Goal: Task Accomplishment & Management: Use online tool/utility

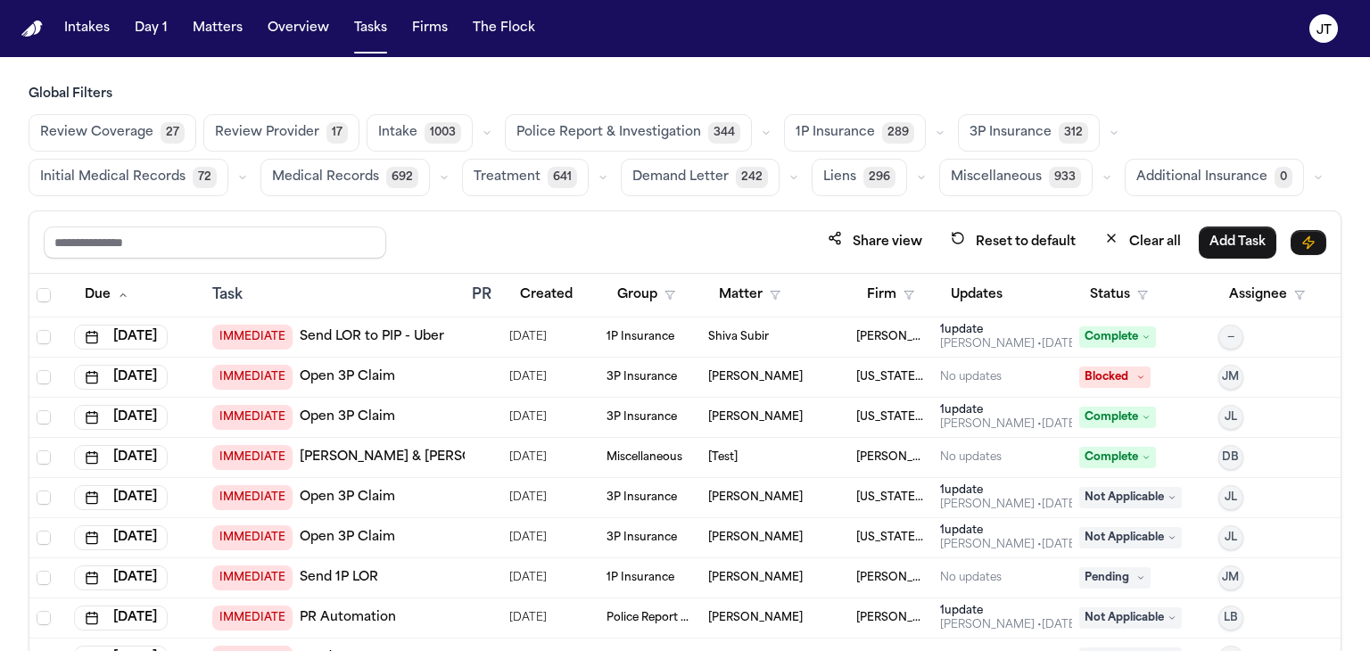
drag, startPoint x: 4, startPoint y: 230, endPoint x: 21, endPoint y: 200, distance: 34.7
click at [4, 230] on div "Global Filters Review Coverage 27 Review Provider 17 Intake 1003 Police Report …" at bounding box center [685, 408] width 1370 height 644
click at [228, 23] on button "Matters" at bounding box center [218, 28] width 64 height 32
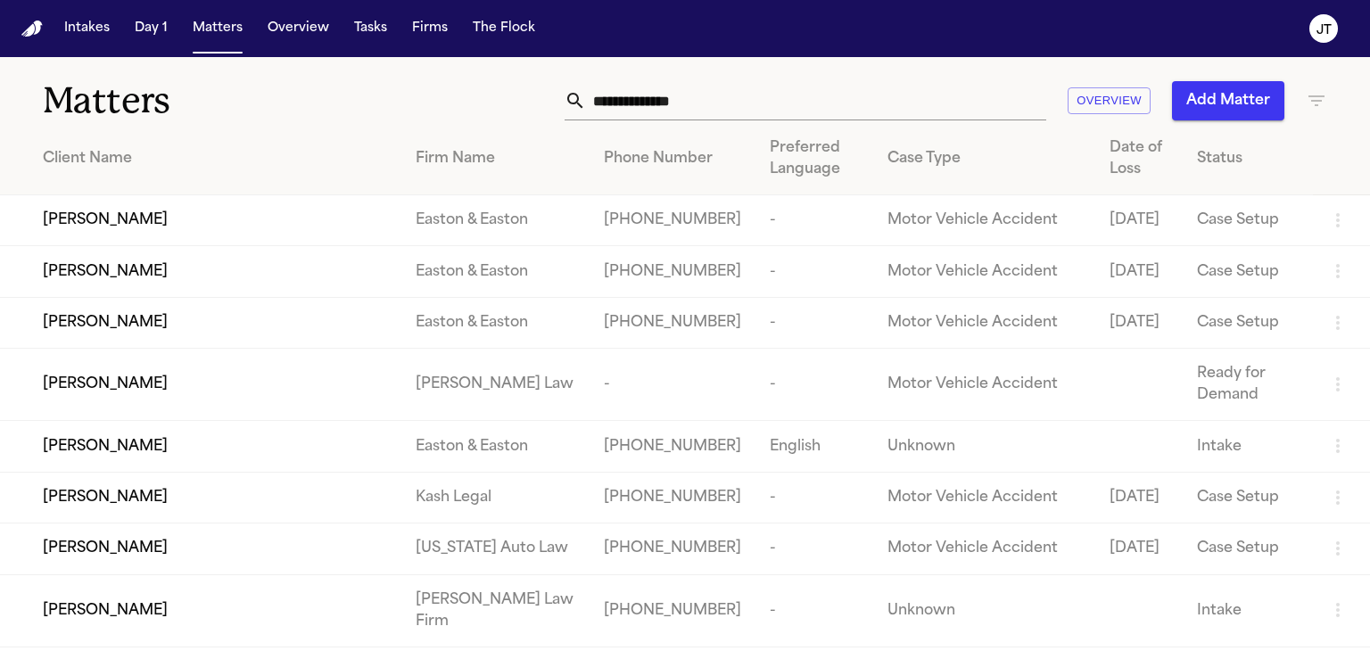
click at [717, 87] on input "text" at bounding box center [816, 100] width 460 height 39
paste input "**********"
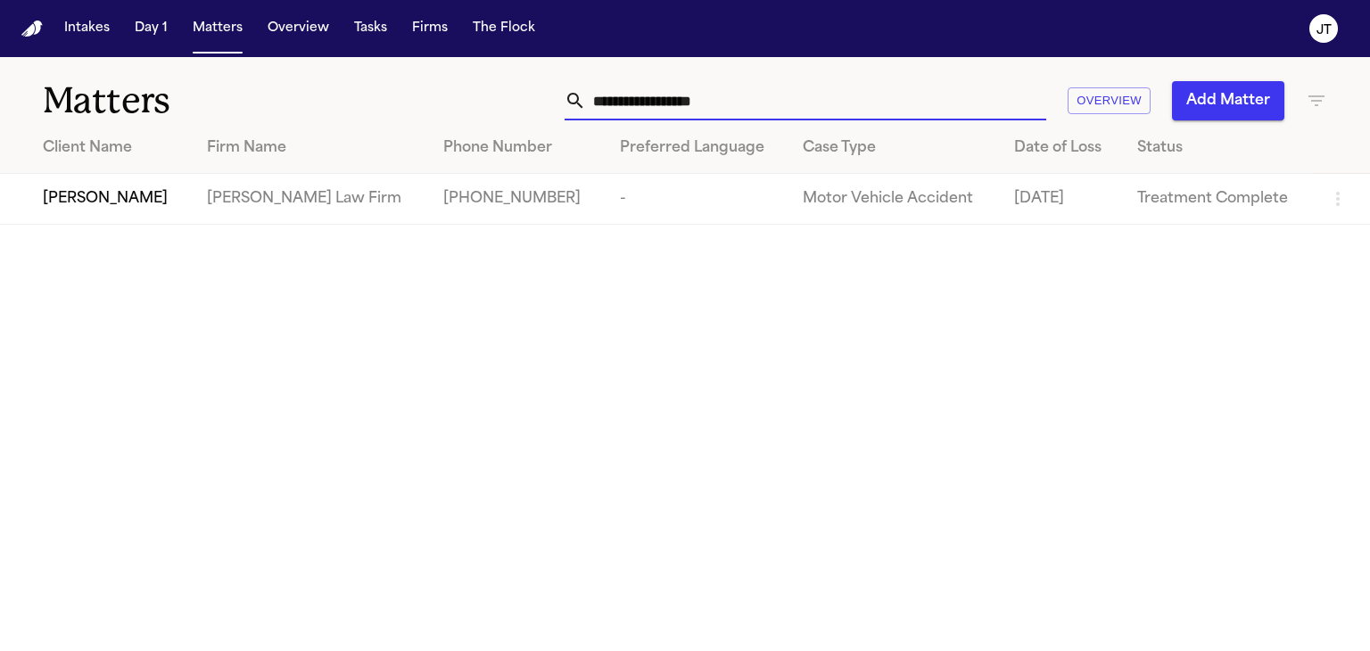
type input "**********"
click at [146, 201] on span "[PERSON_NAME]" at bounding box center [105, 198] width 125 height 21
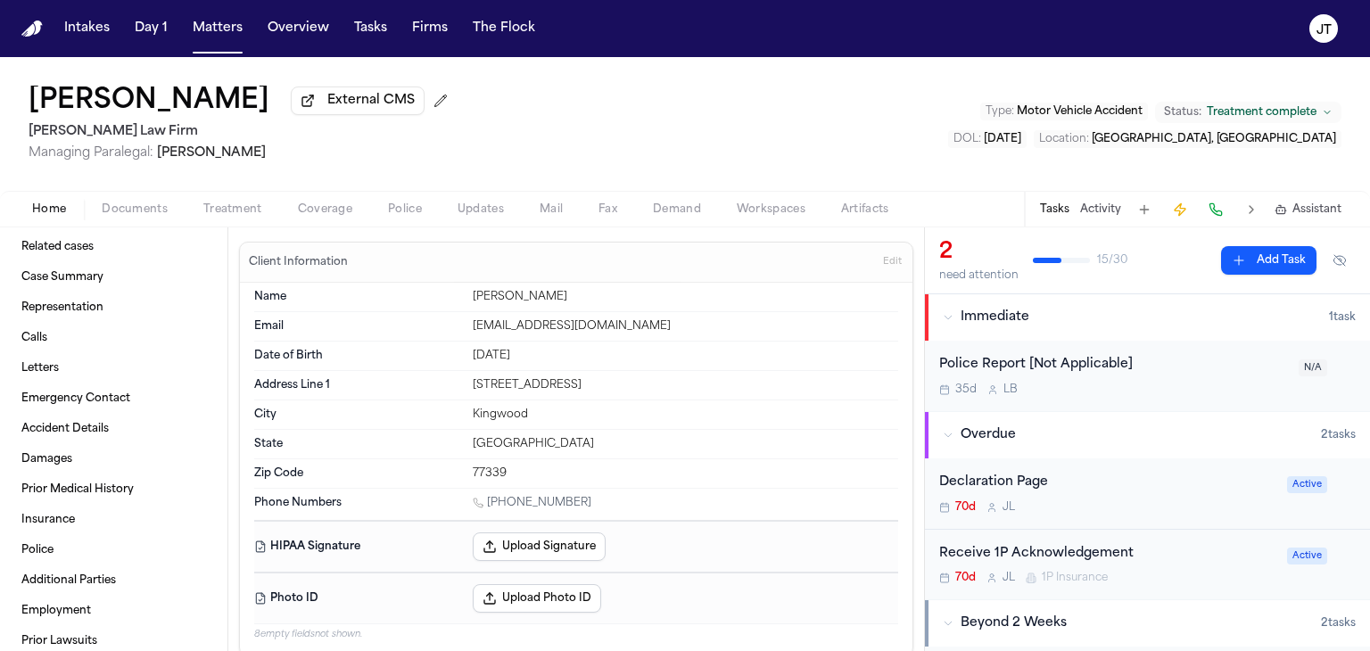
scroll to position [57, 0]
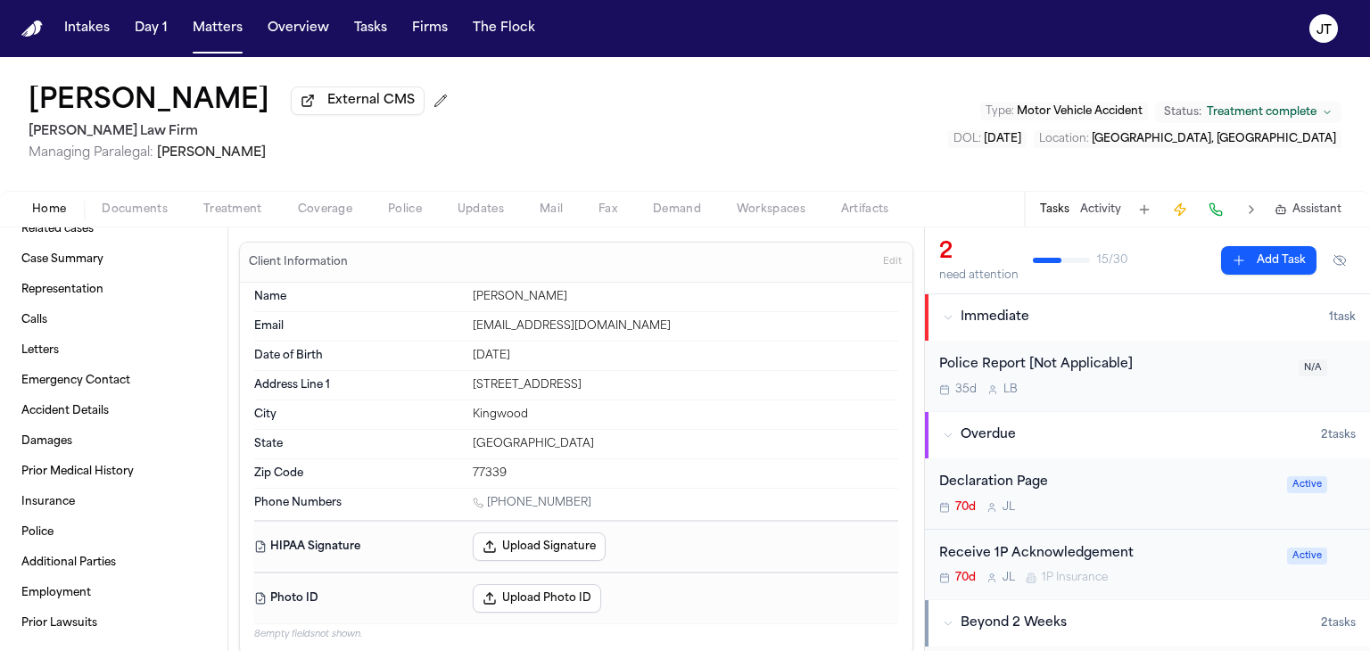
click at [306, 215] on span "Coverage" at bounding box center [325, 210] width 54 height 14
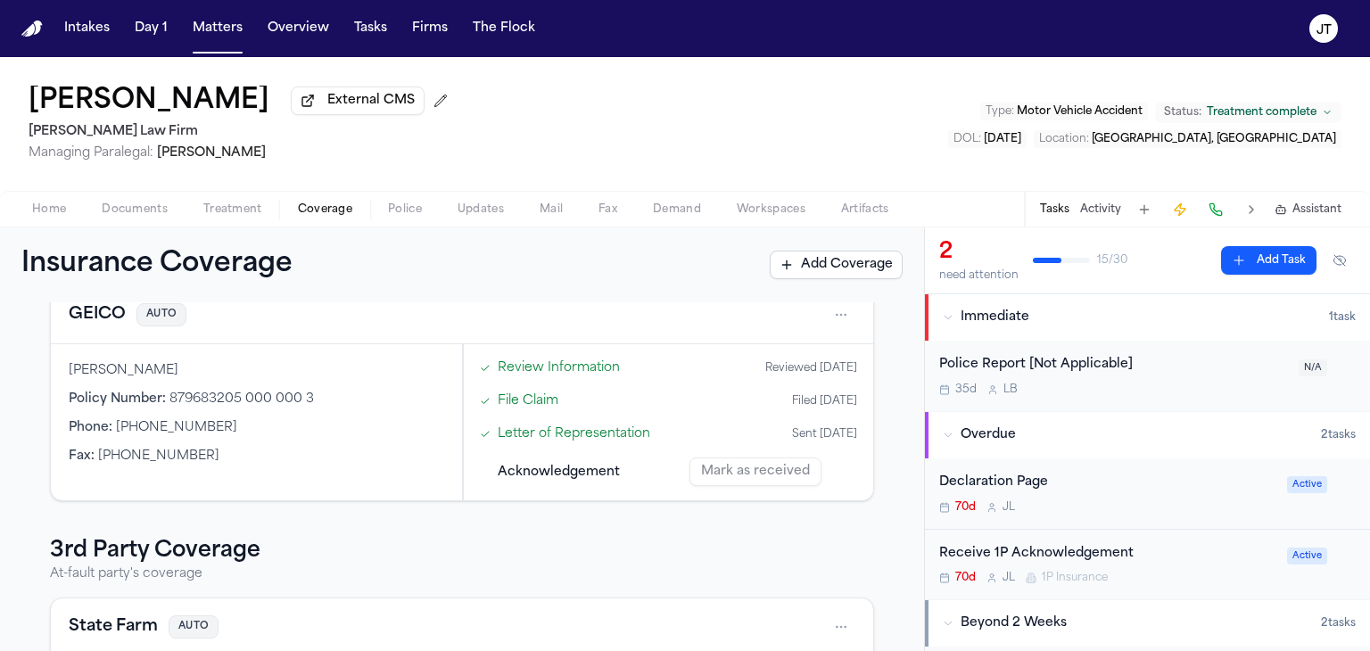
scroll to position [335, 0]
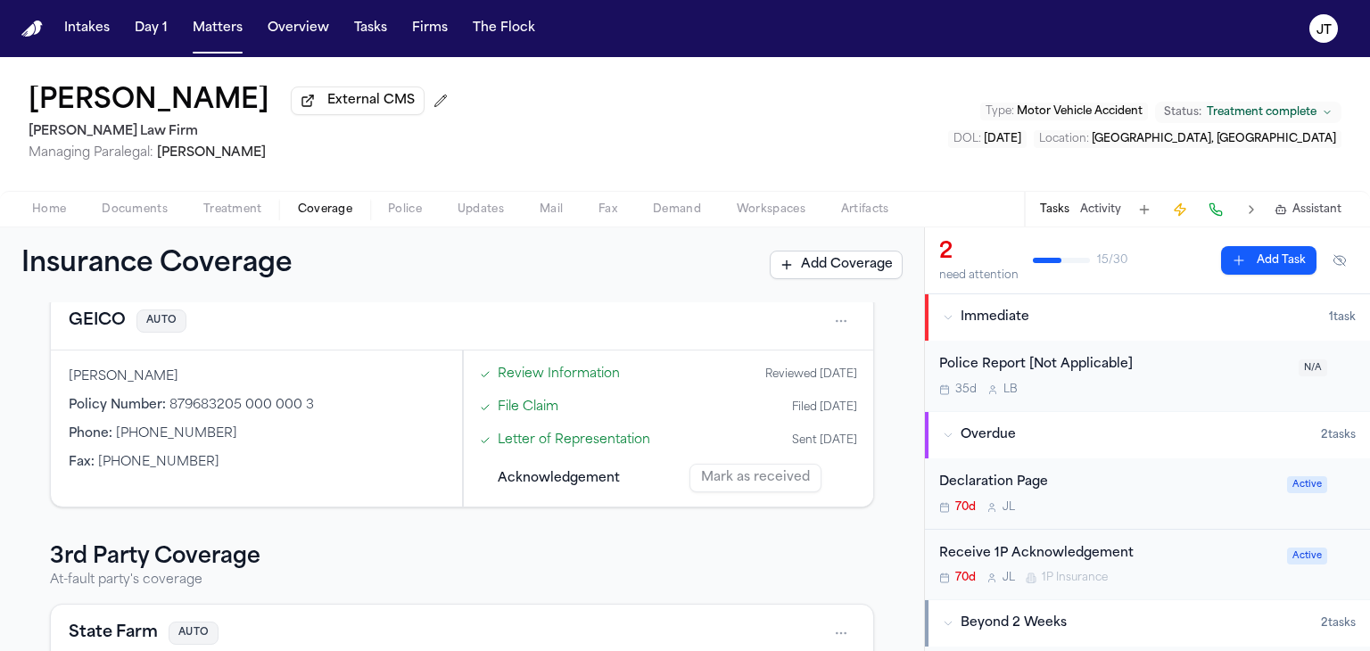
click at [1218, 213] on button at bounding box center [1216, 209] width 25 height 25
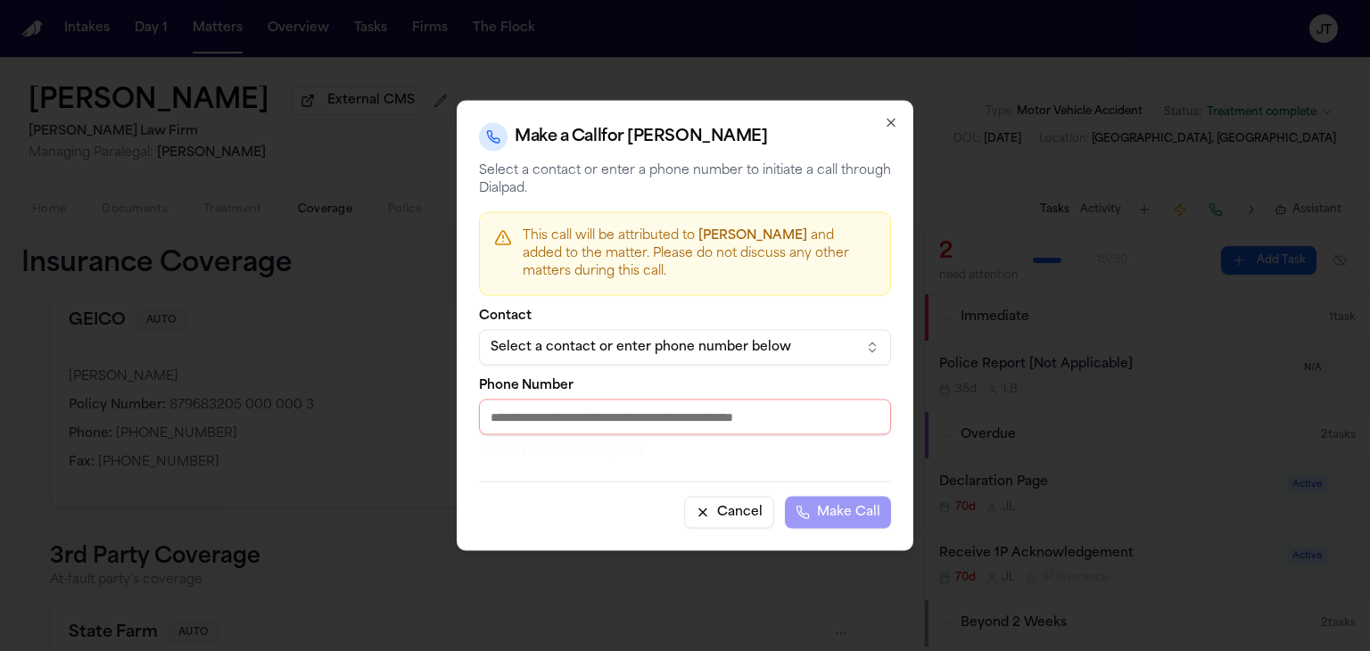
click at [708, 351] on div "Select a contact or enter phone number below" at bounding box center [671, 348] width 360 height 18
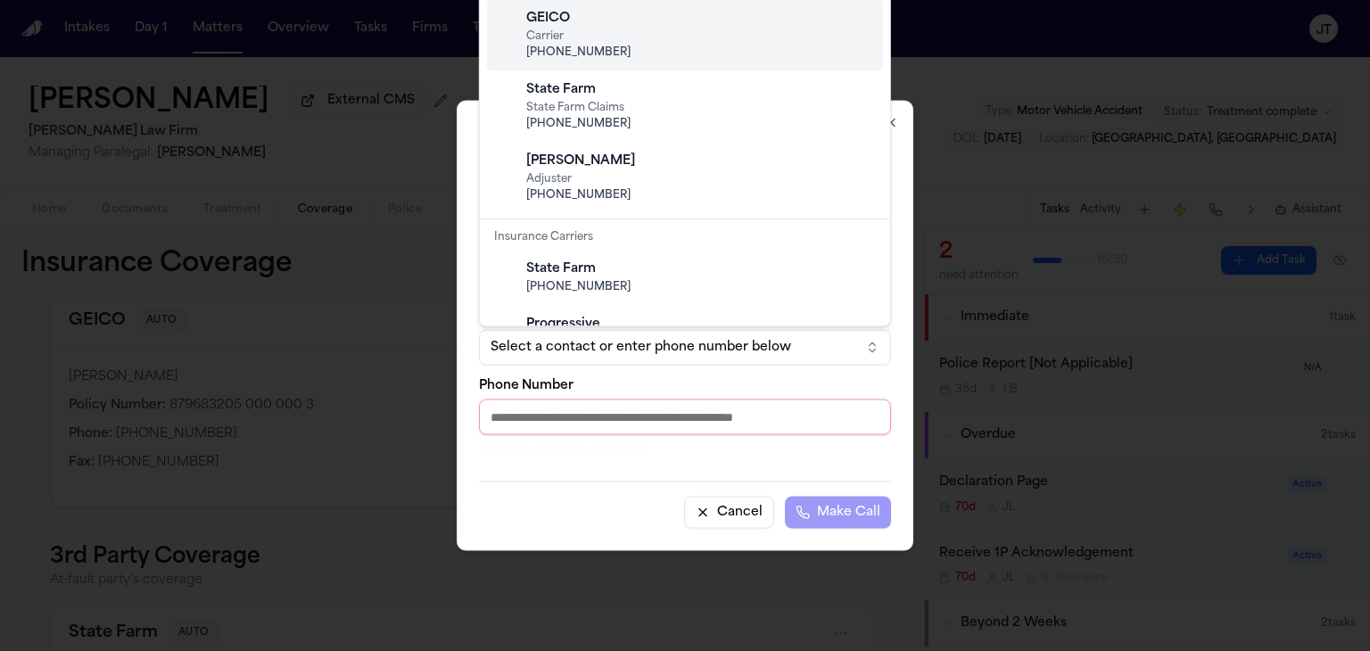
click at [632, 52] on span "+1 (800) 841-3000" at bounding box center [699, 53] width 346 height 14
type input "**********"
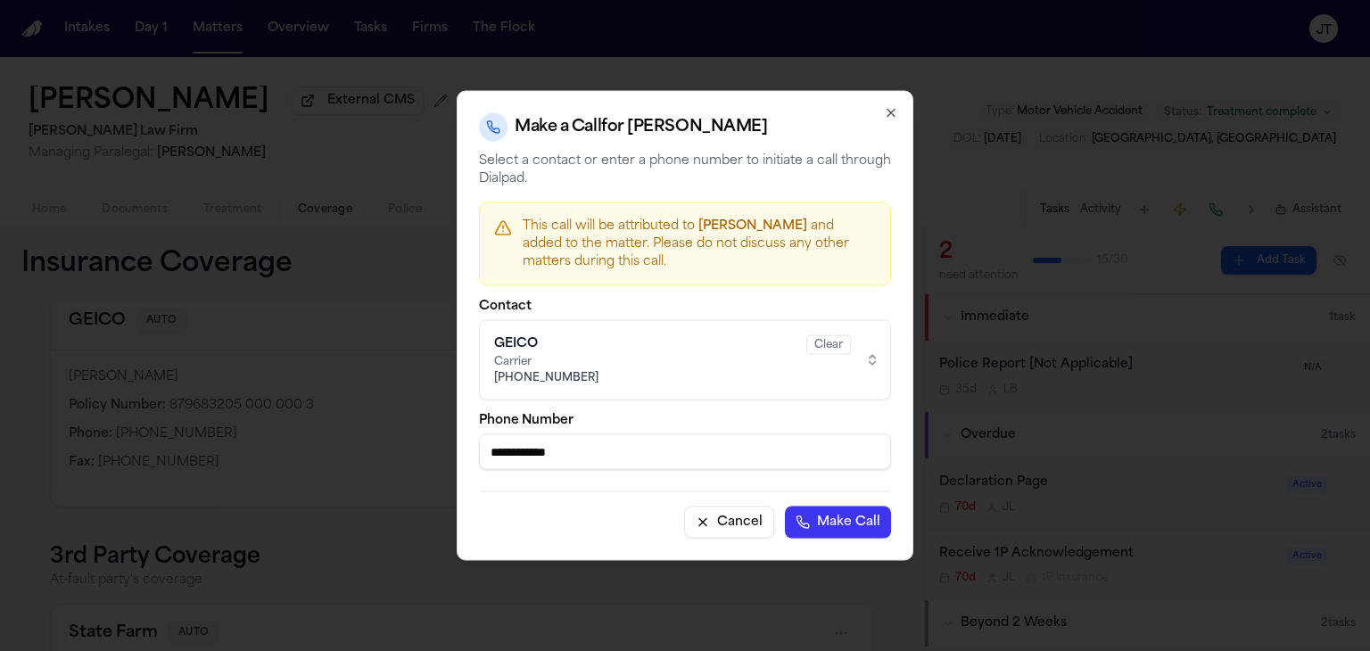
click at [829, 528] on button "Make Call" at bounding box center [838, 523] width 106 height 32
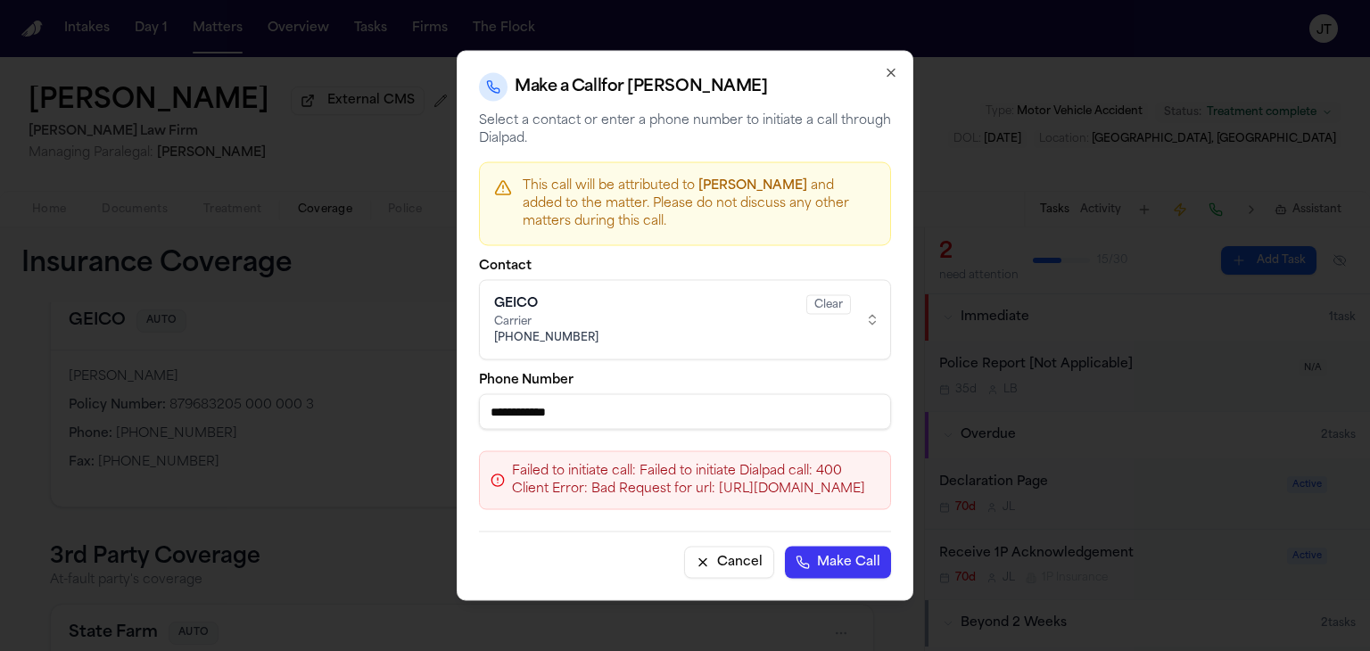
click at [883, 96] on div "**********" at bounding box center [685, 326] width 457 height 550
click at [881, 91] on div "**********" at bounding box center [685, 326] width 457 height 550
click at [891, 547] on button "Make Call" at bounding box center [838, 563] width 106 height 32
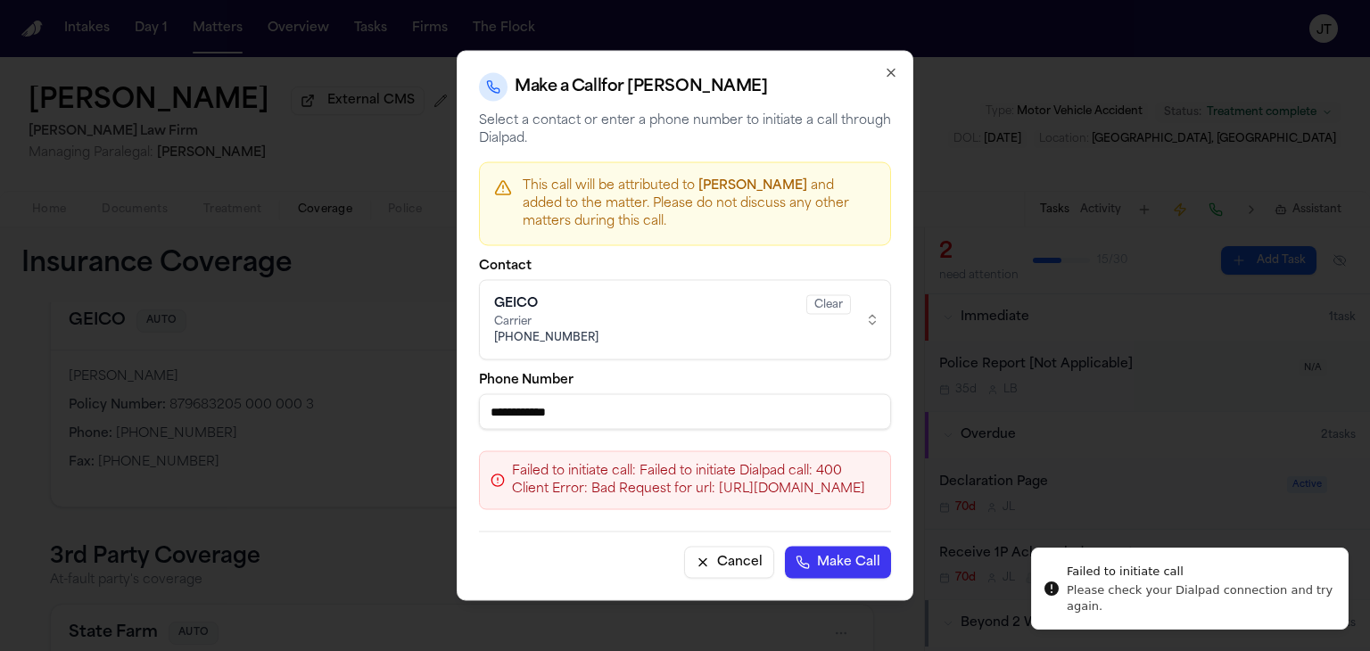
click at [774, 547] on button "Cancel" at bounding box center [729, 563] width 90 height 32
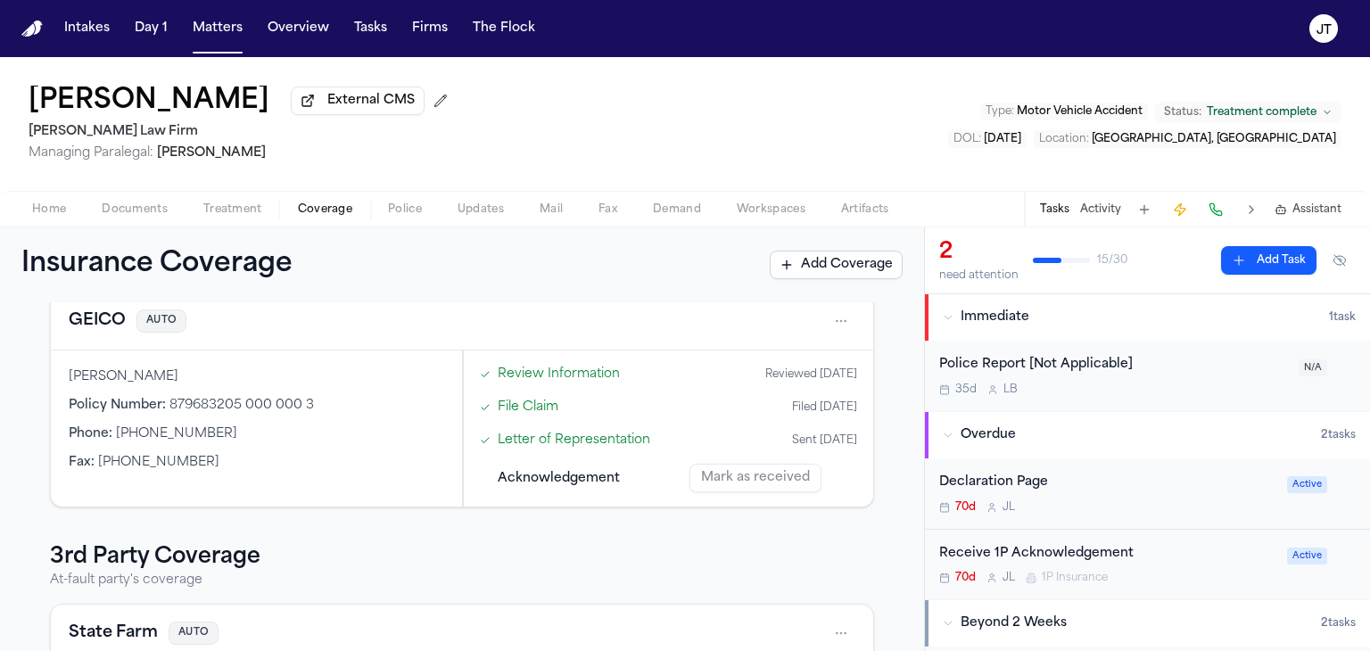
click at [26, 496] on div "1st Party Coverage Client's coverage Ambetter from Superior HealthPlan HEALTH Q…" at bounding box center [461, 405] width 881 height 832
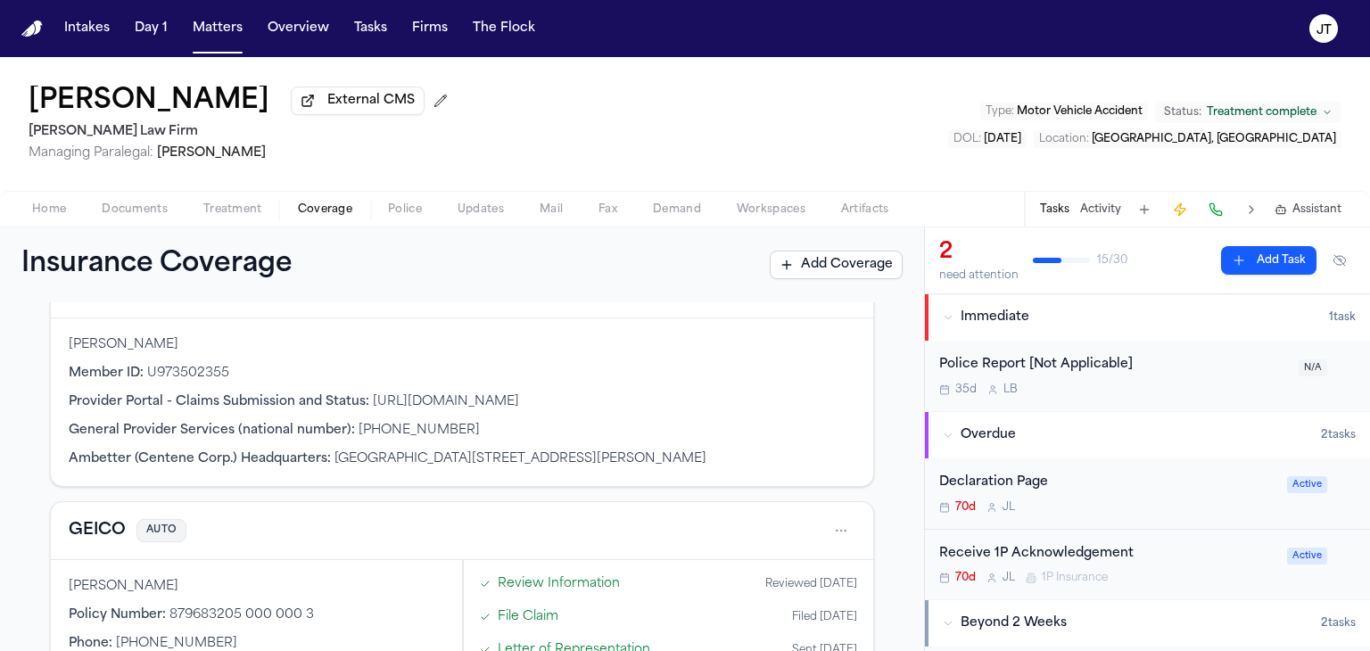
scroll to position [156, 0]
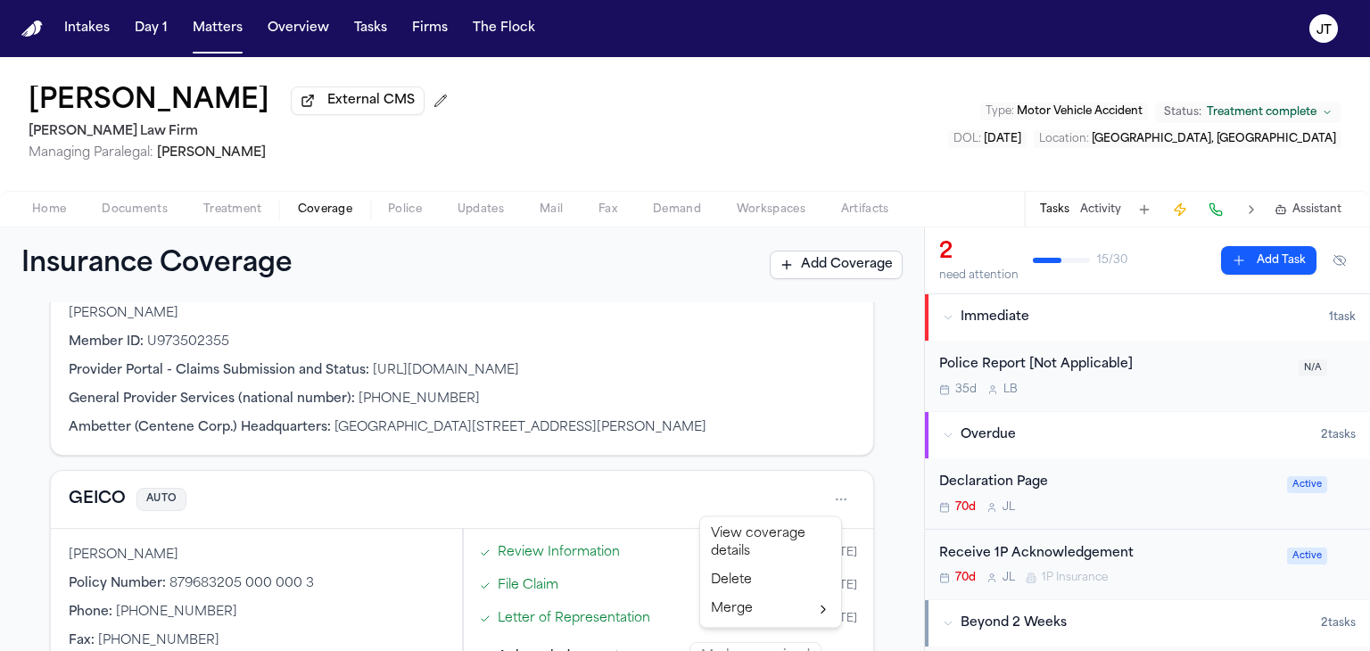
click at [824, 493] on html "Intakes Day 1 Matters Overview Tasks Firms The Flock JT Qurratulain Sohail Exte…" at bounding box center [685, 325] width 1370 height 651
click at [774, 537] on div "View coverage details" at bounding box center [771, 543] width 134 height 46
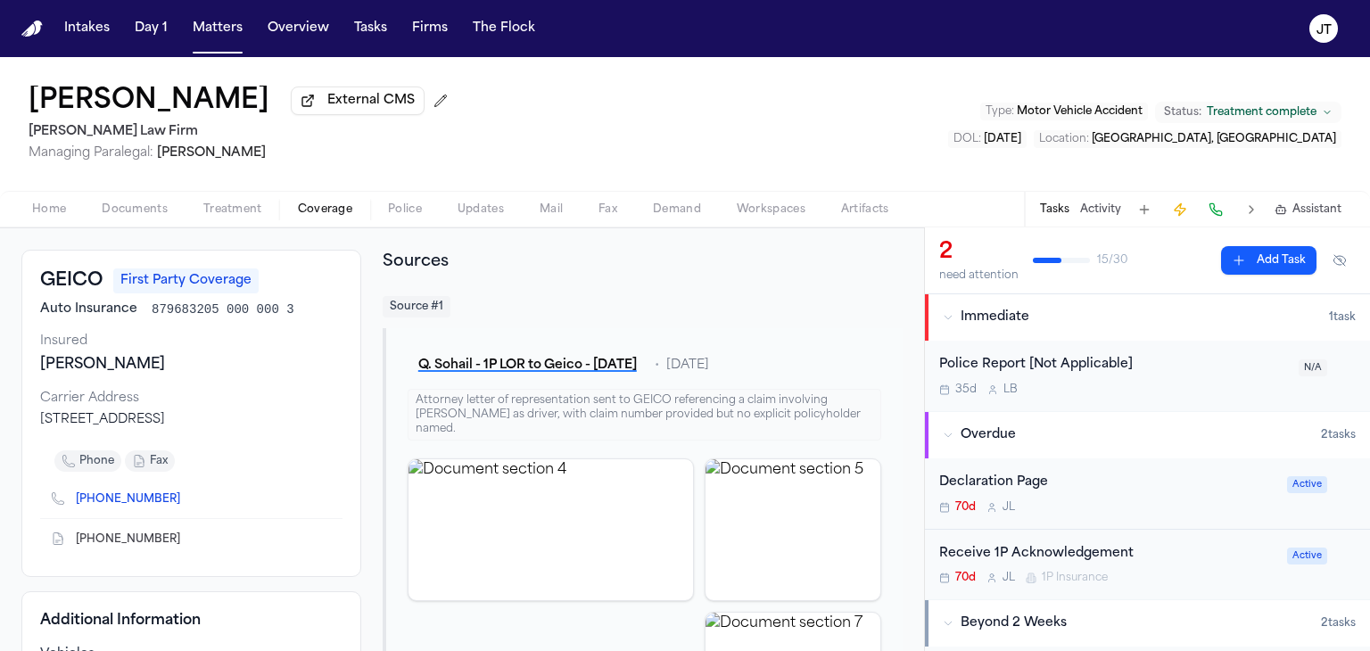
scroll to position [178, 0]
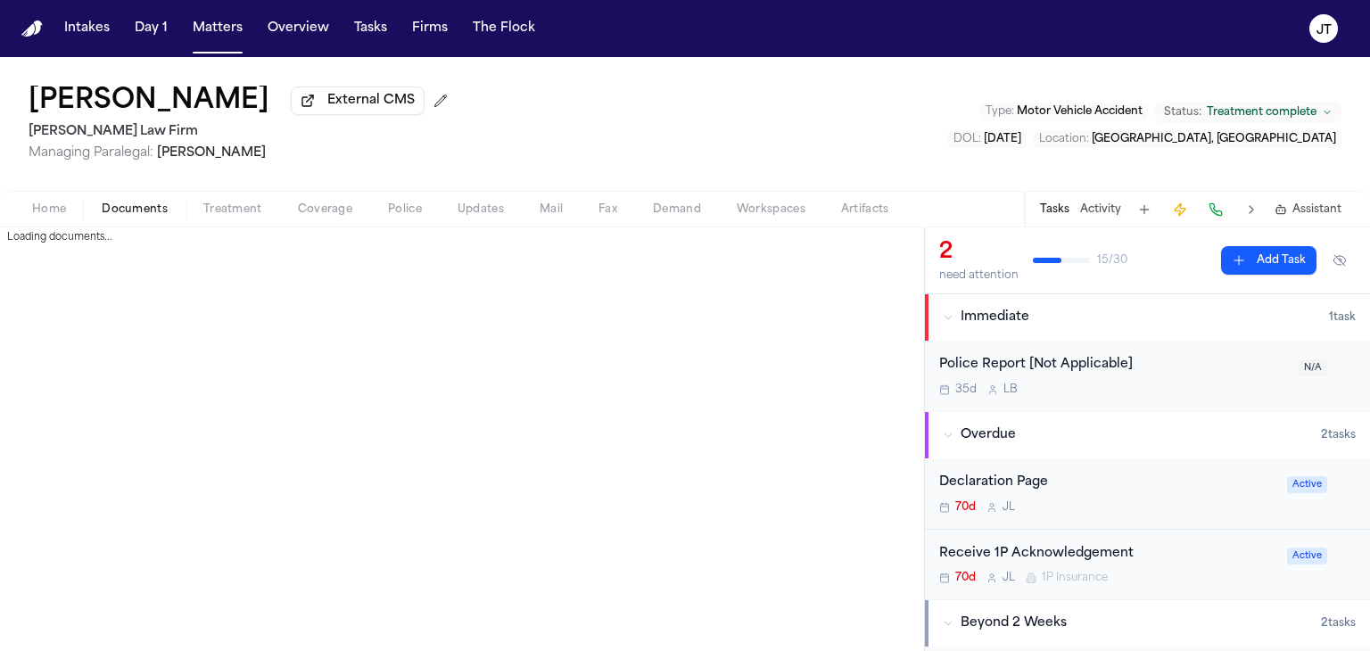
click at [103, 203] on span "Documents" at bounding box center [135, 210] width 66 height 14
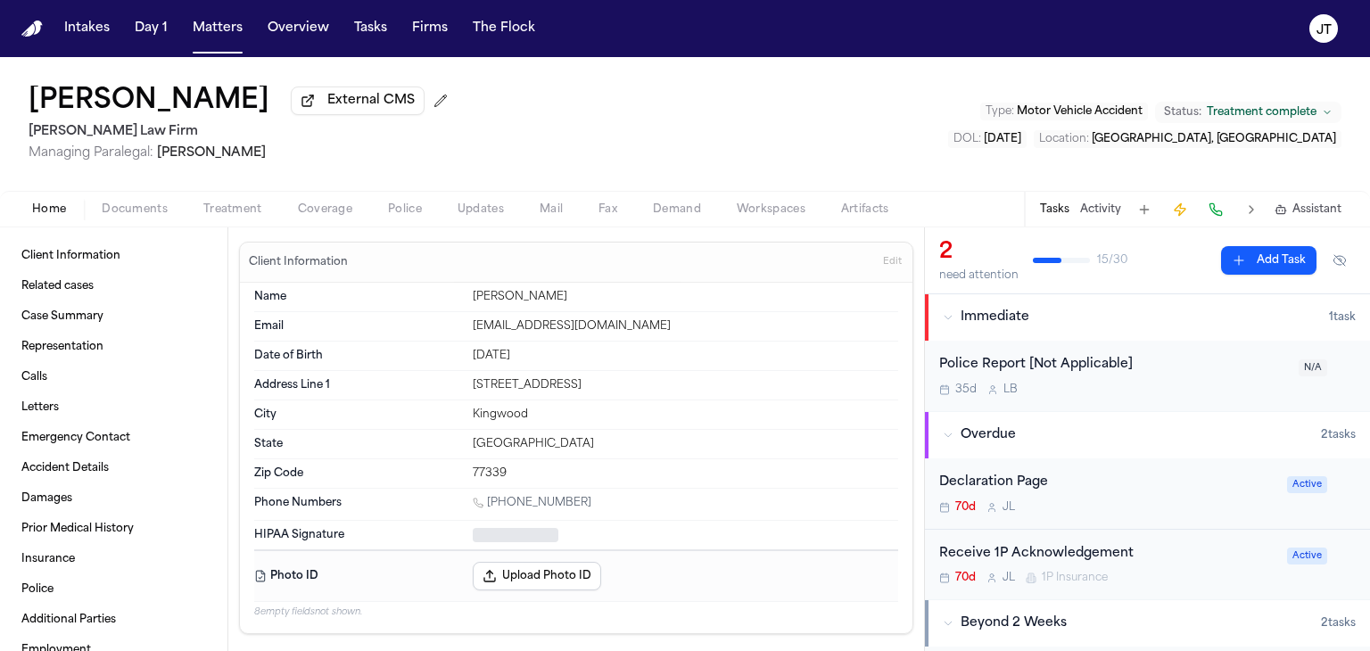
click at [53, 208] on span "Home" at bounding box center [49, 210] width 34 height 14
click at [135, 207] on span "Documents" at bounding box center [135, 210] width 66 height 14
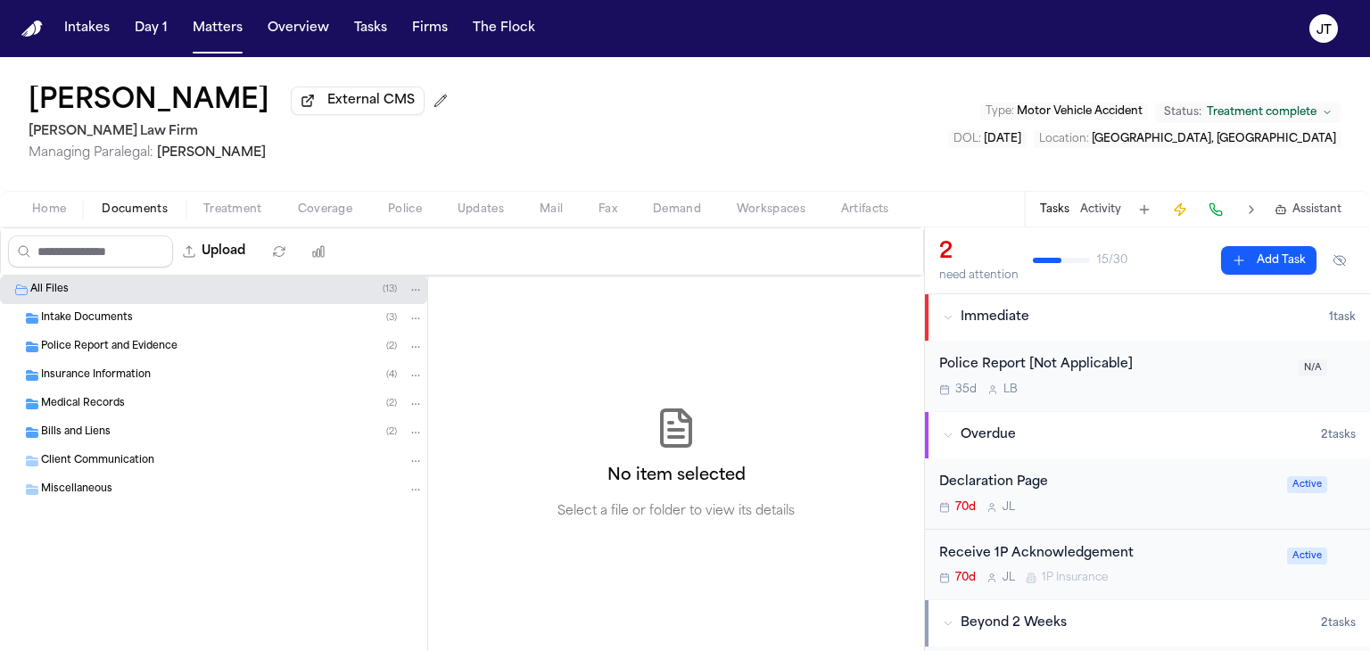
click at [75, 383] on div "Insurance Information ( 4 )" at bounding box center [213, 375] width 427 height 29
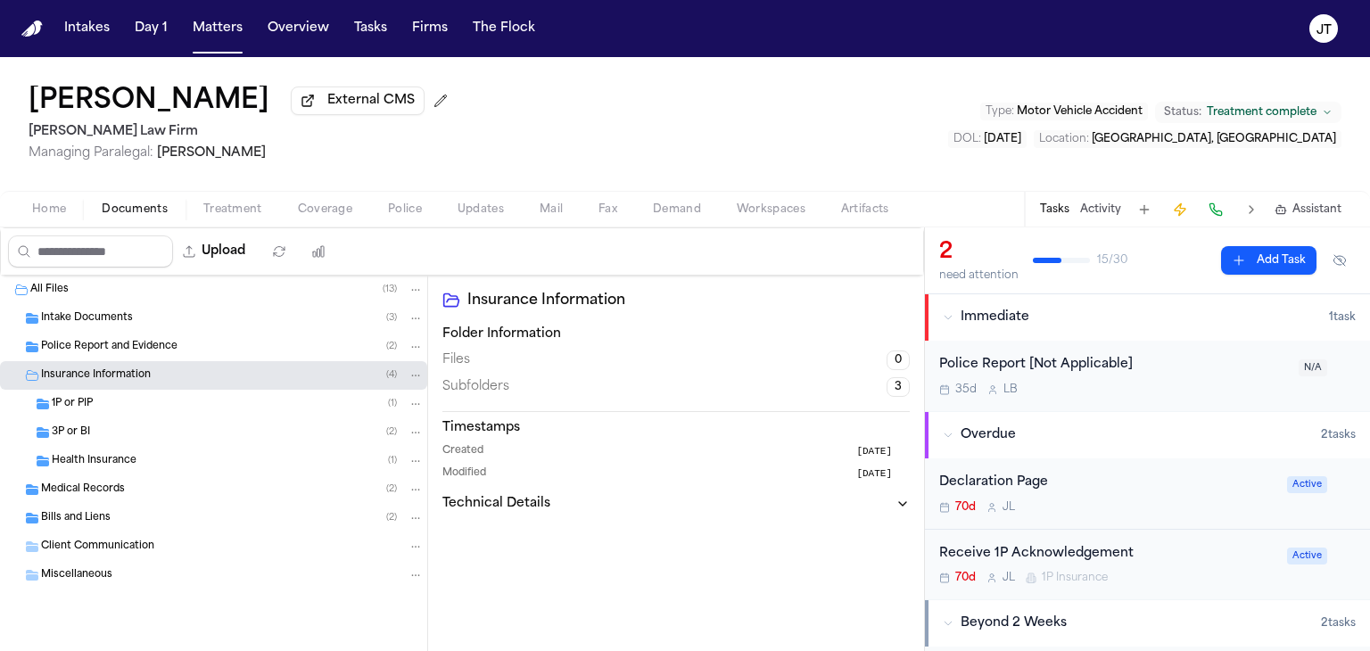
click at [79, 401] on span "1P or PIP" at bounding box center [72, 404] width 41 height 15
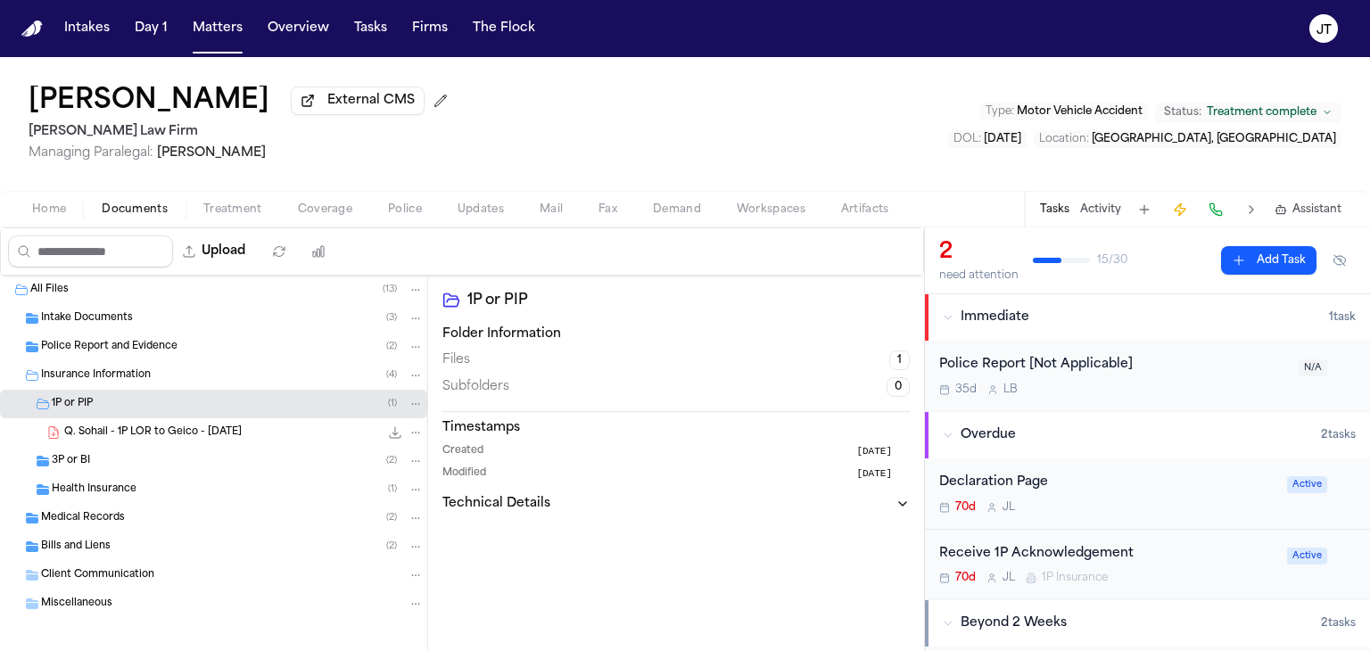
click at [93, 429] on span "Q. Sohail - 1P LOR to Geico - 7.21.25" at bounding box center [153, 433] width 178 height 15
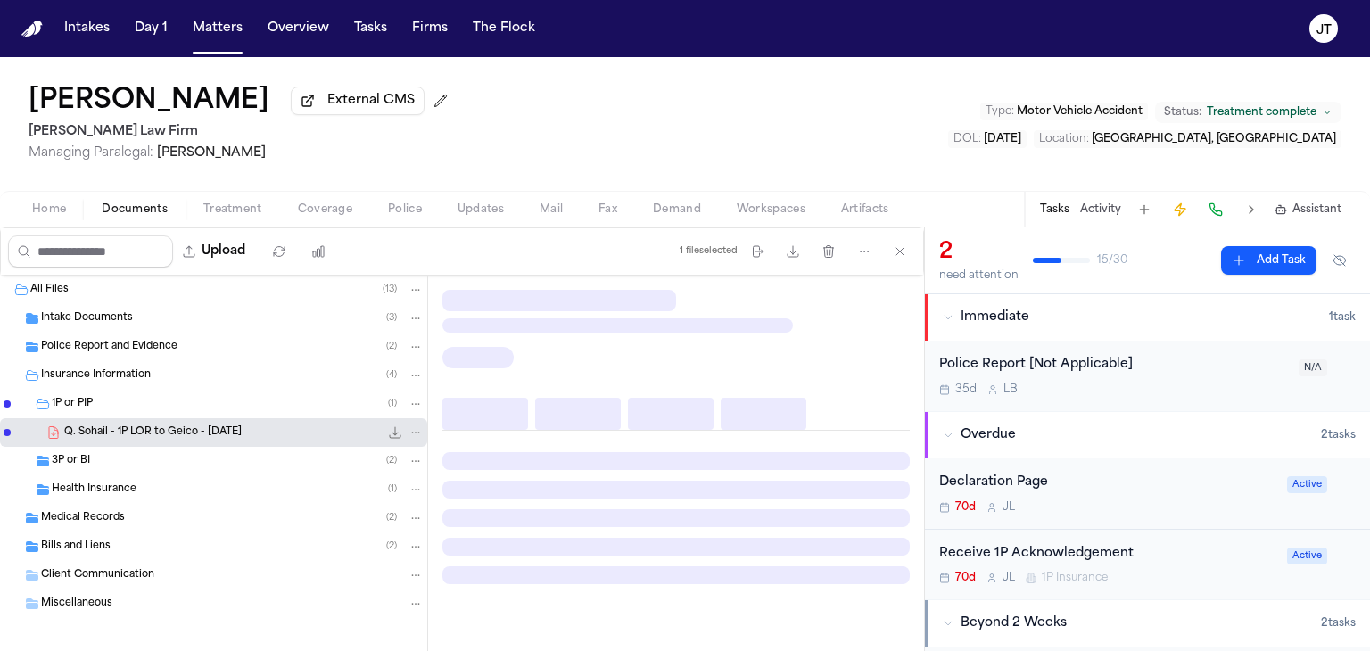
click at [155, 427] on span "Q. Sohail - 1P LOR to Geico - 7.21.25" at bounding box center [153, 433] width 178 height 15
click at [0, 0] on span "193.5 KB • PDF" at bounding box center [0, 0] width 0 height 0
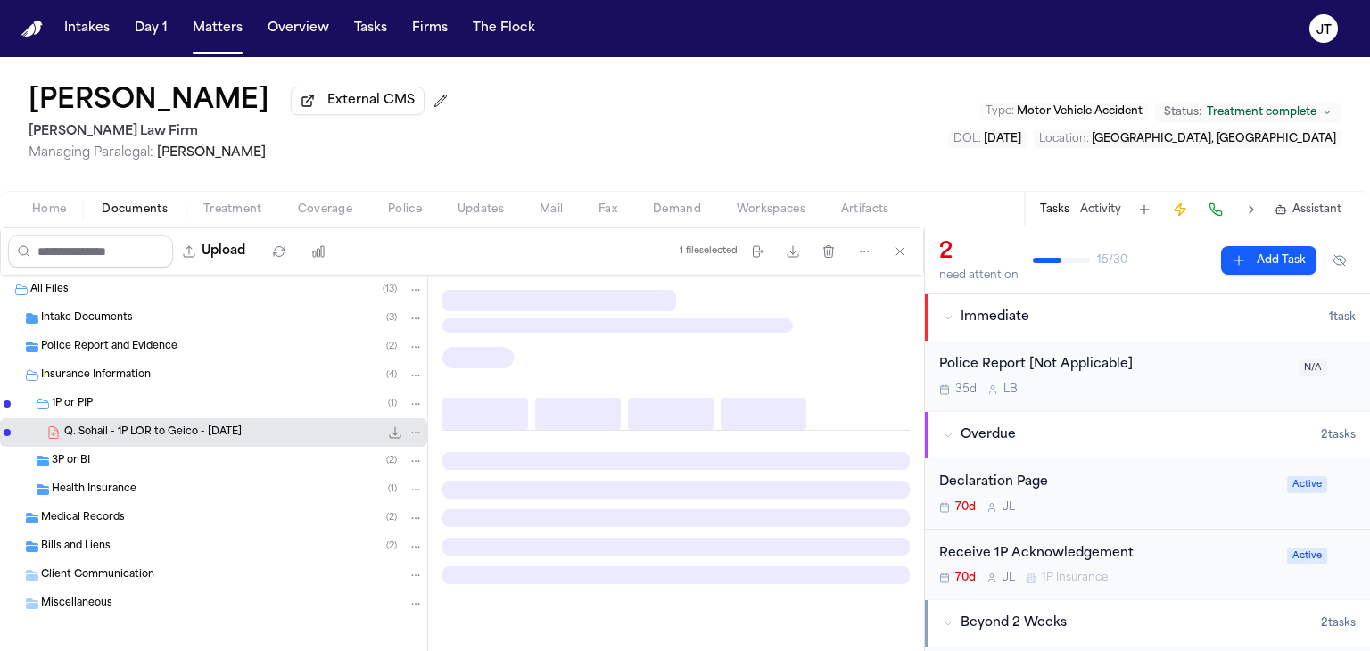
click at [161, 428] on span "Q. Sohail - 1P LOR to Geico - 7.21.25" at bounding box center [153, 433] width 178 height 15
click at [160, 427] on span "Q. Sohail - 1P LOR to Geico - 7.21.25" at bounding box center [153, 433] width 178 height 15
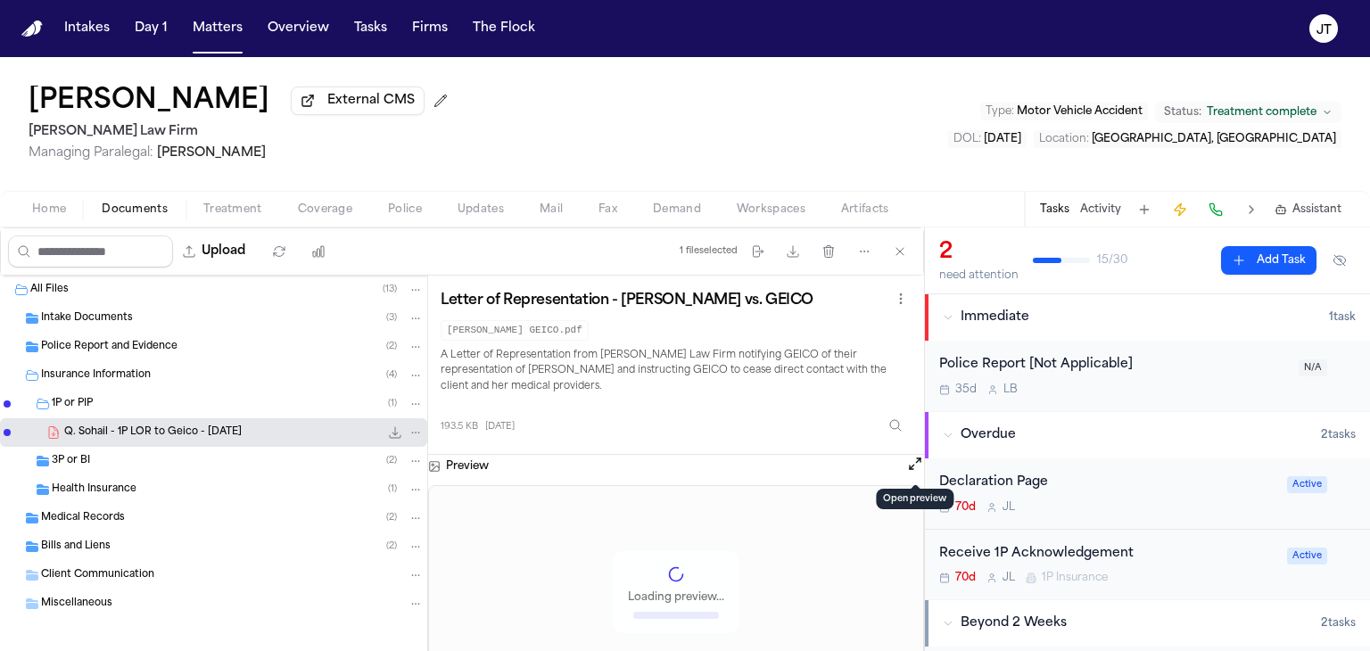
click at [909, 461] on button "Open preview" at bounding box center [915, 464] width 18 height 18
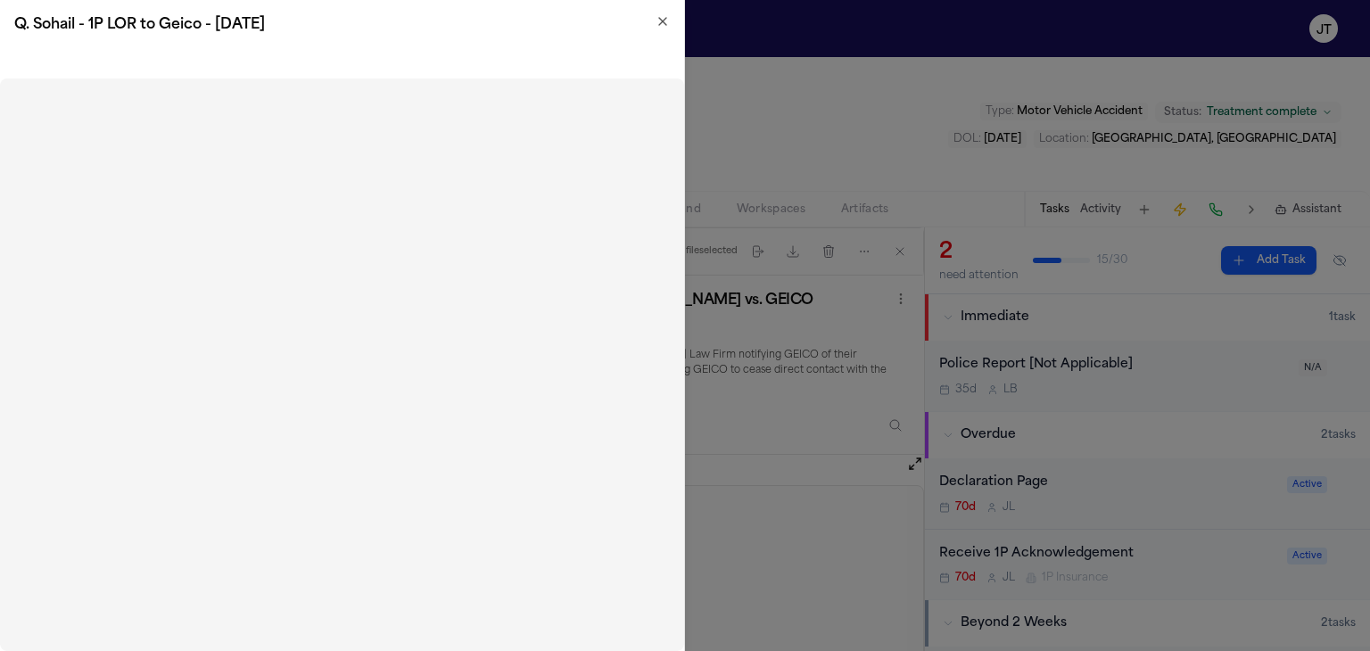
click at [664, 24] on icon "button" at bounding box center [663, 21] width 14 height 14
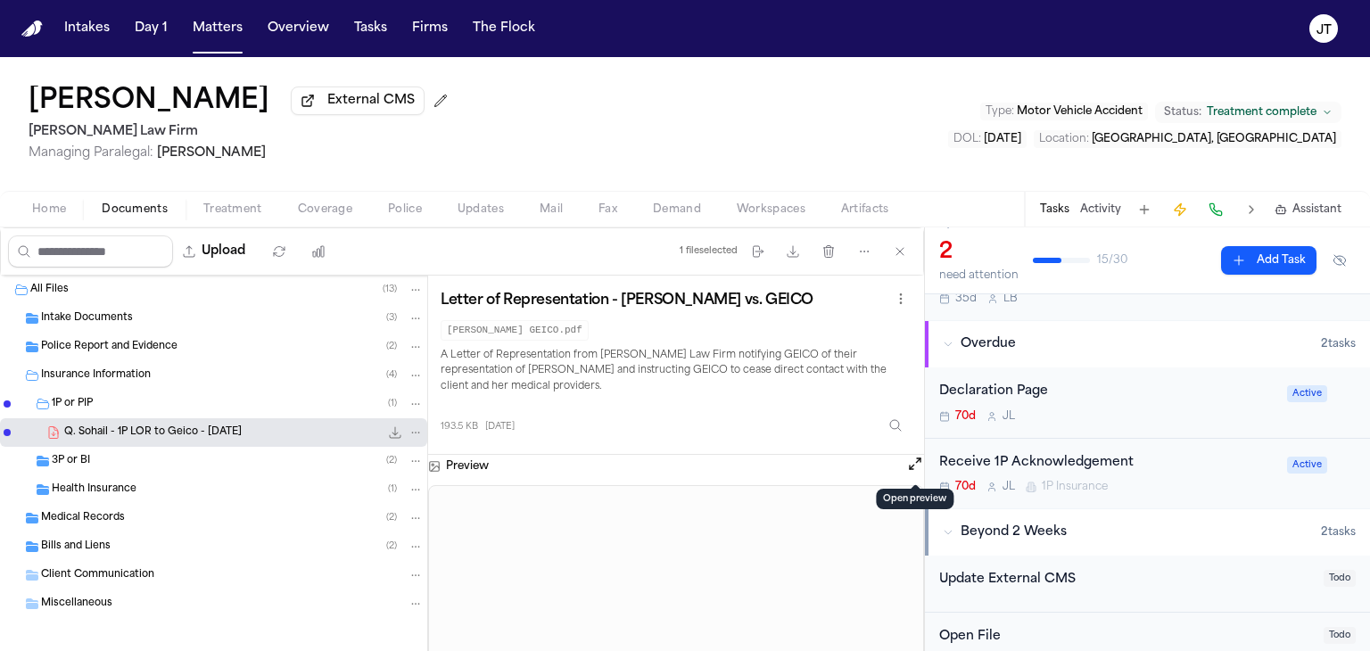
scroll to position [89, 0]
click at [1212, 465] on div "Receive 1P Acknowledgement" at bounding box center [1107, 465] width 337 height 21
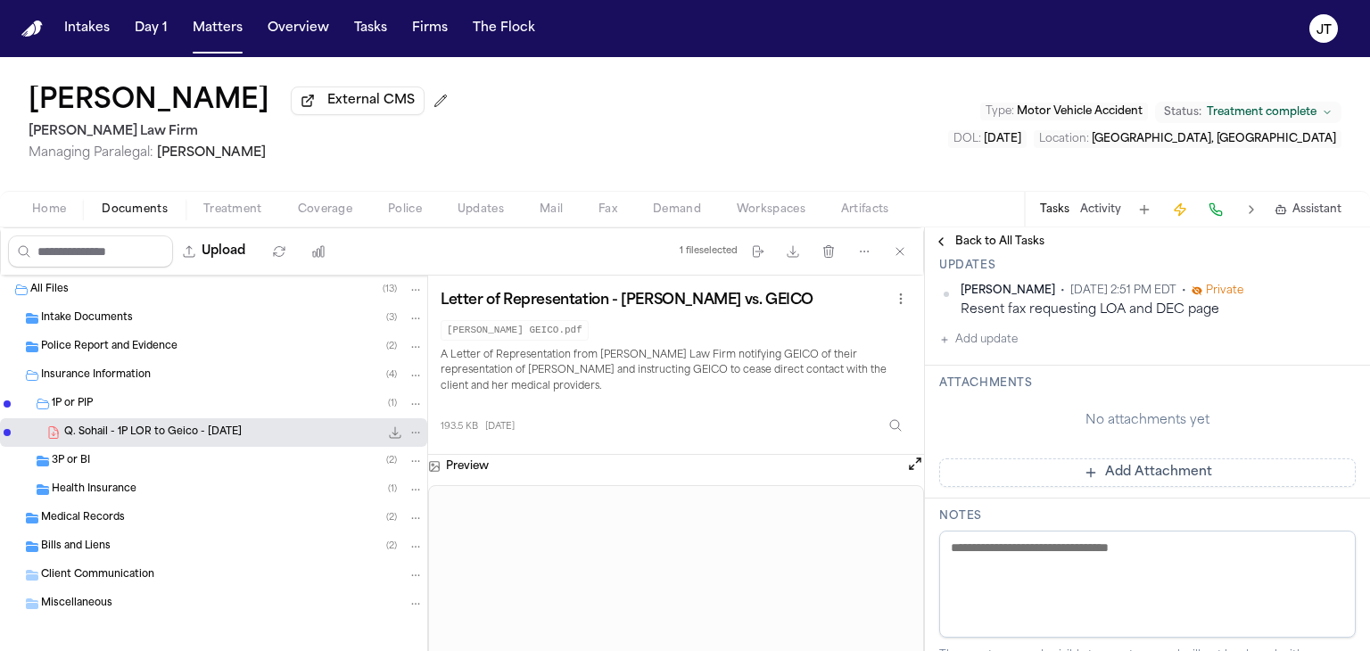
scroll to position [535, 0]
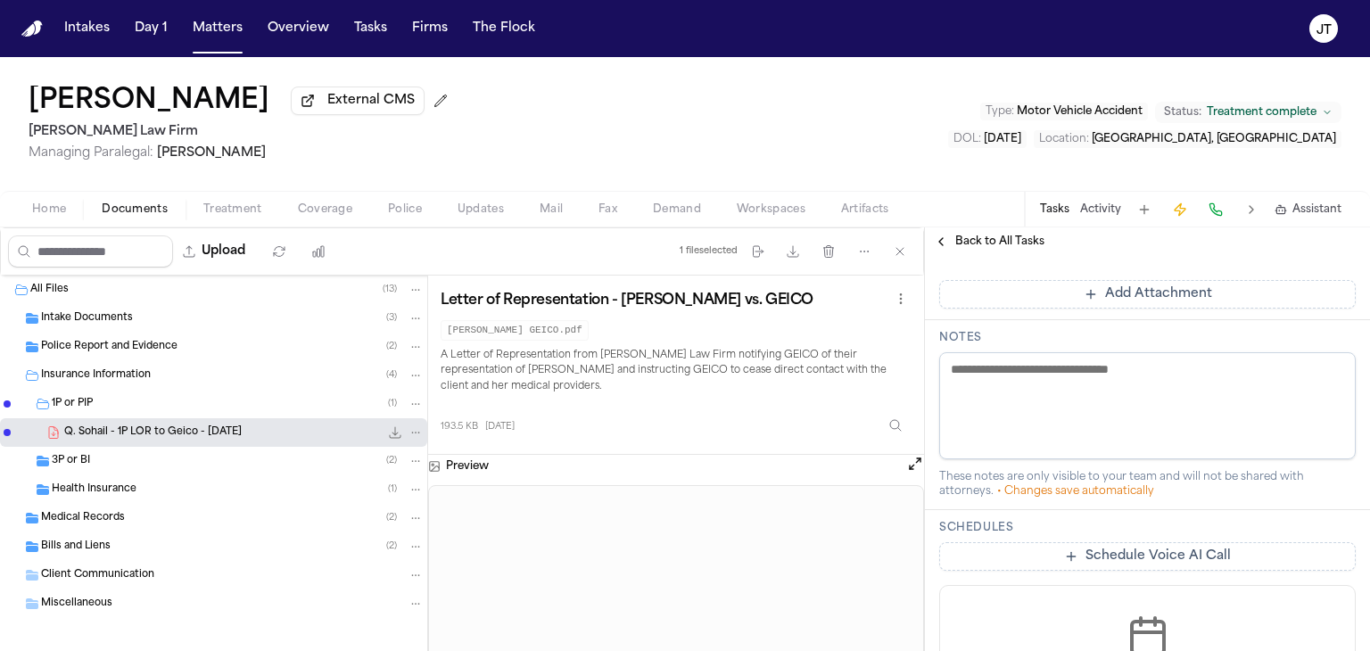
click at [1028, 385] on textarea at bounding box center [1147, 405] width 417 height 107
type textarea "****"
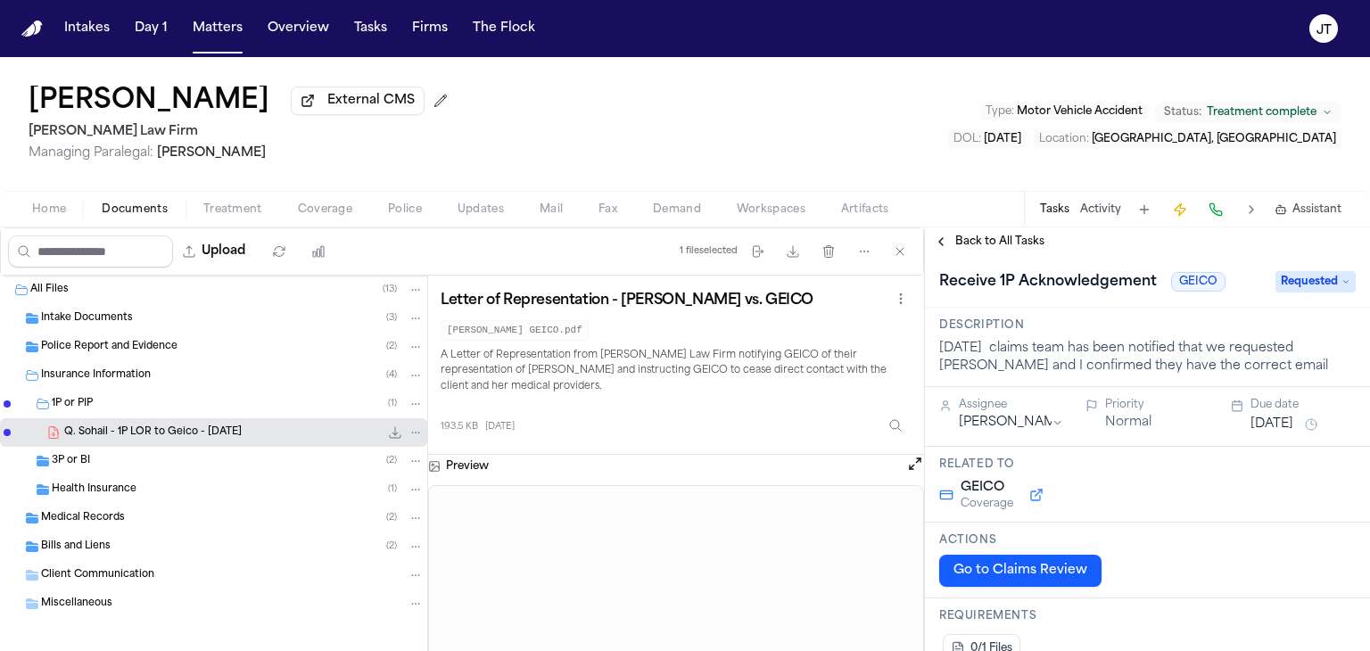
scroll to position [0, 0]
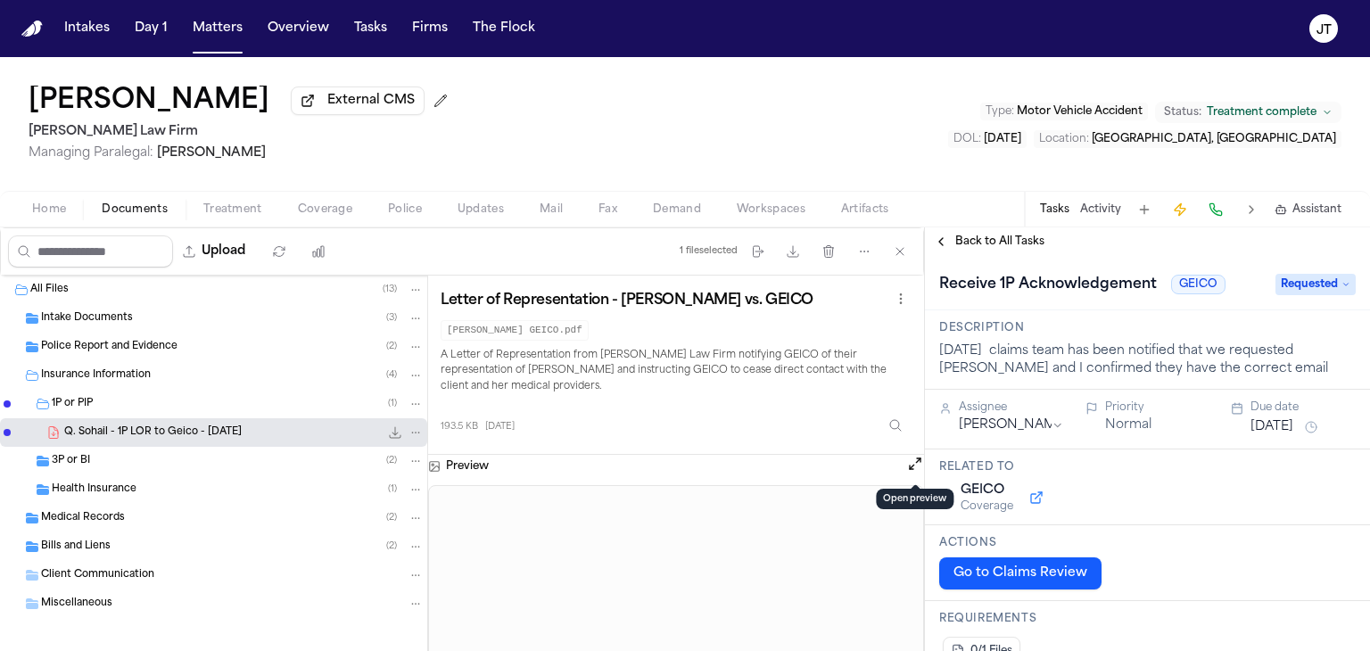
type textarea "**********"
click at [912, 469] on button "Open preview" at bounding box center [915, 464] width 18 height 18
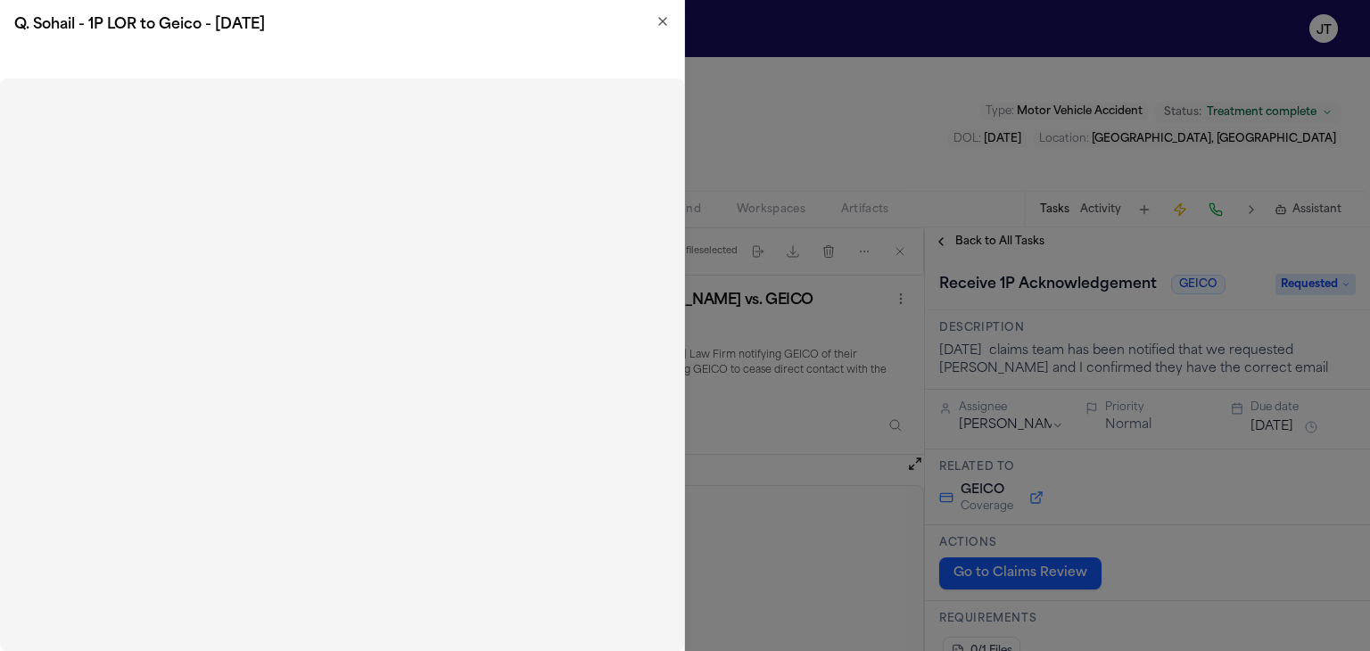
click at [667, 19] on icon "button" at bounding box center [663, 21] width 14 height 14
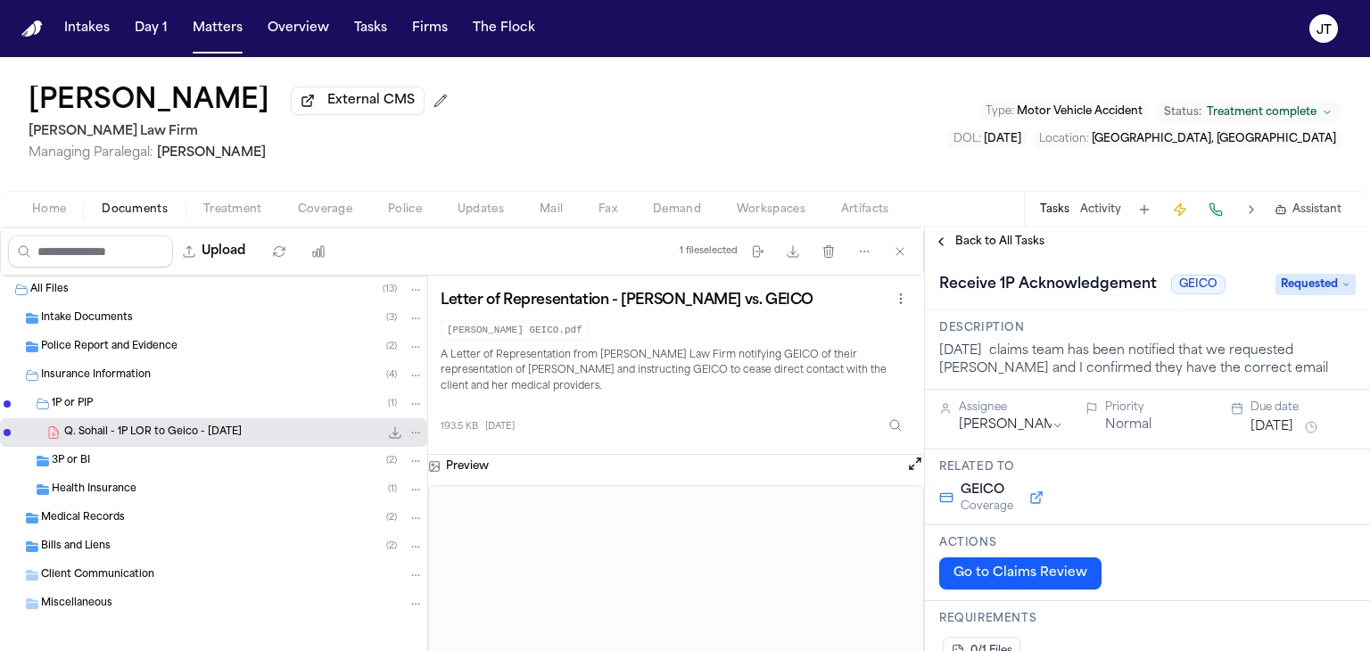
click at [917, 463] on button "Open preview" at bounding box center [915, 464] width 18 height 18
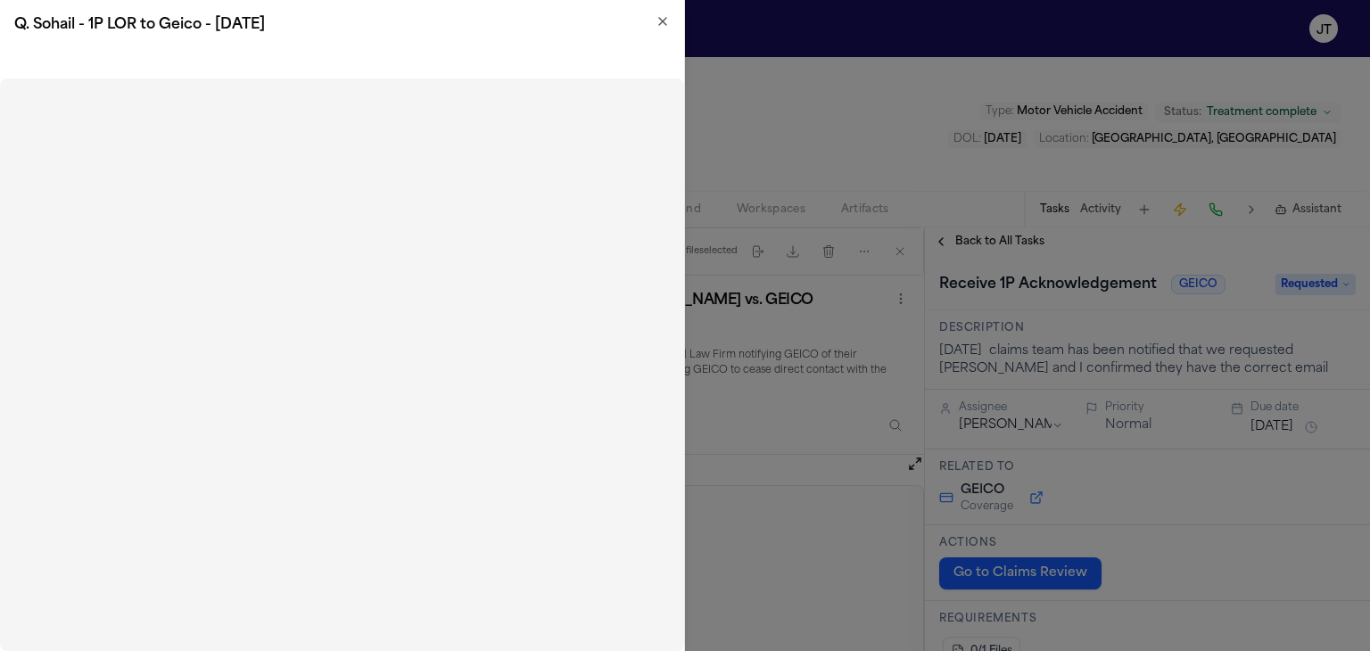
click at [661, 18] on icon "button" at bounding box center [663, 21] width 14 height 14
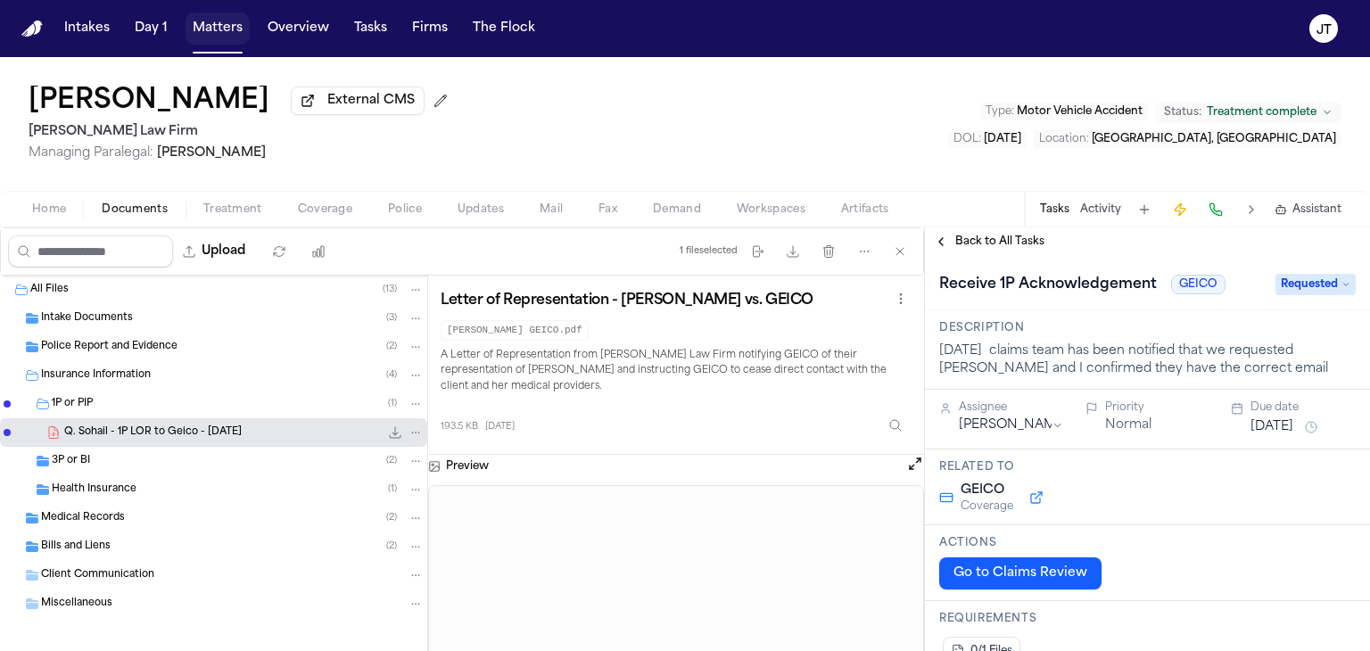
click at [194, 32] on button "Matters" at bounding box center [218, 28] width 64 height 32
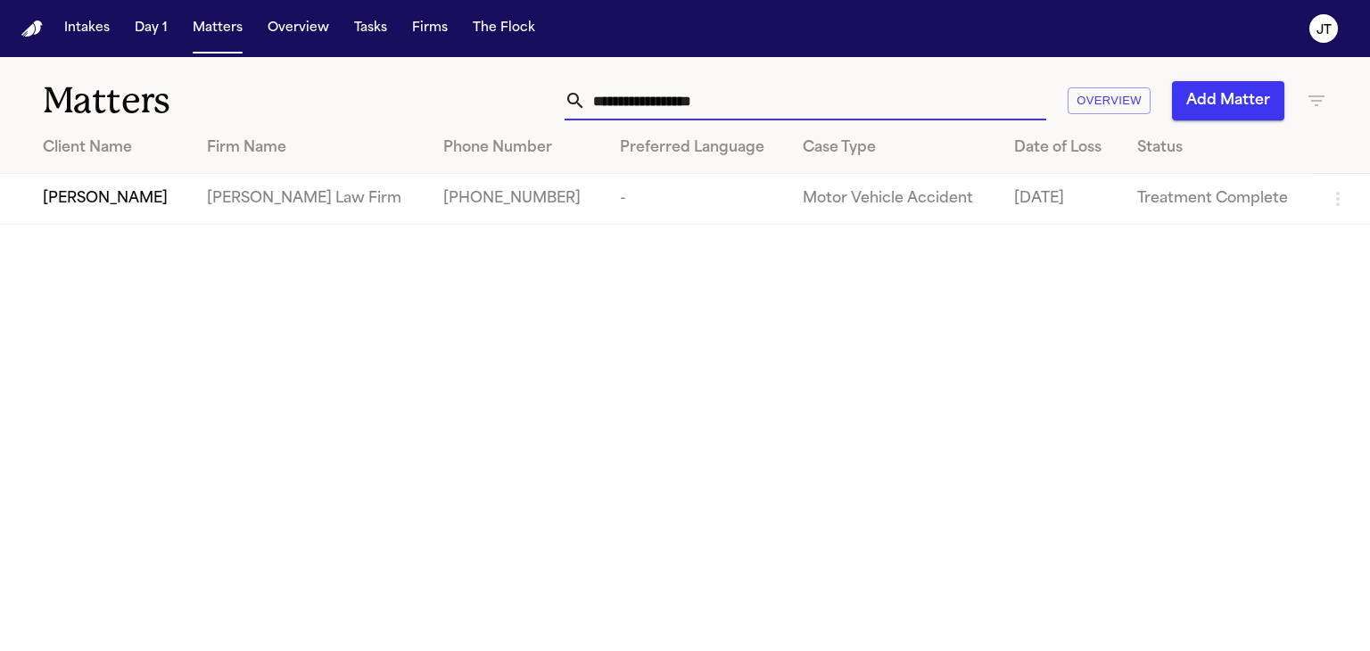
drag, startPoint x: 772, startPoint y: 112, endPoint x: 561, endPoint y: 109, distance: 210.6
click at [565, 109] on div "**********" at bounding box center [864, 100] width 925 height 39
paste input "text"
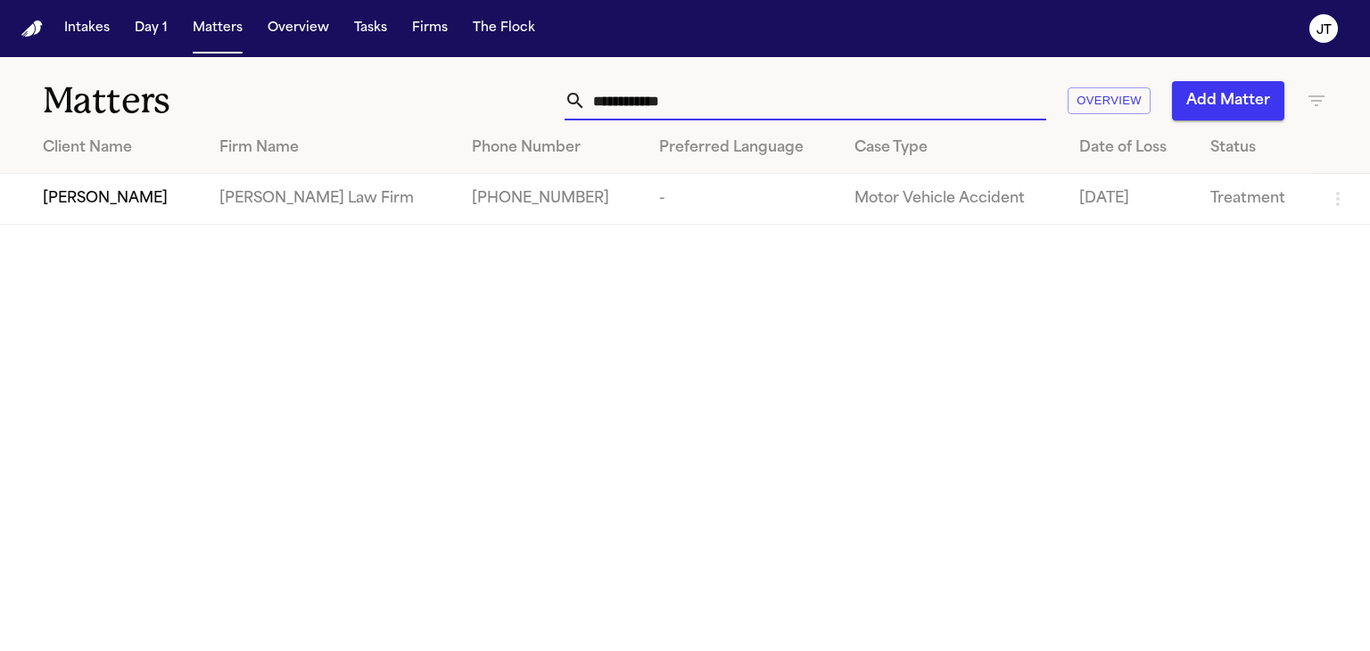
type input "**********"
click at [141, 201] on div "[PERSON_NAME]" at bounding box center [117, 198] width 148 height 21
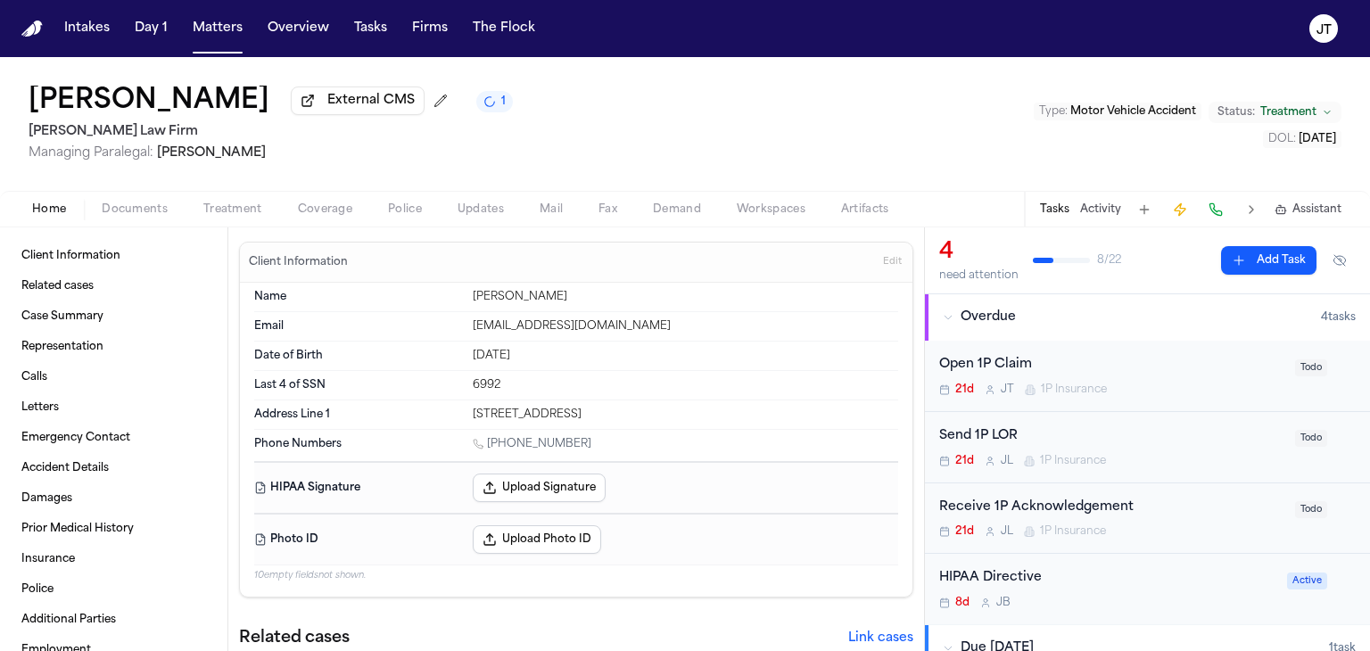
click at [16, 87] on div "Adnaan Iqbal External CMS 1 Ruy Mireles Law Firm Managing Paralegal: Jessica Ba…" at bounding box center [685, 124] width 1370 height 134
click at [144, 199] on button "Documents" at bounding box center [135, 209] width 102 height 21
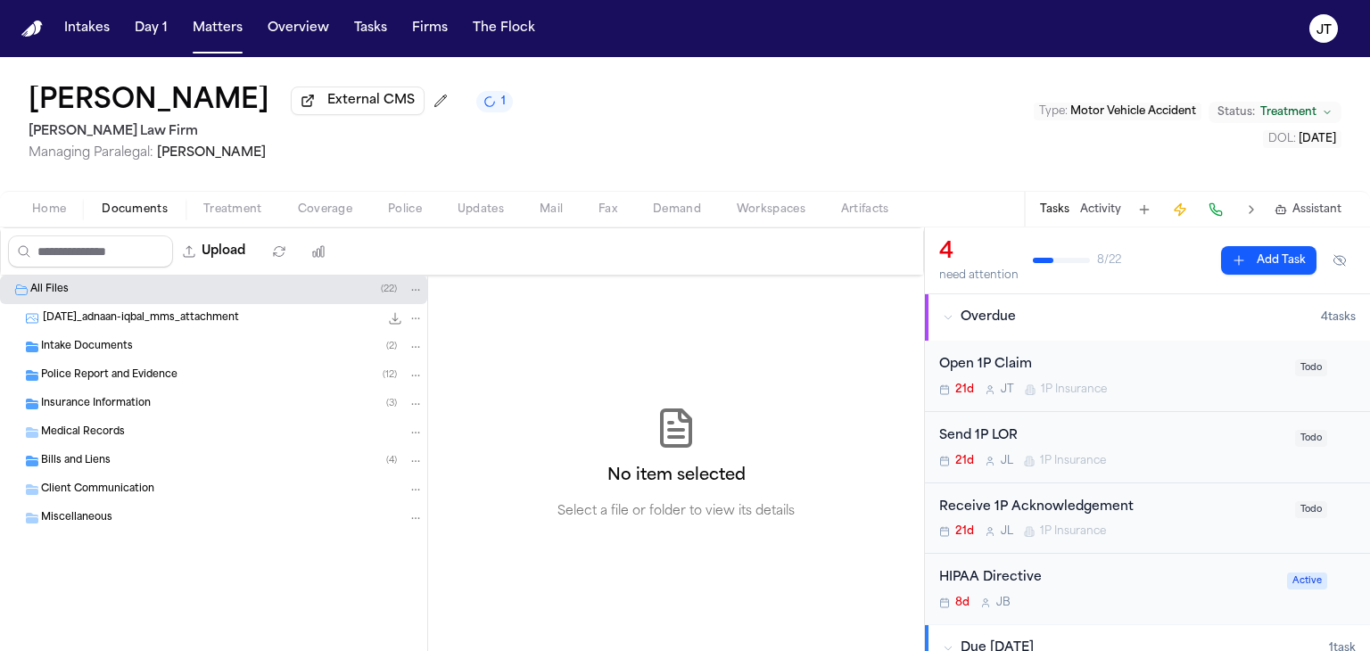
click at [83, 401] on span "Insurance Information" at bounding box center [96, 404] width 110 height 15
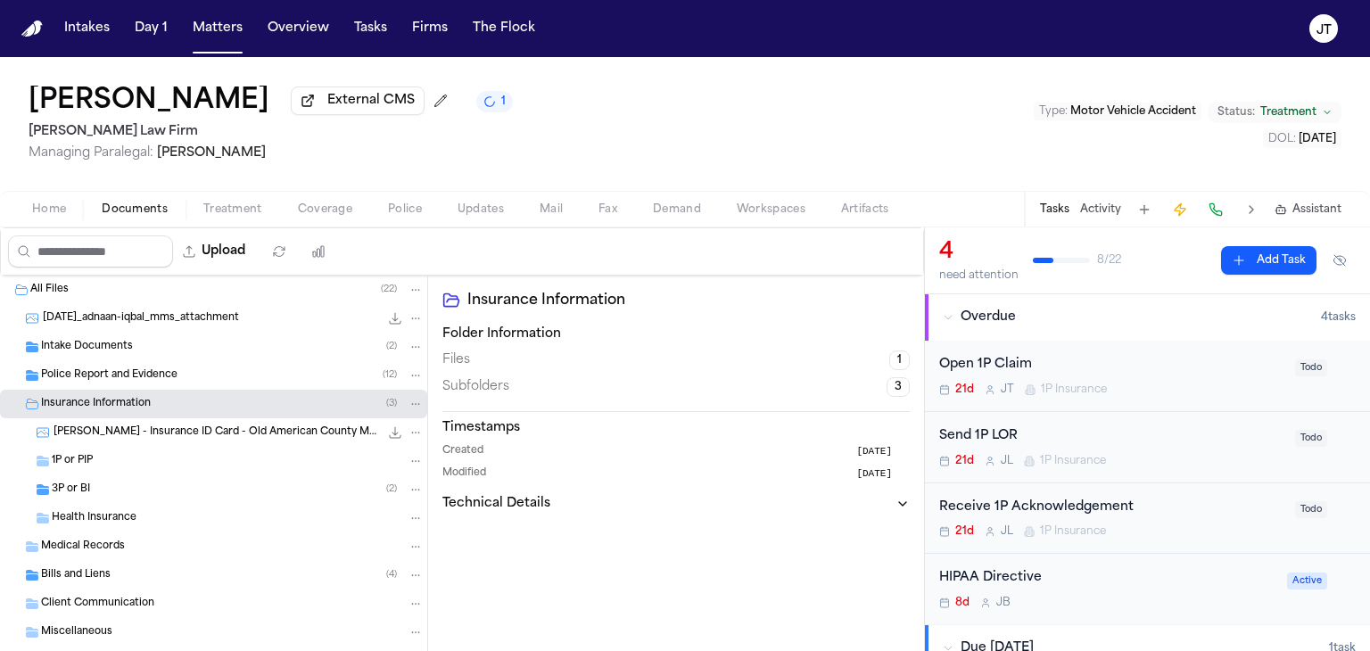
click at [75, 455] on span "1P or PIP" at bounding box center [72, 461] width 41 height 15
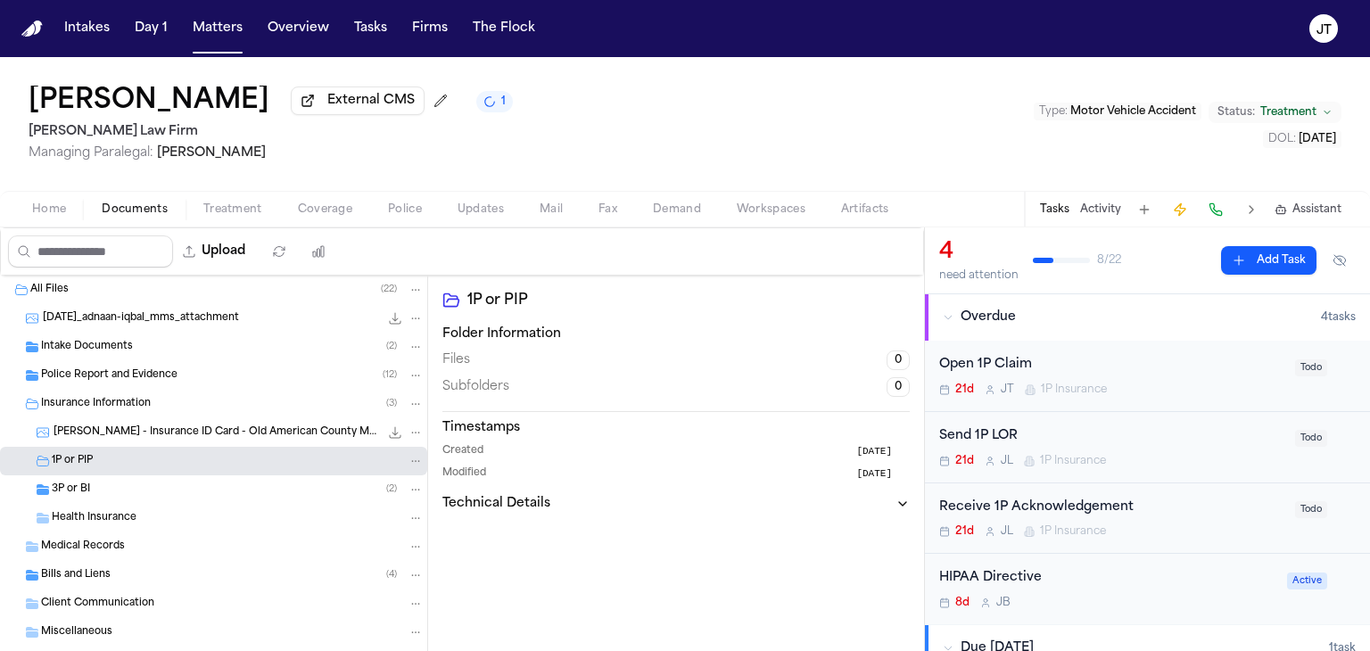
click at [69, 479] on div "3P or BI ( 2 )" at bounding box center [213, 490] width 427 height 29
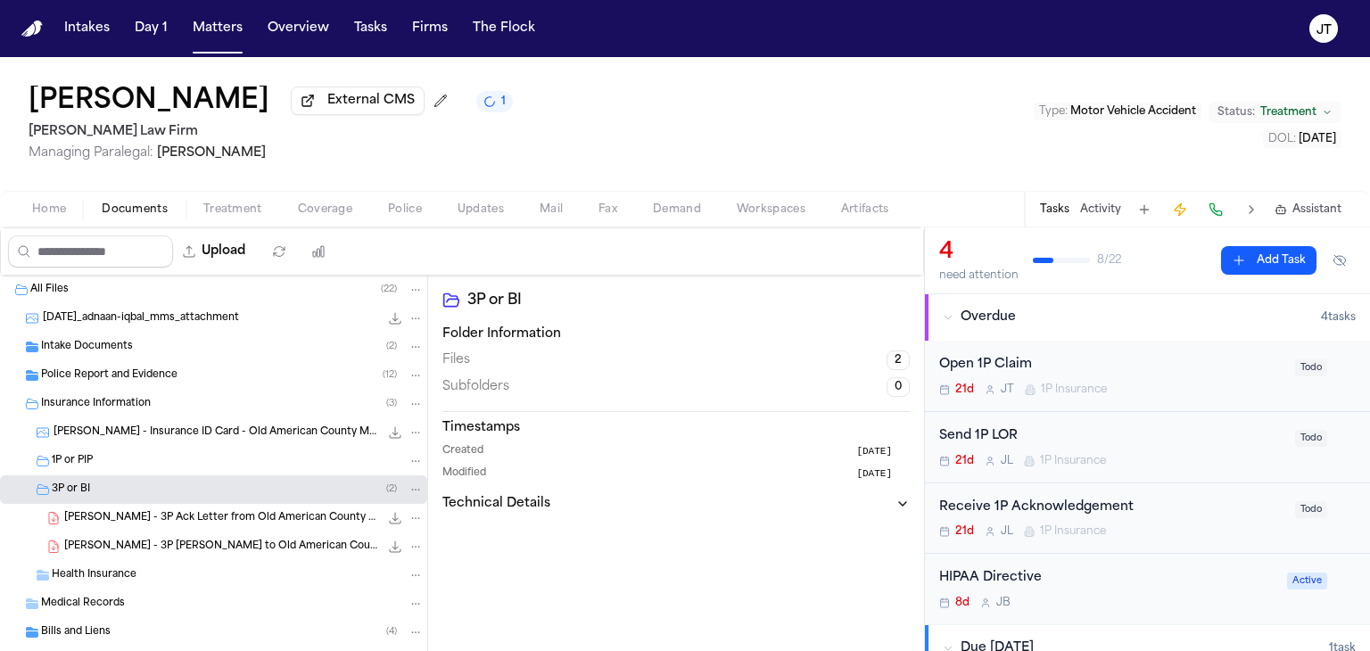
click at [319, 207] on span "Coverage" at bounding box center [325, 210] width 54 height 14
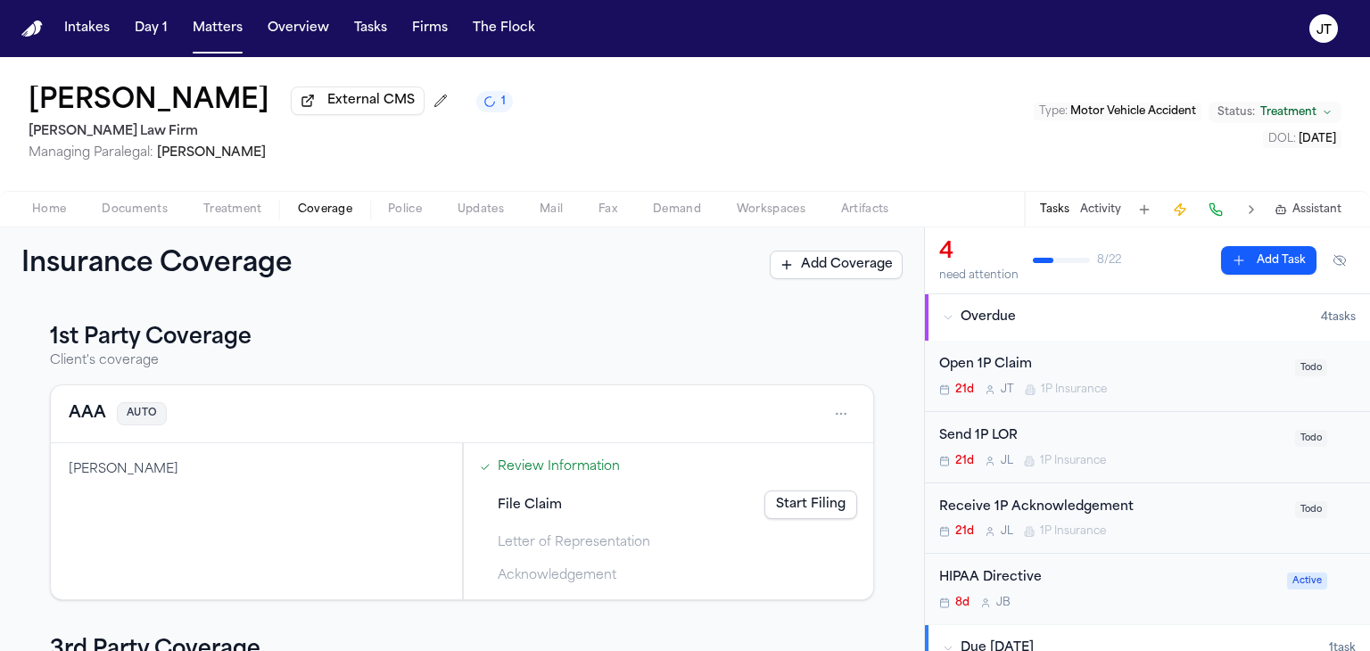
click at [799, 511] on link "Start Filing" at bounding box center [811, 505] width 93 height 29
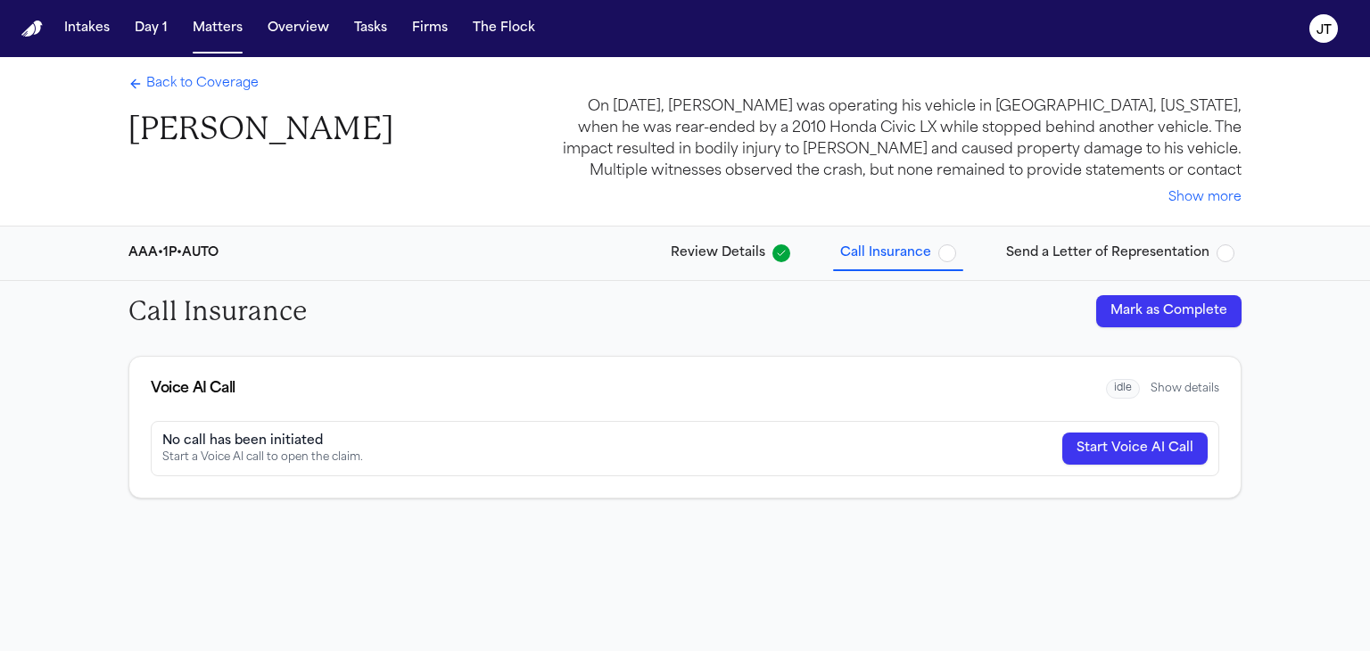
click at [1138, 451] on button "Start Voice AI Call" at bounding box center [1135, 449] width 145 height 32
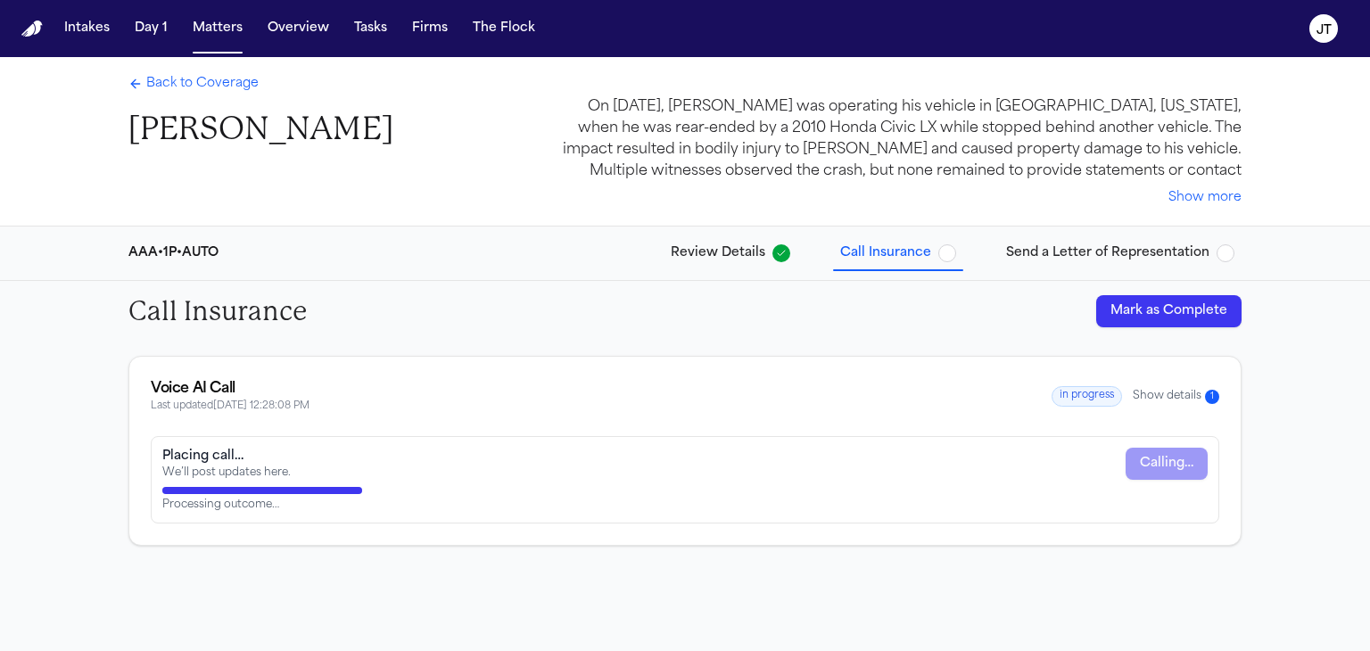
click at [1179, 393] on button "Show details 1" at bounding box center [1176, 396] width 87 height 15
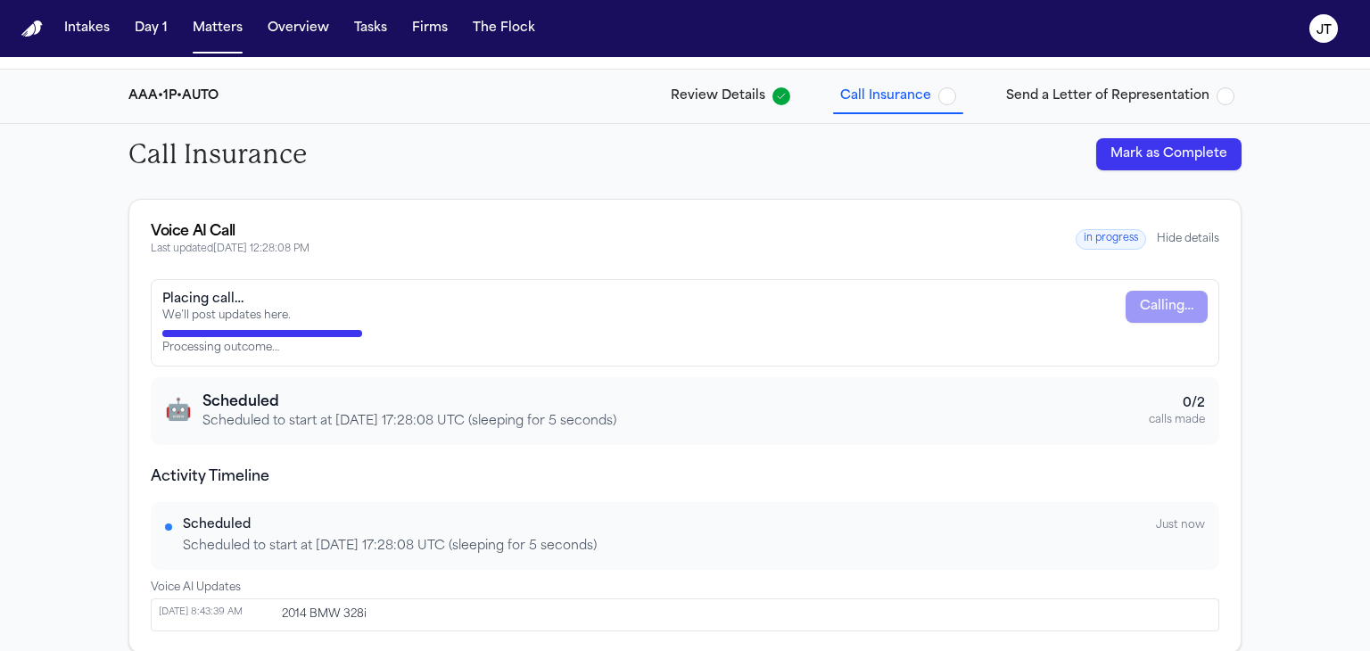
scroll to position [173, 0]
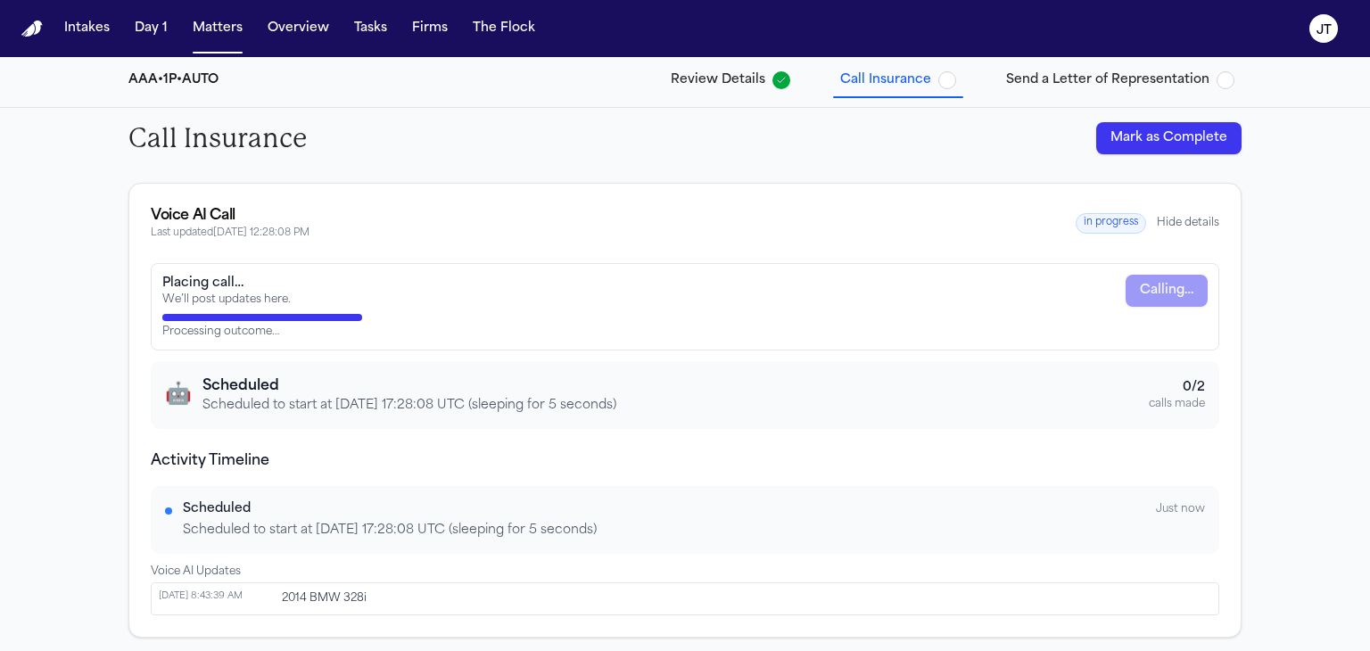
click at [13, 380] on div "Call Insurance Mark as Complete Voice AI Call Last updated 10/7/2025, 12:28:08 …" at bounding box center [685, 380] width 1370 height 544
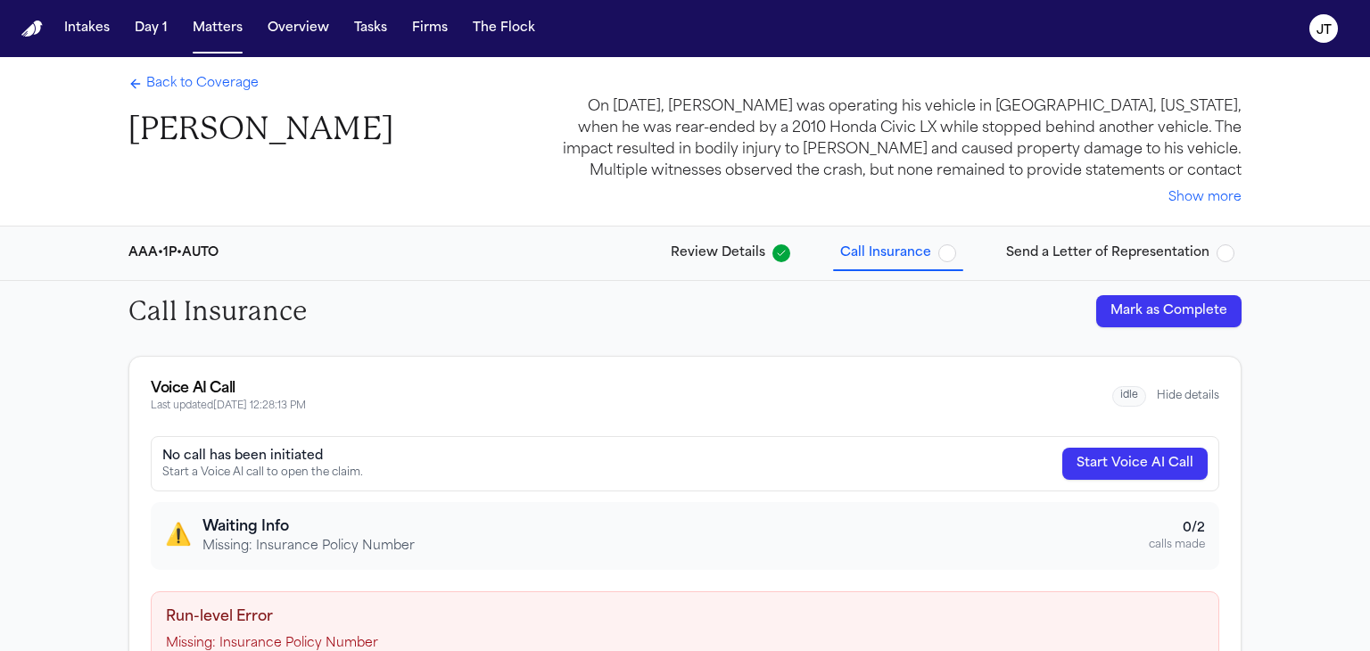
click at [706, 249] on span "Review Details" at bounding box center [718, 253] width 95 height 18
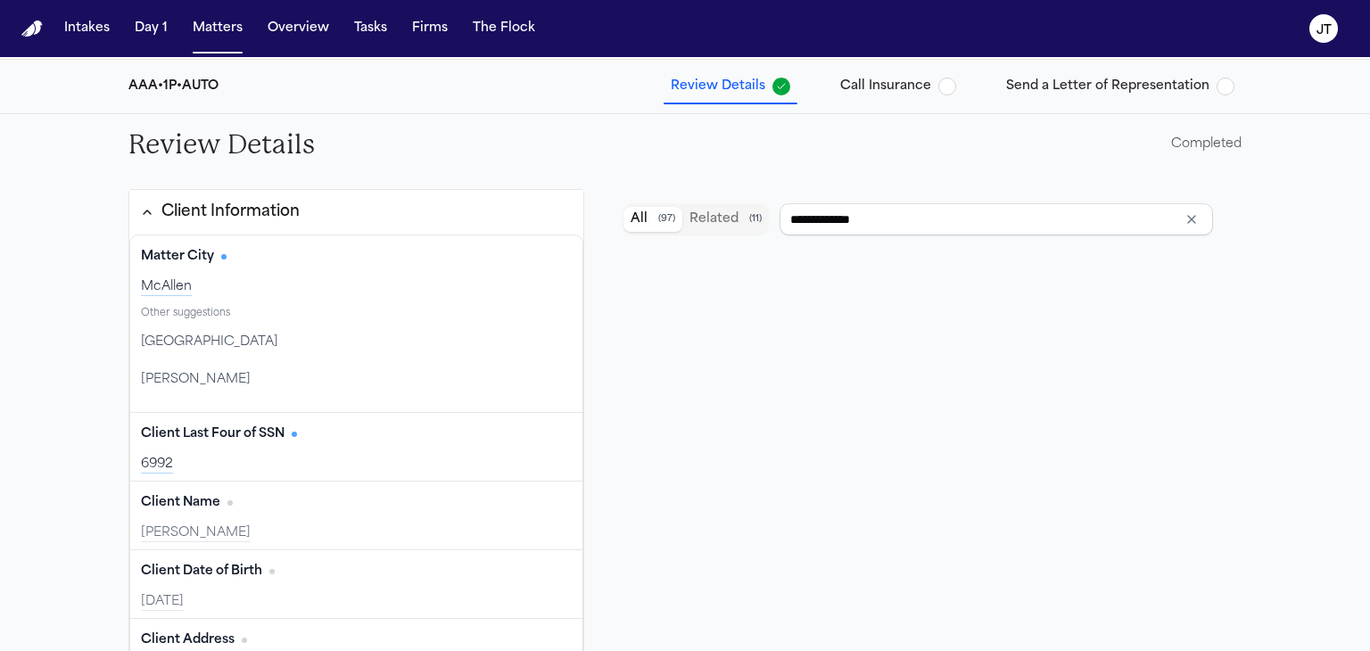
scroll to position [178, 0]
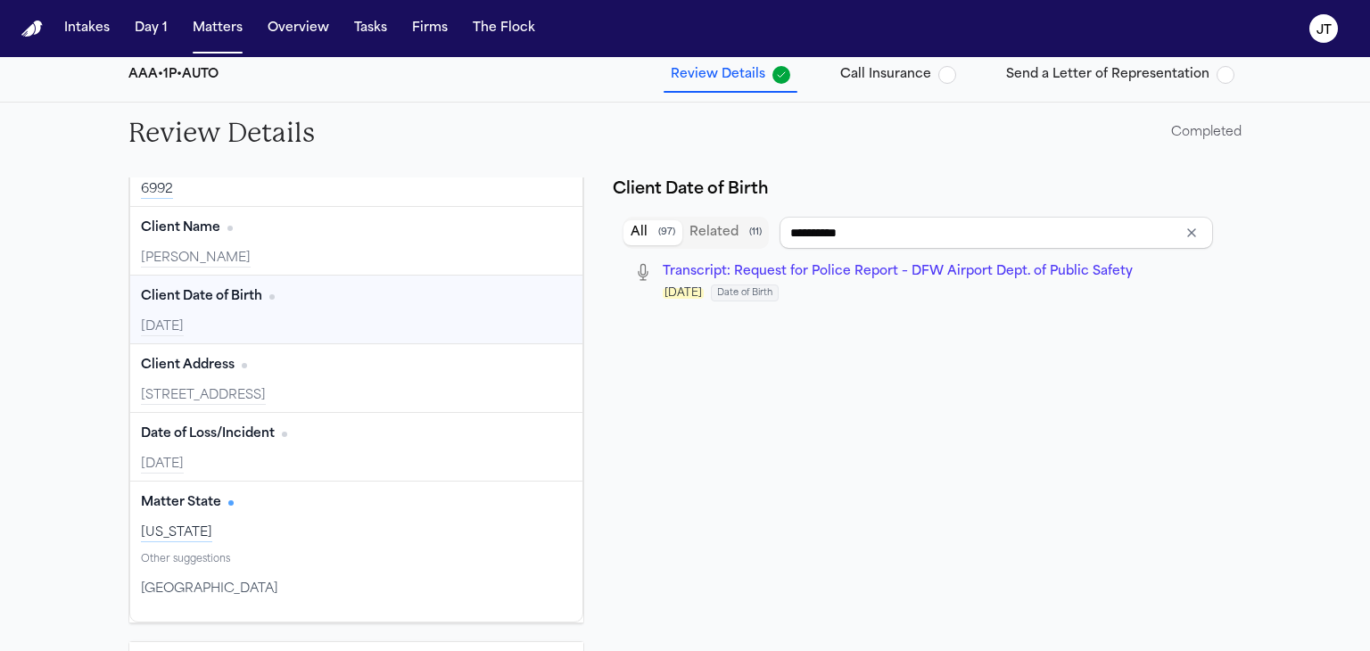
type input "**********"
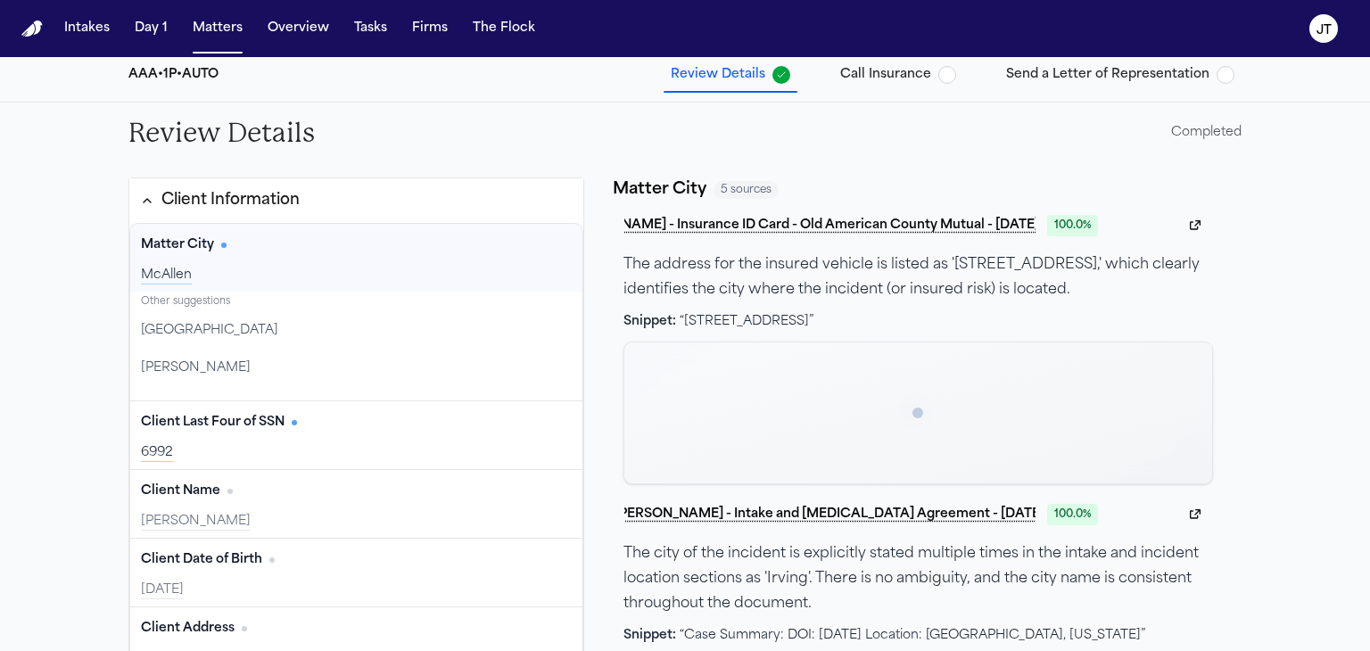
scroll to position [0, 0]
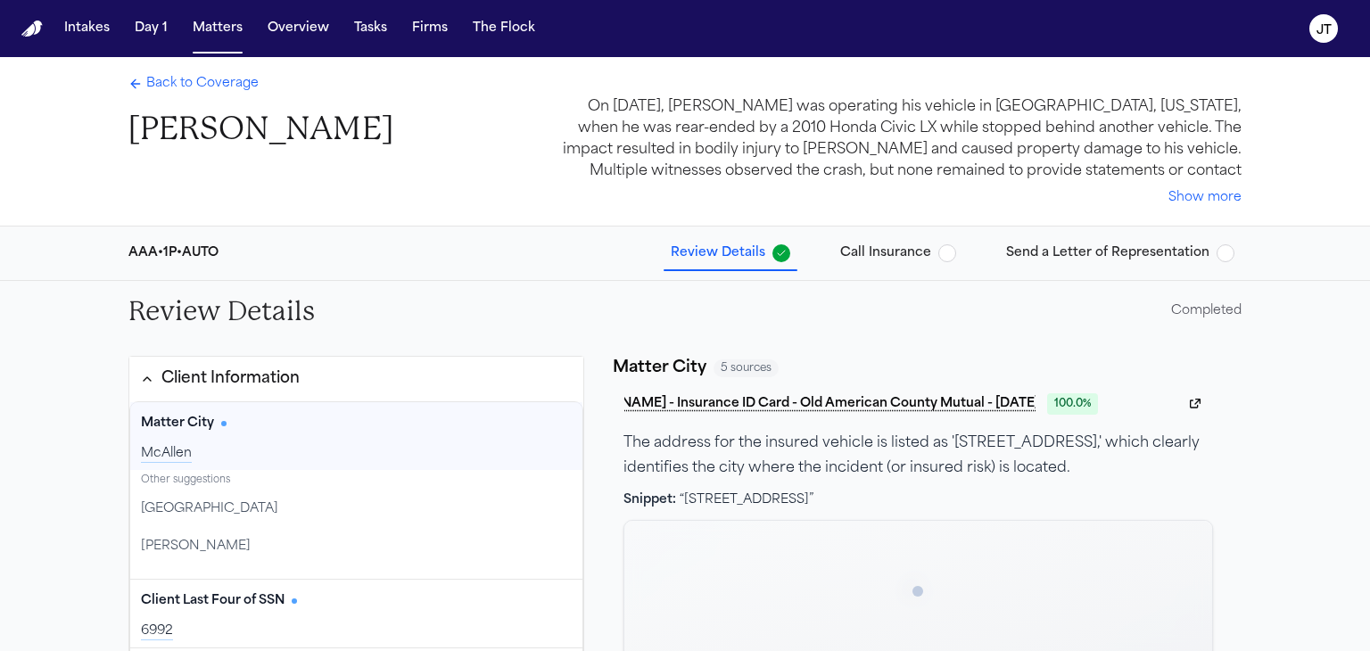
click at [181, 76] on span "Back to Coverage" at bounding box center [202, 84] width 112 height 18
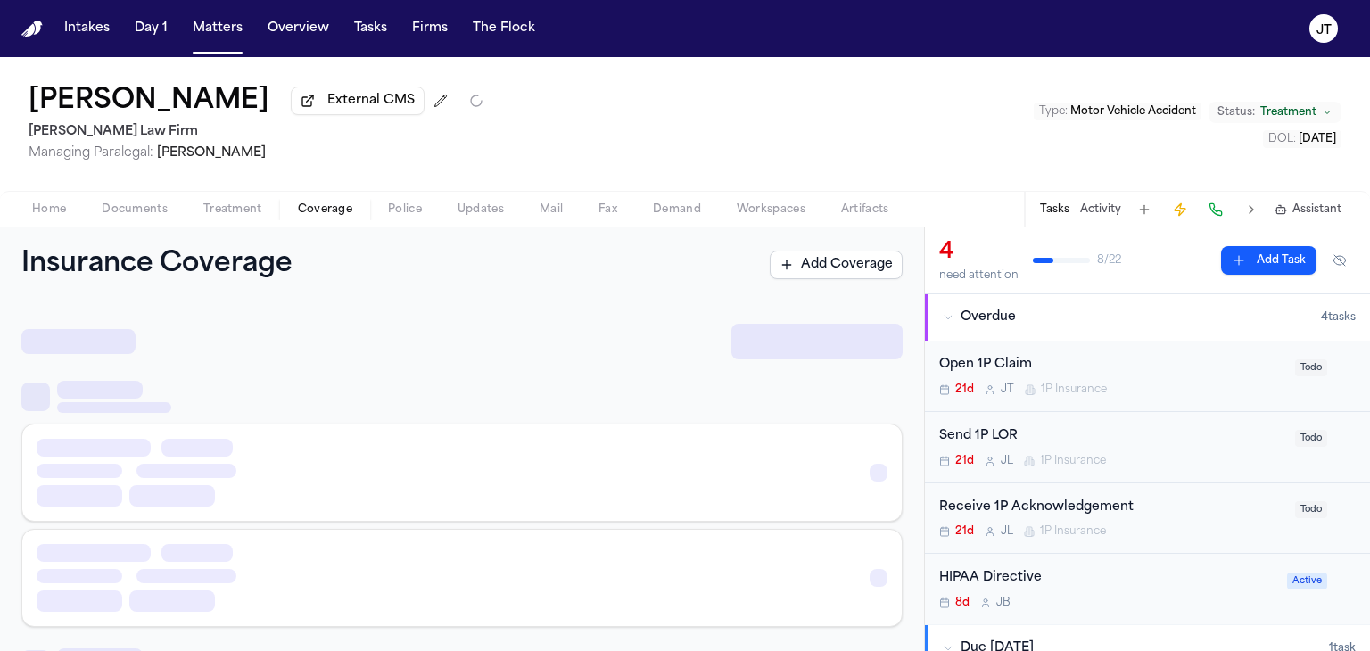
click at [138, 200] on button "Documents" at bounding box center [135, 209] width 102 height 21
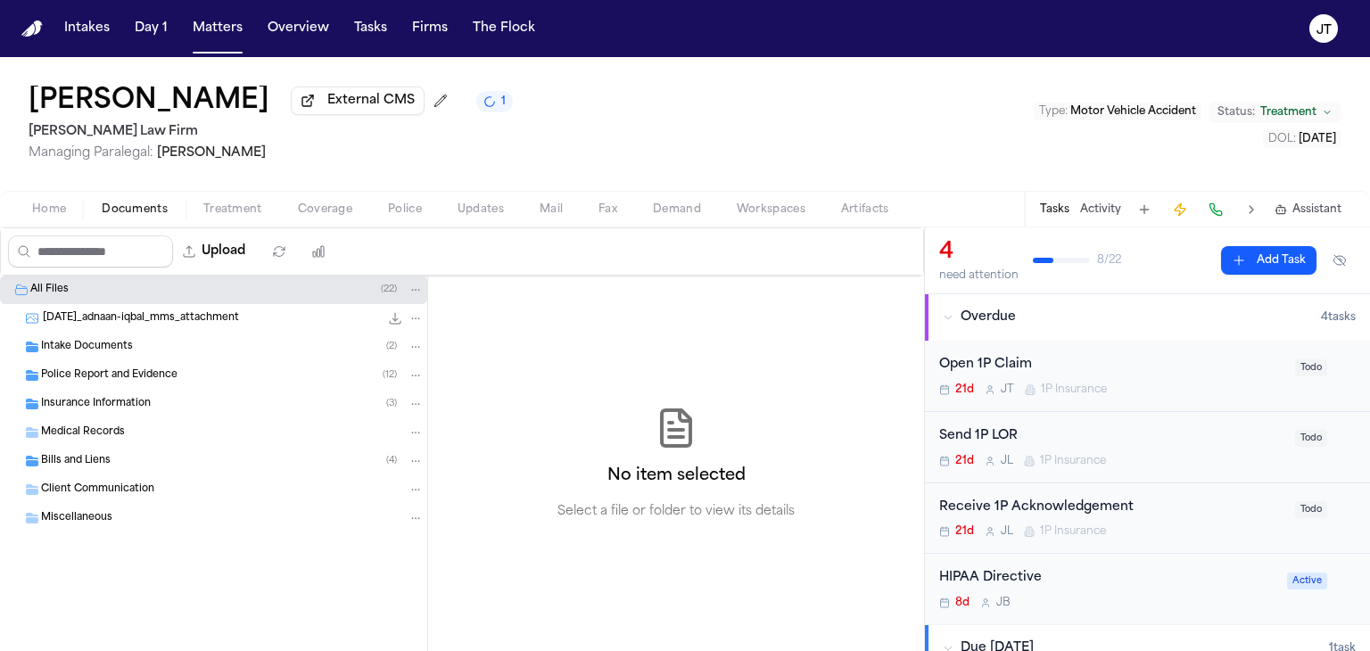
click at [97, 393] on div "Insurance Information ( 3 )" at bounding box center [213, 404] width 427 height 29
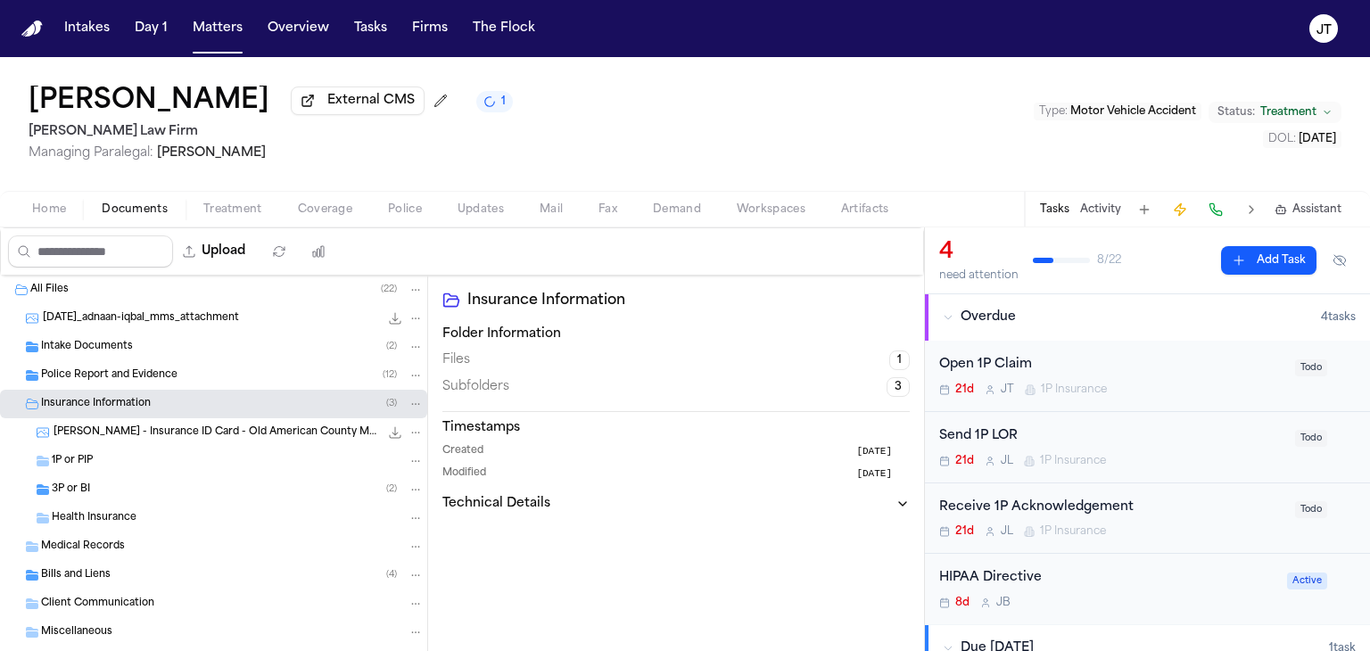
click at [72, 457] on span "1P or PIP" at bounding box center [72, 461] width 41 height 15
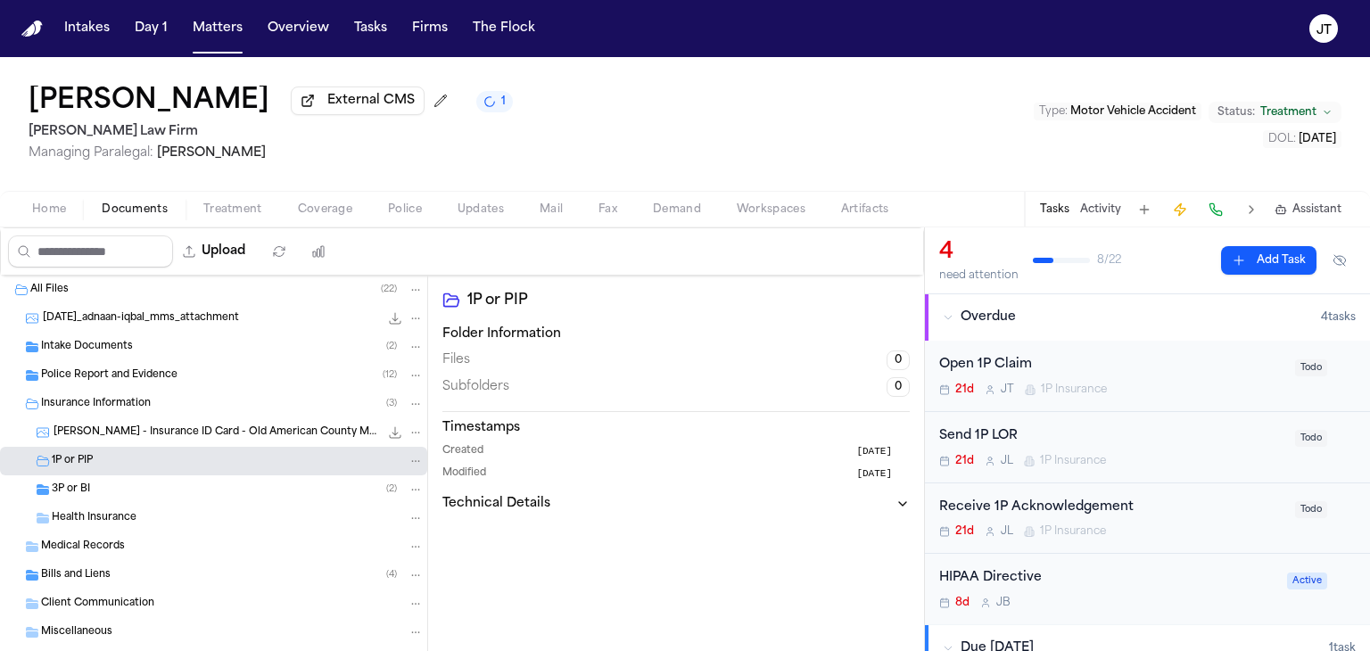
click at [79, 483] on span "3P or BI" at bounding box center [71, 490] width 38 height 15
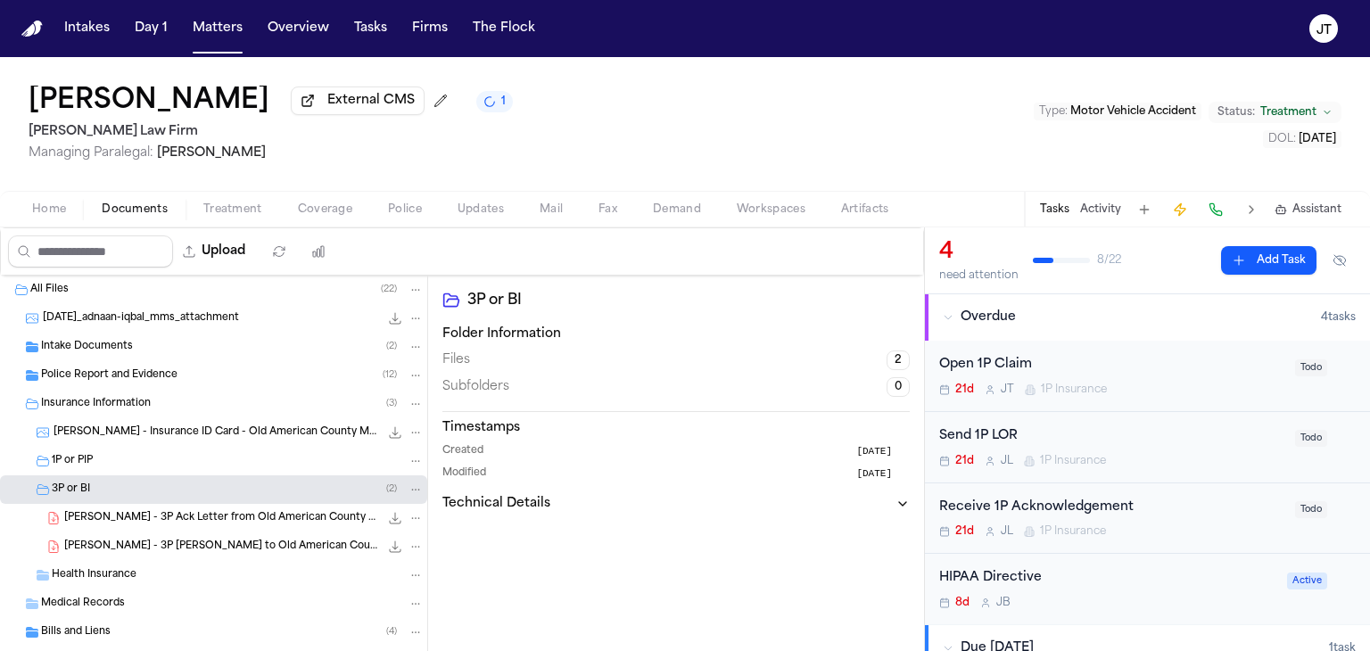
click at [327, 107] on span "External CMS" at bounding box center [370, 101] width 87 height 18
click at [327, 103] on span "External CMS" at bounding box center [370, 101] width 87 height 18
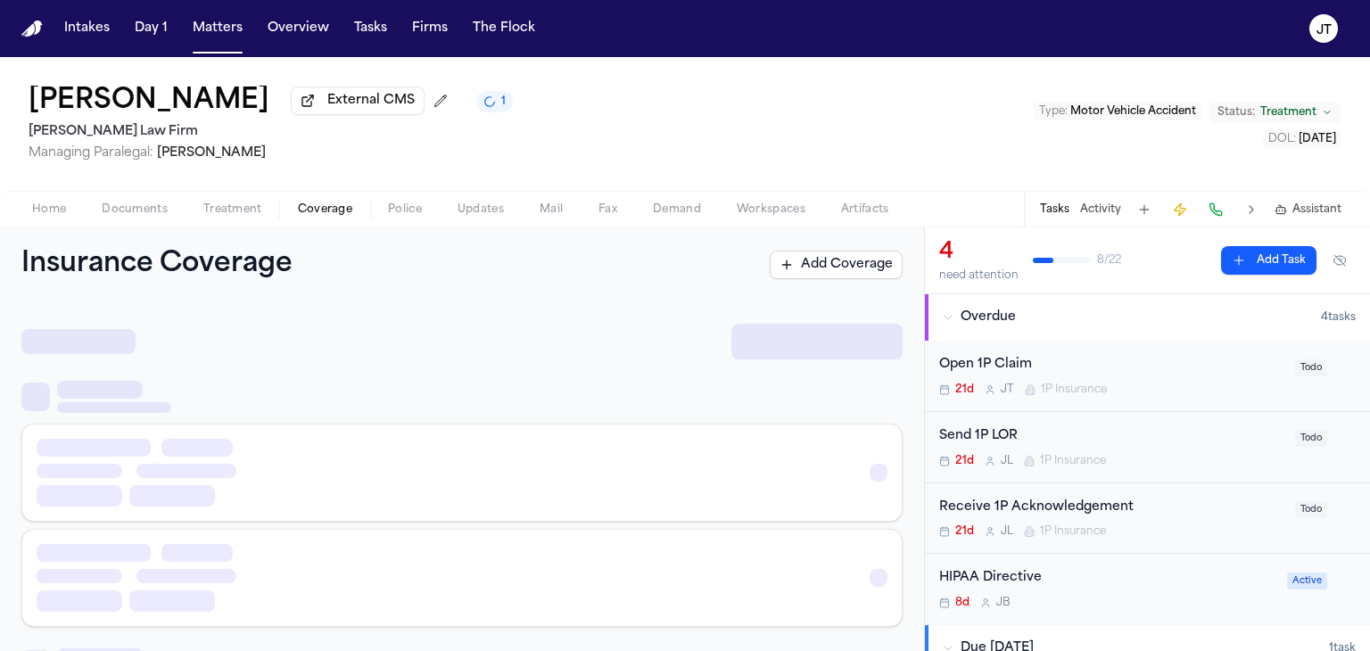
click at [327, 205] on span "Coverage" at bounding box center [325, 210] width 54 height 14
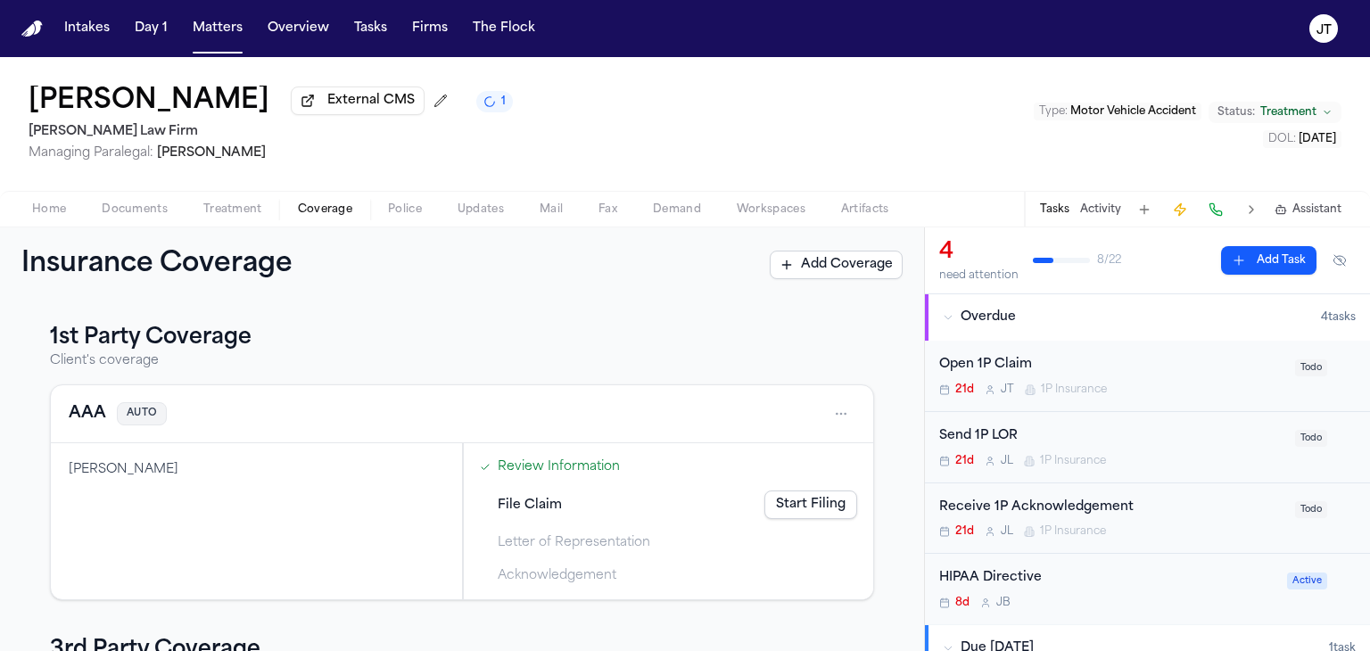
click at [840, 411] on html "Intakes Day 1 Matters Overview Tasks Firms The [PERSON_NAME] [PERSON_NAME] Exte…" at bounding box center [685, 325] width 1370 height 651
click at [743, 451] on div "View coverage details" at bounding box center [771, 458] width 134 height 46
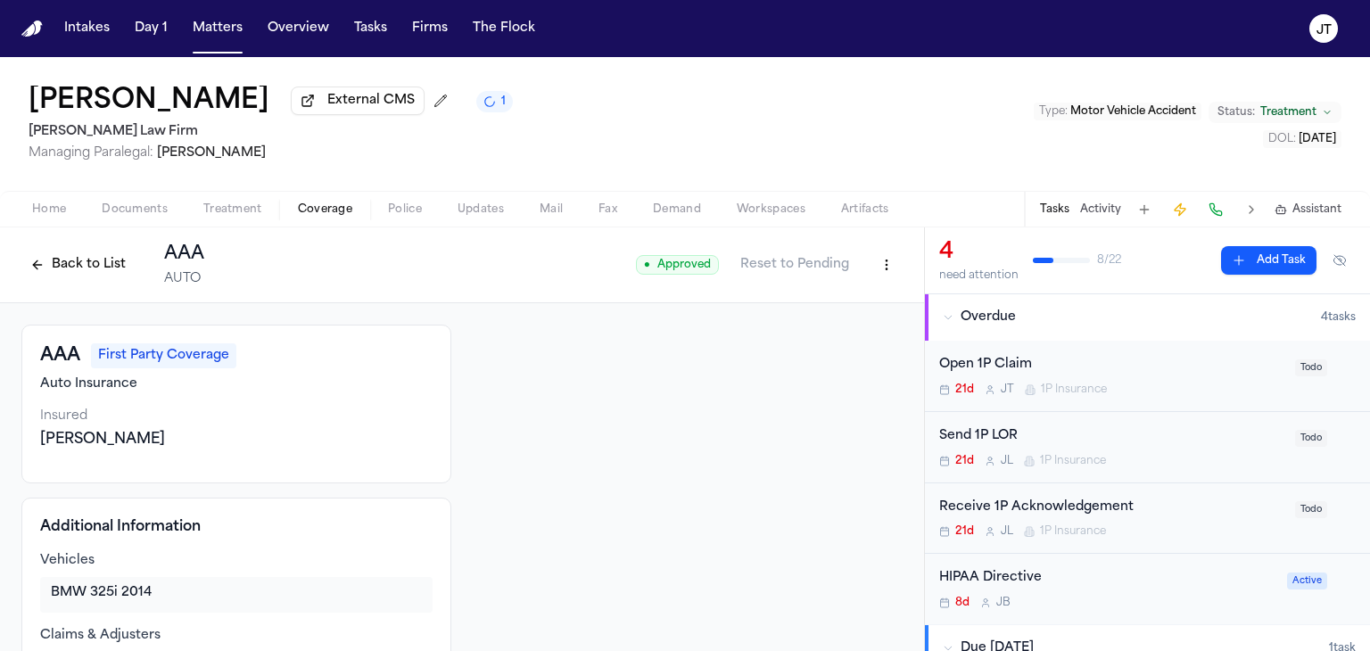
click at [95, 261] on button "Back to List" at bounding box center [77, 265] width 113 height 29
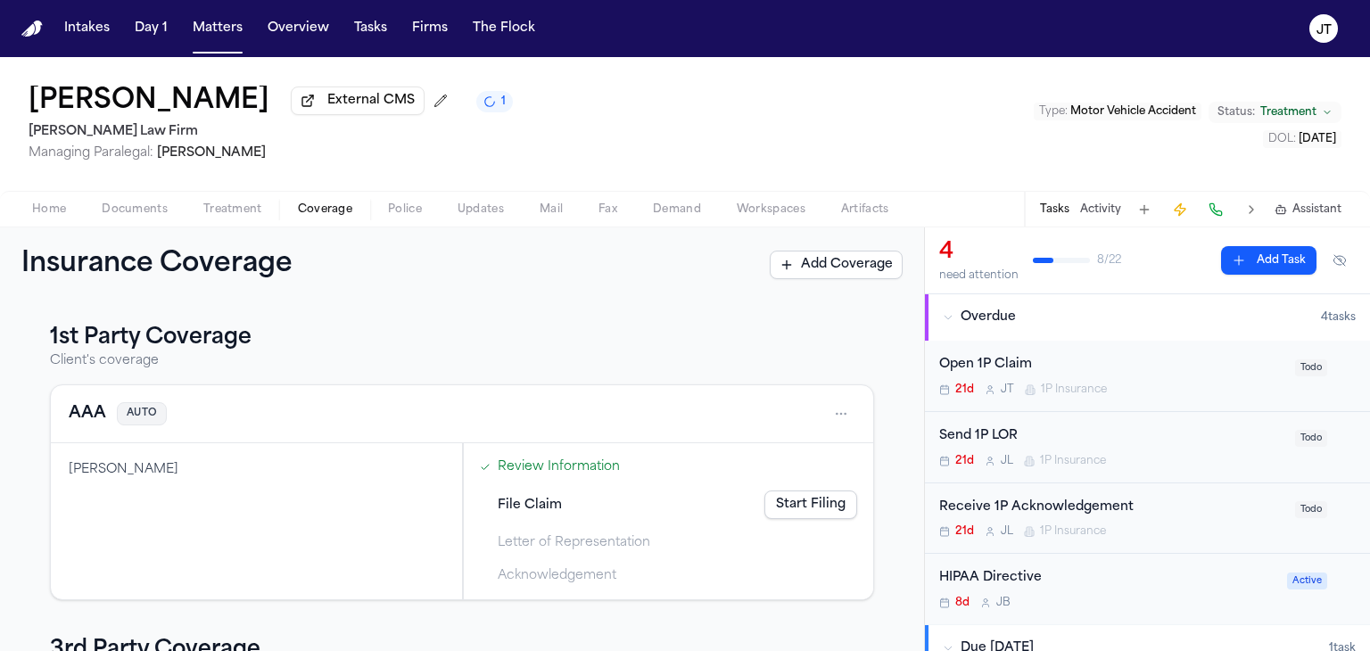
drag, startPoint x: 21, startPoint y: 327, endPoint x: 32, endPoint y: 326, distance: 11.7
click at [21, 327] on div "1st Party Coverage Client's coverage AAA AUTO [PERSON_NAME] Review Information …" at bounding box center [462, 476] width 924 height 349
click at [203, 23] on button "Matters" at bounding box center [218, 28] width 64 height 32
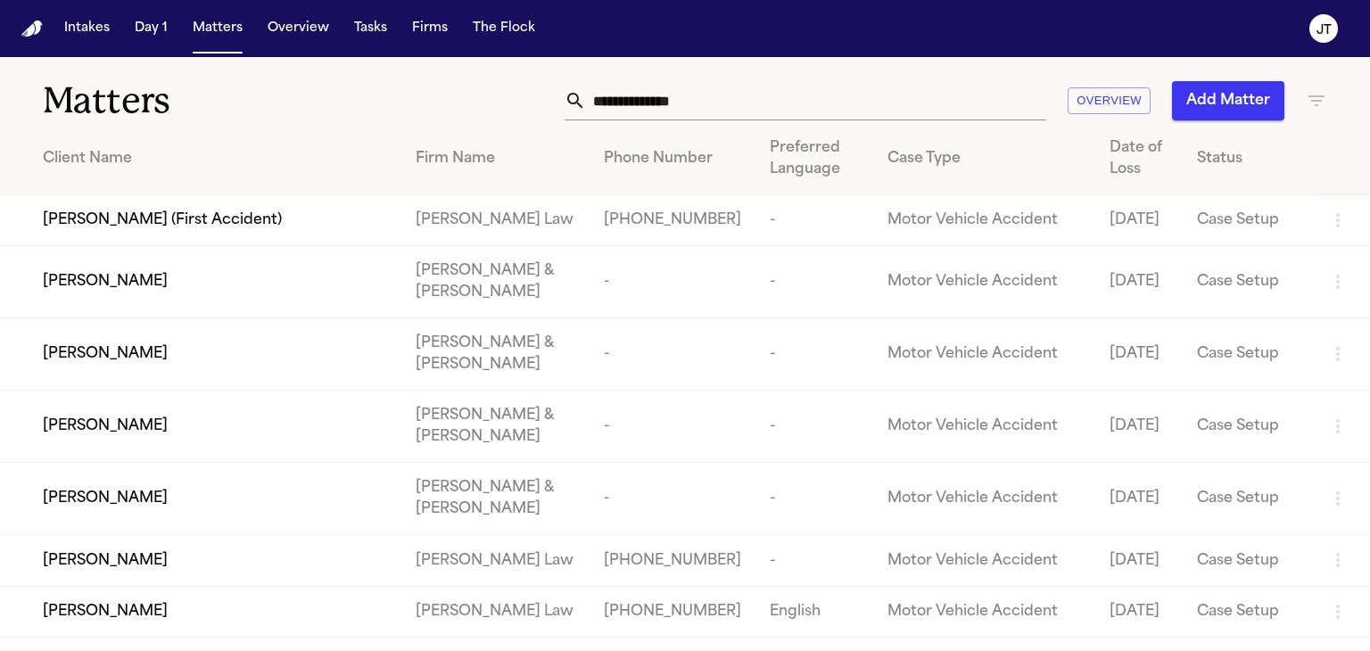
click at [688, 101] on input "text" at bounding box center [816, 100] width 460 height 39
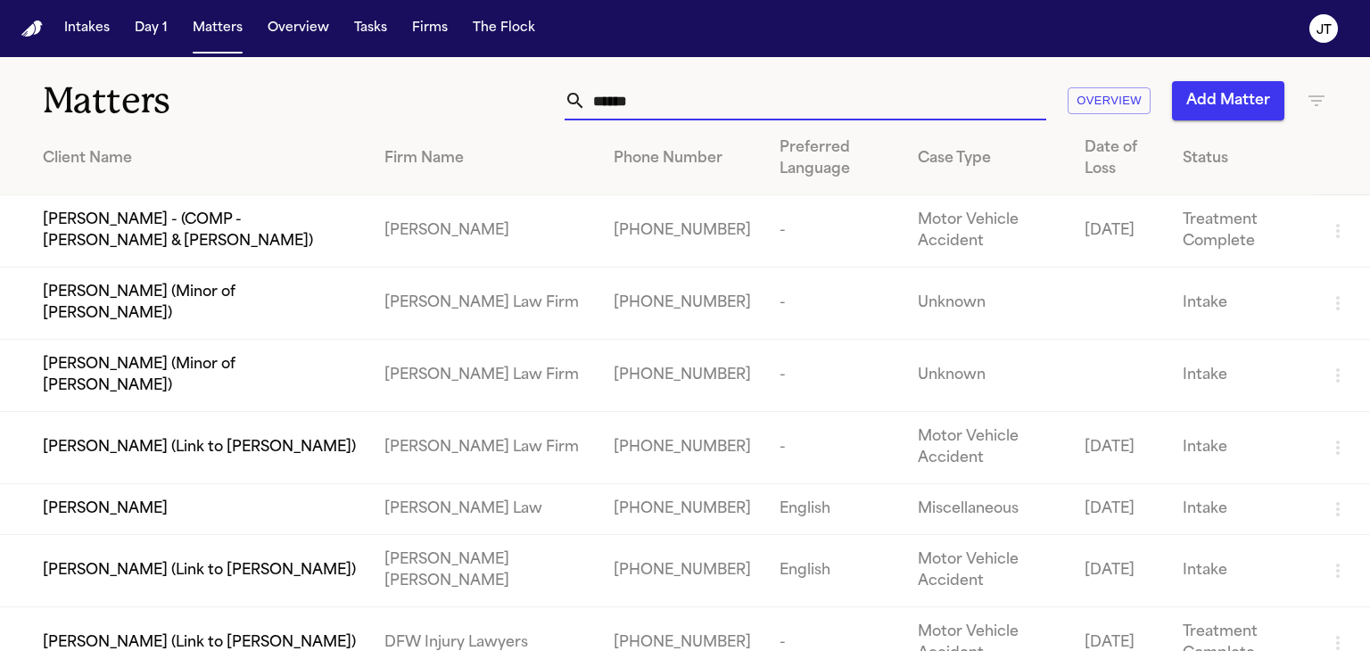
type input "******"
click at [741, 103] on input "******" at bounding box center [816, 100] width 460 height 39
click at [600, 95] on input "******" at bounding box center [816, 100] width 460 height 39
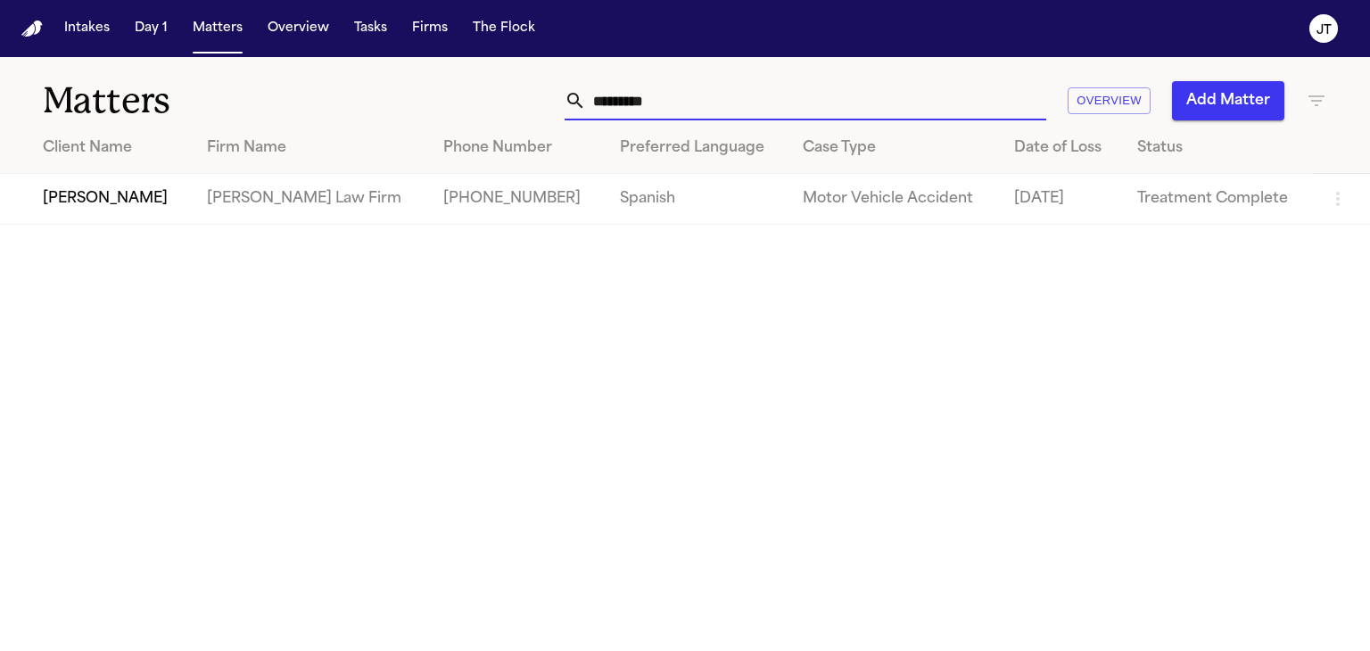
type input "*********"
click at [125, 193] on span "[PERSON_NAME]" at bounding box center [105, 198] width 125 height 21
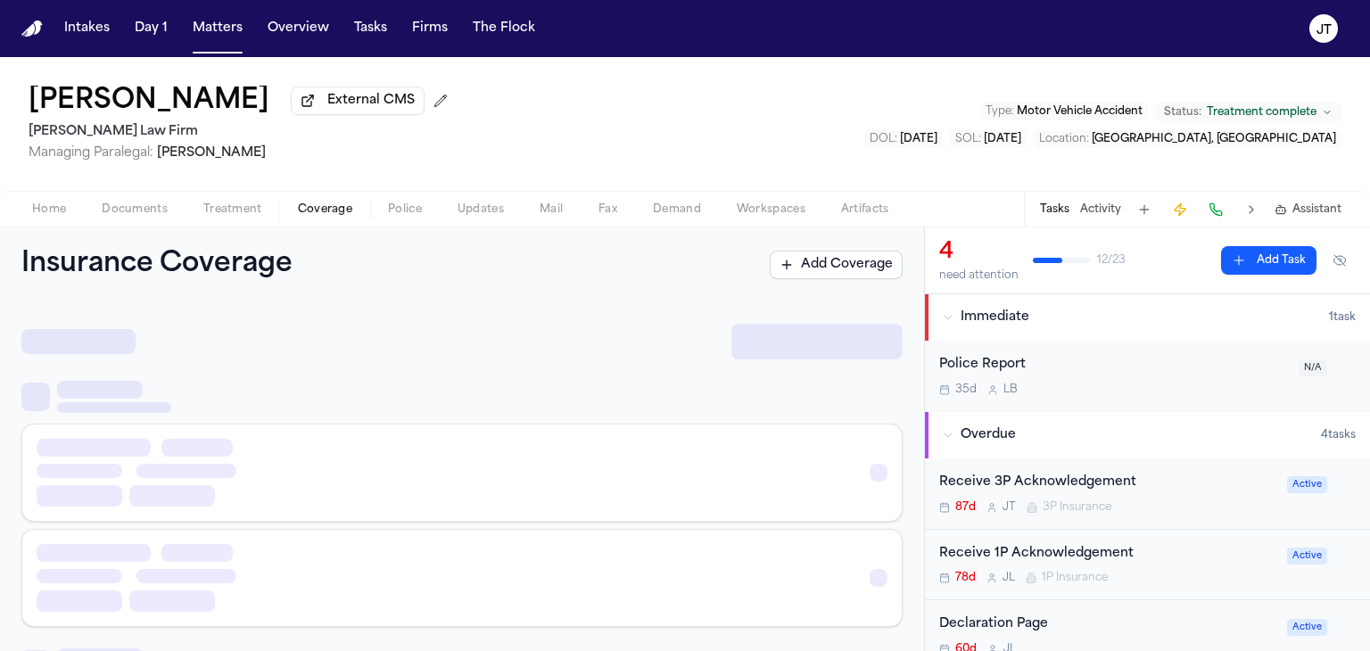
click at [321, 200] on button "Coverage" at bounding box center [325, 209] width 90 height 21
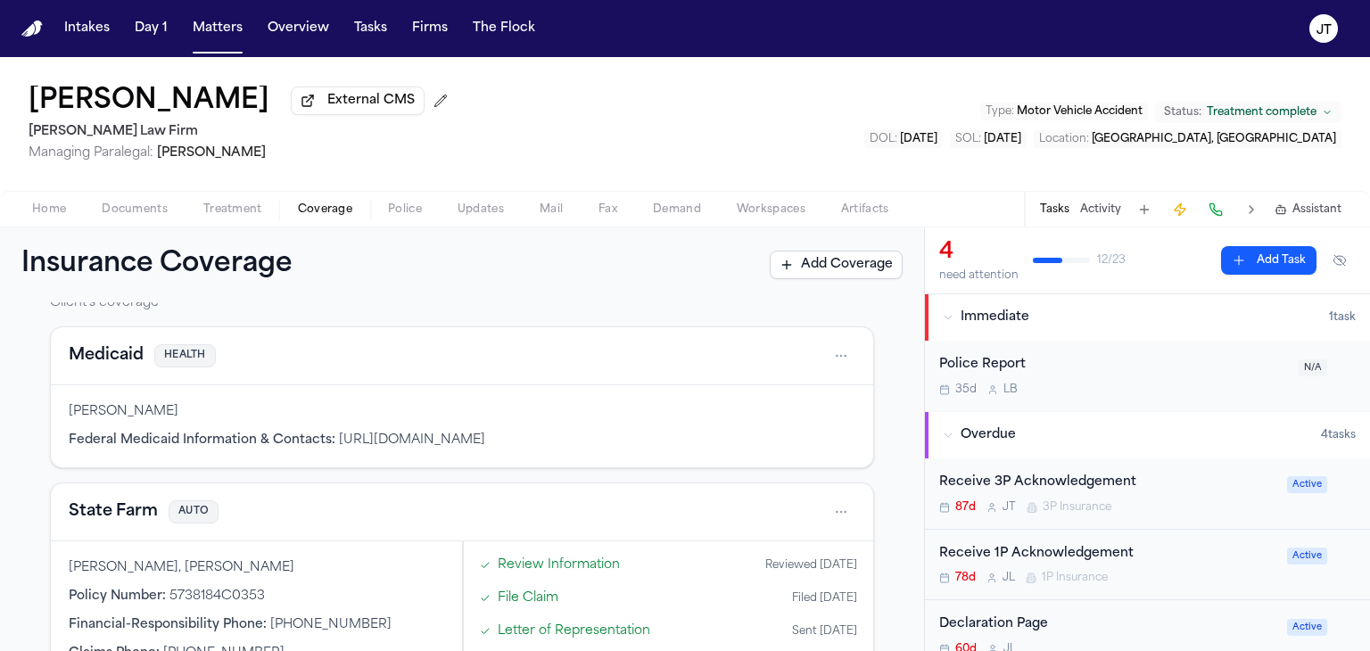
scroll to position [89, 0]
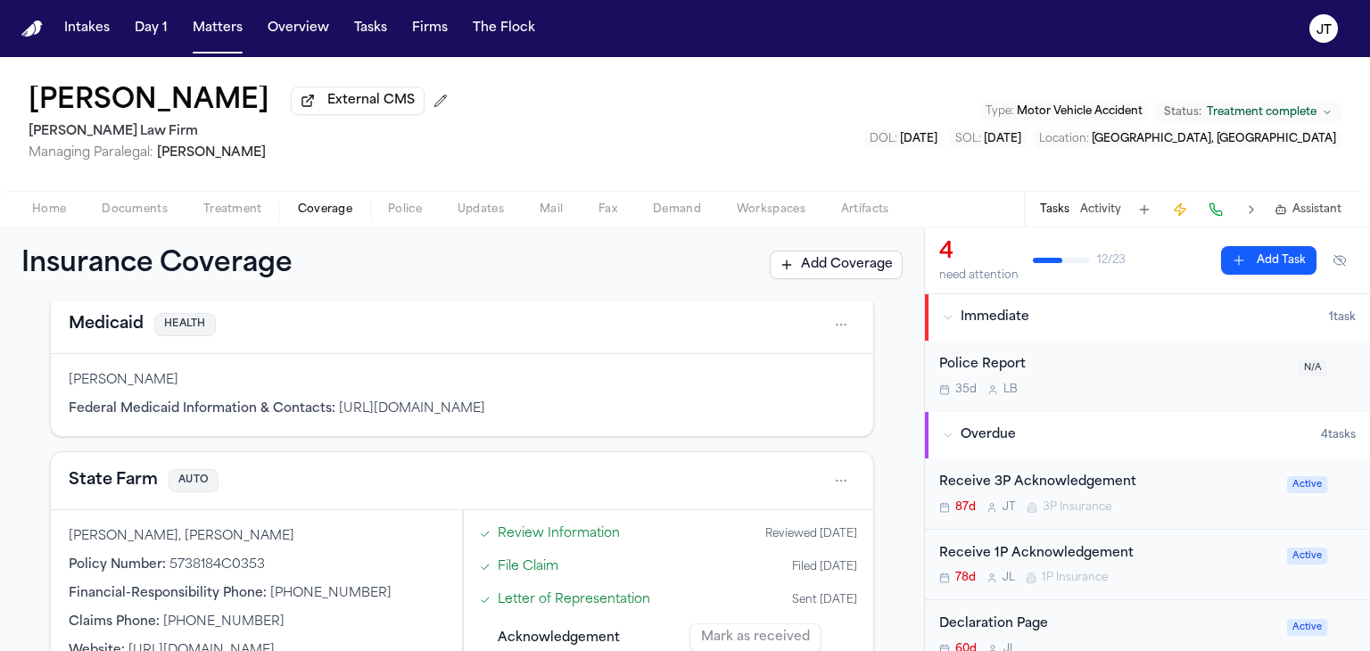
click at [1223, 208] on button at bounding box center [1216, 209] width 25 height 25
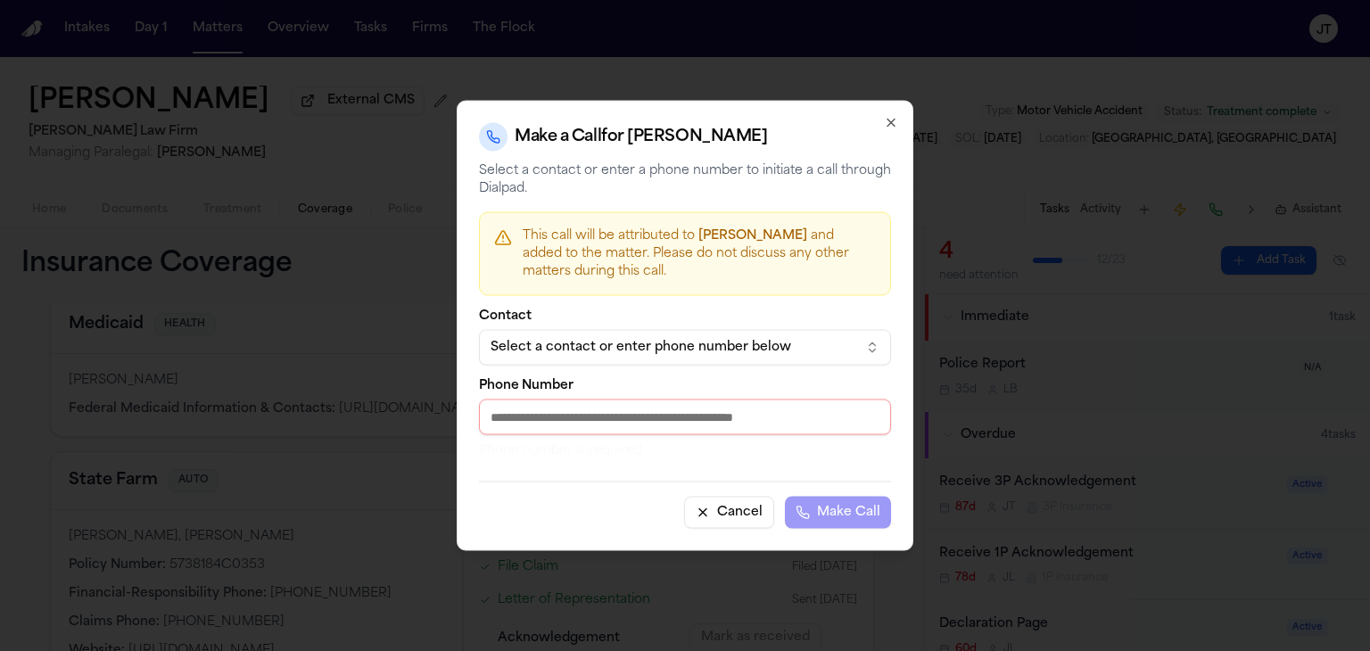
click at [791, 343] on div "Select a contact or enter phone number below" at bounding box center [671, 348] width 360 height 18
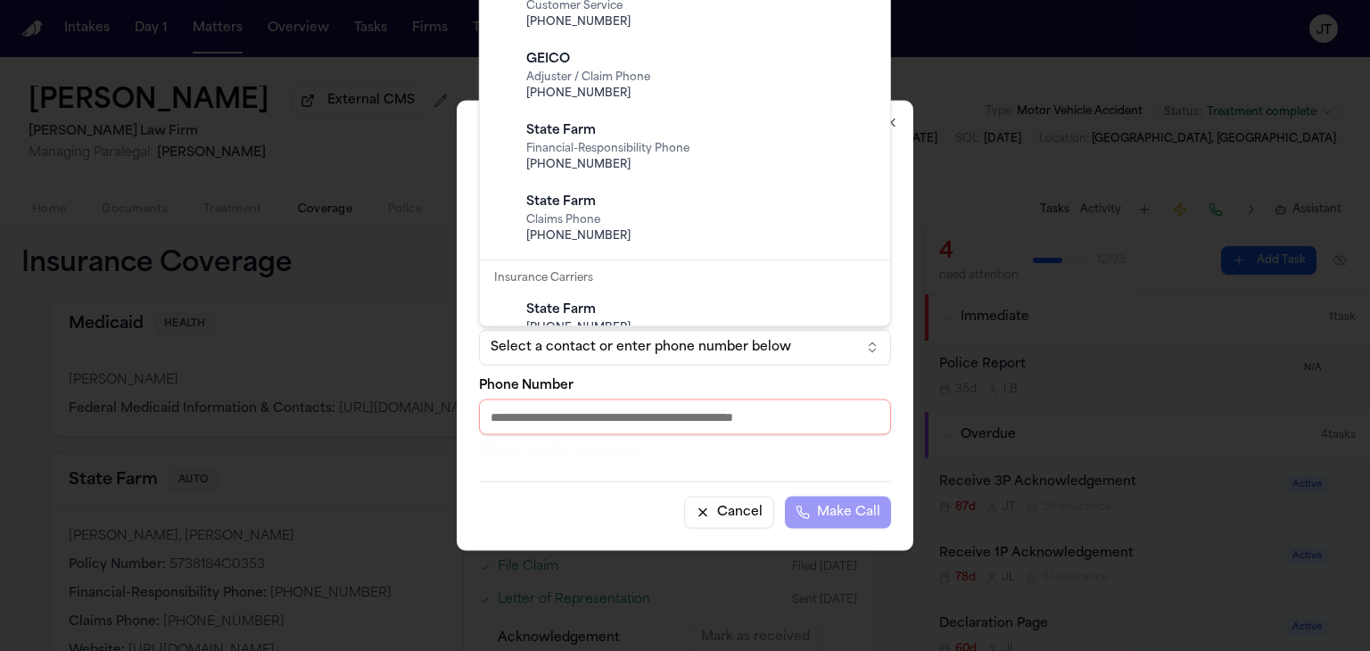
scroll to position [714, 0]
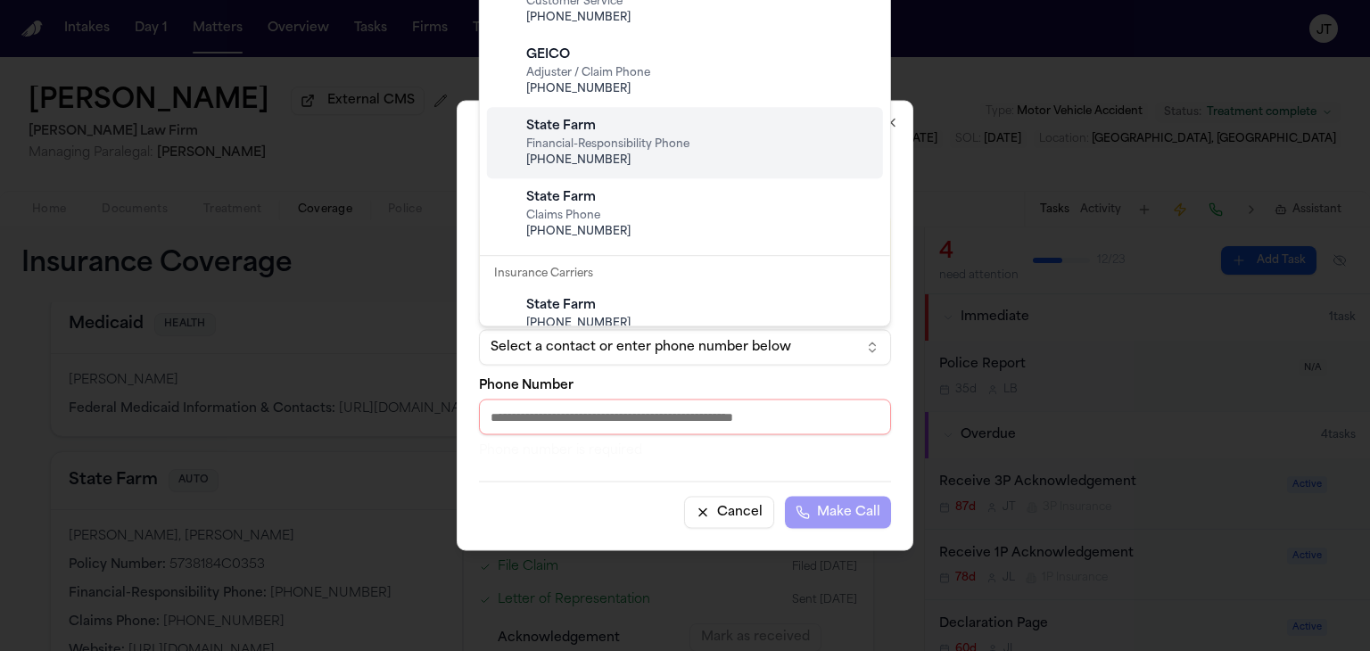
click at [693, 158] on span "[PHONE_NUMBER]" at bounding box center [699, 160] width 346 height 14
type input "**********"
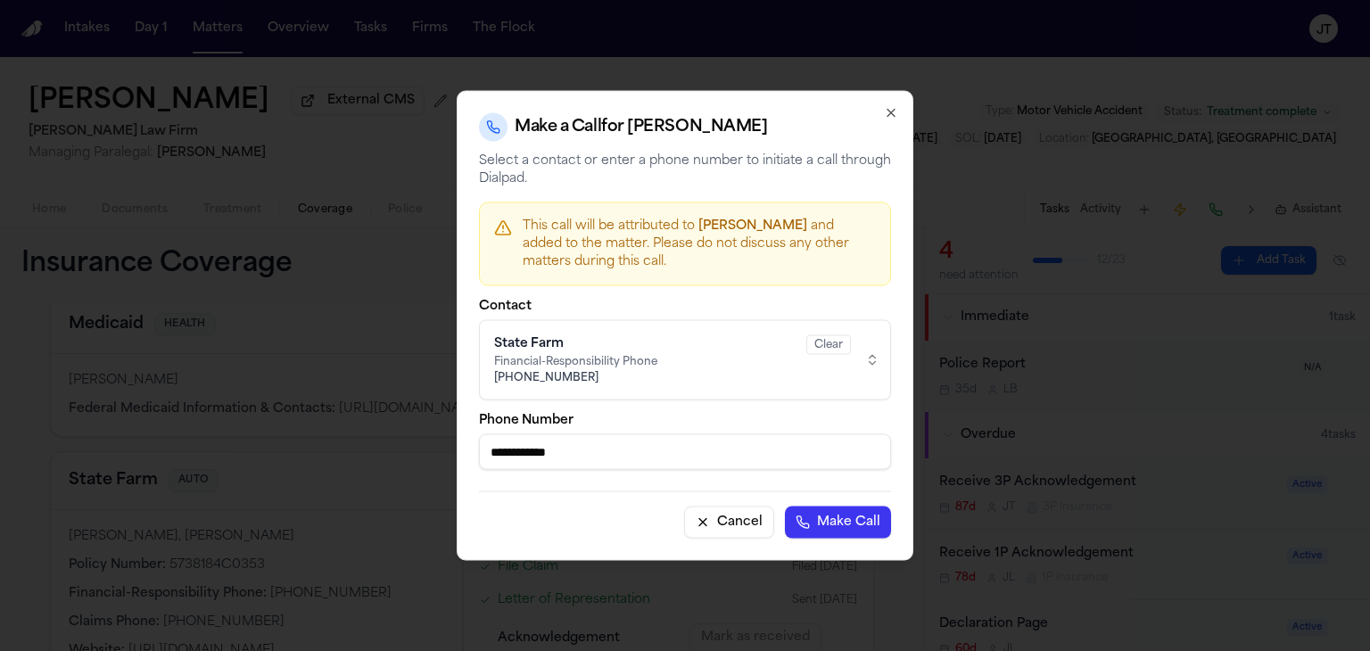
click at [817, 345] on div "Clear" at bounding box center [829, 345] width 45 height 20
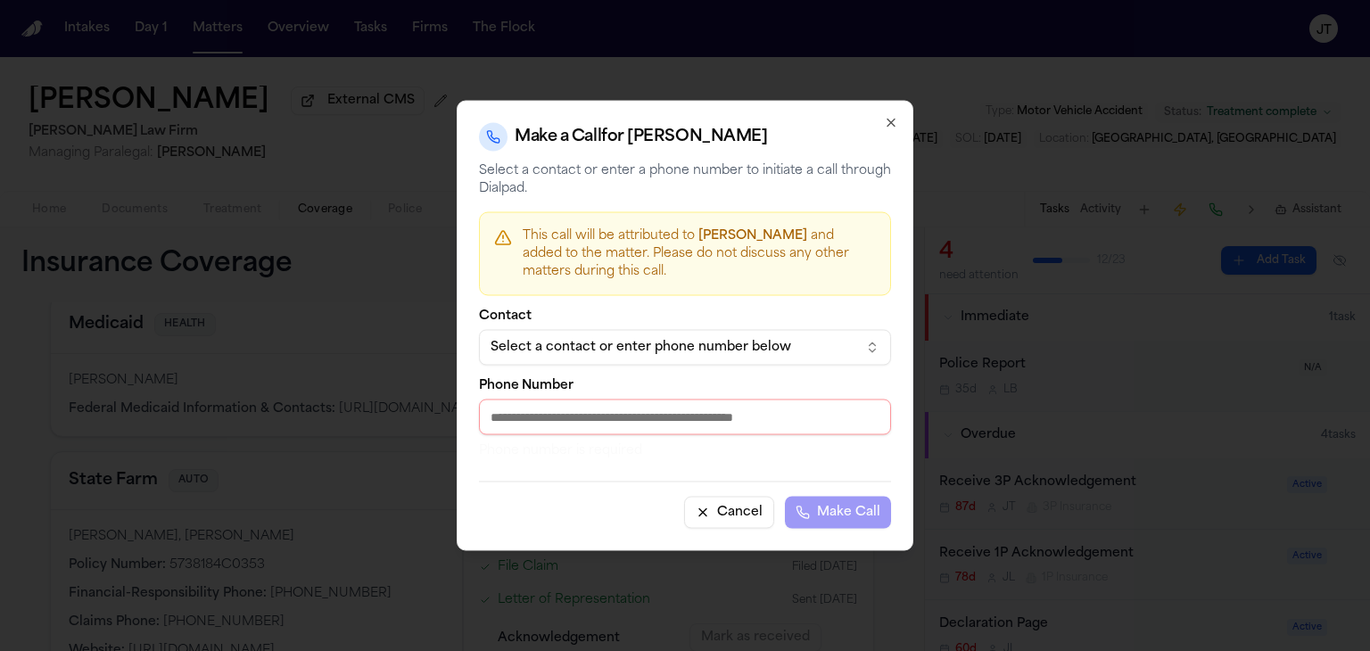
click at [764, 343] on div "Select a contact or enter phone number below" at bounding box center [671, 348] width 360 height 18
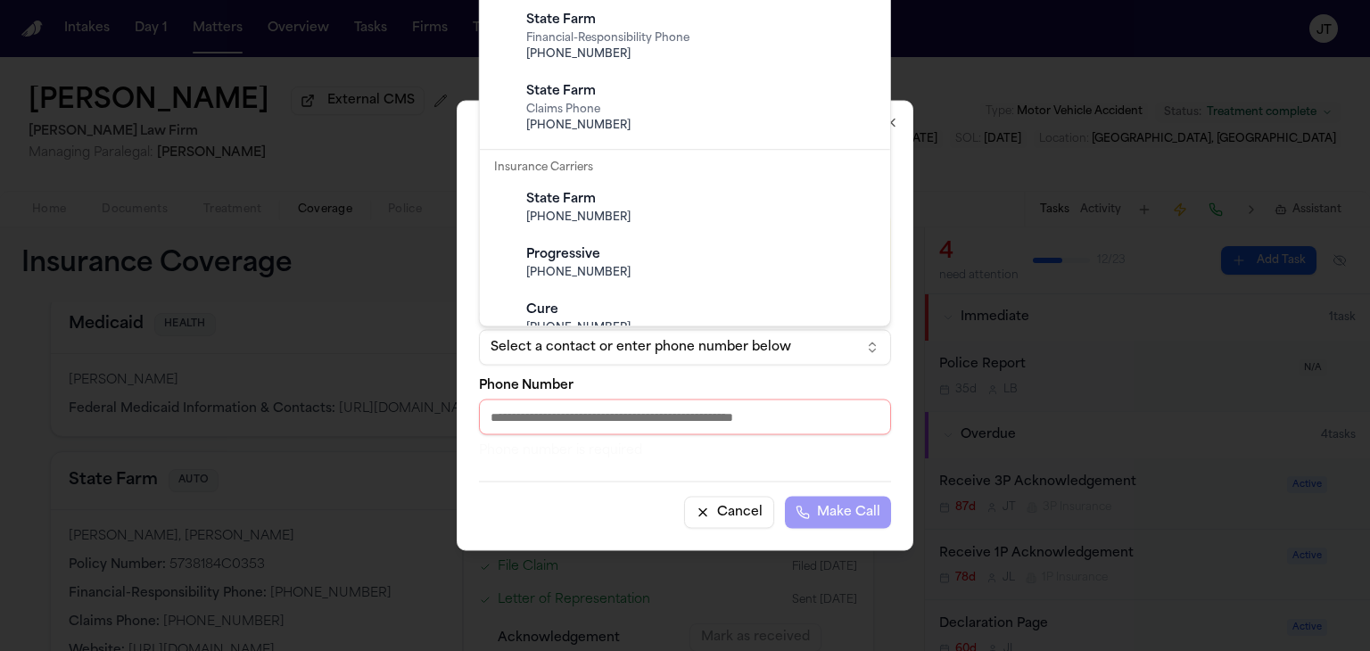
scroll to position [803, 0]
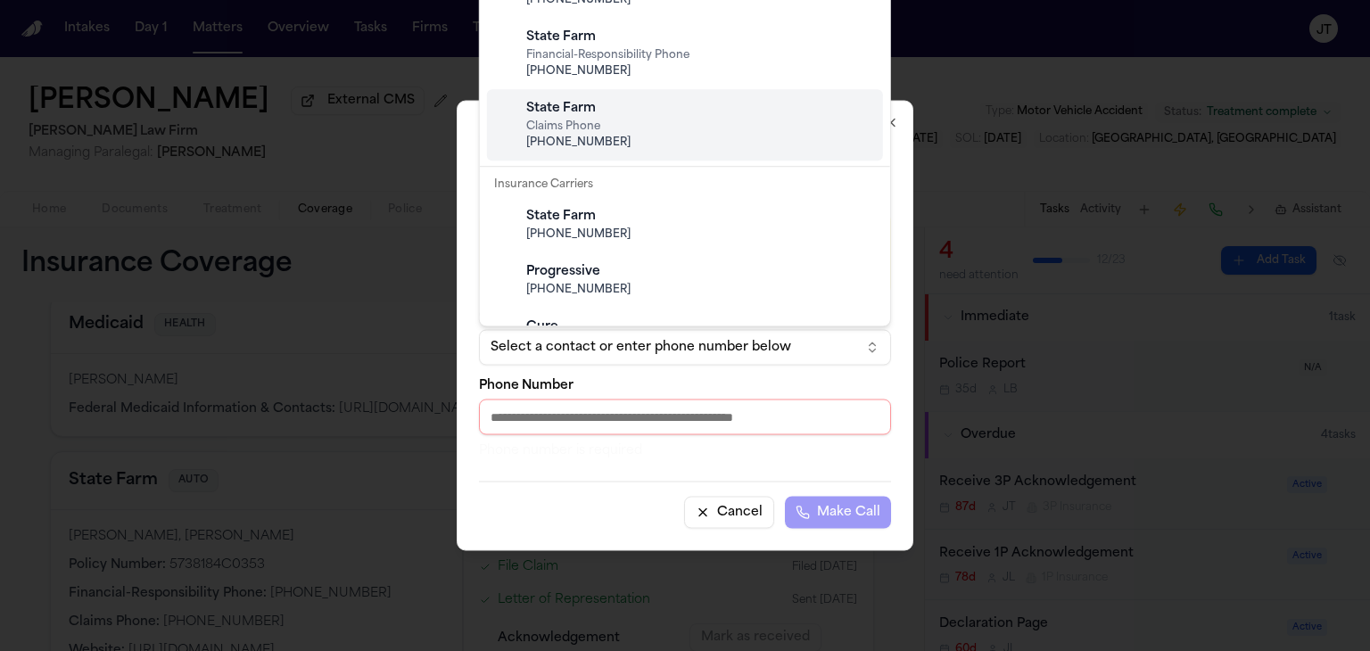
click at [621, 130] on span "Claims Phone" at bounding box center [699, 127] width 346 height 14
type input "**********"
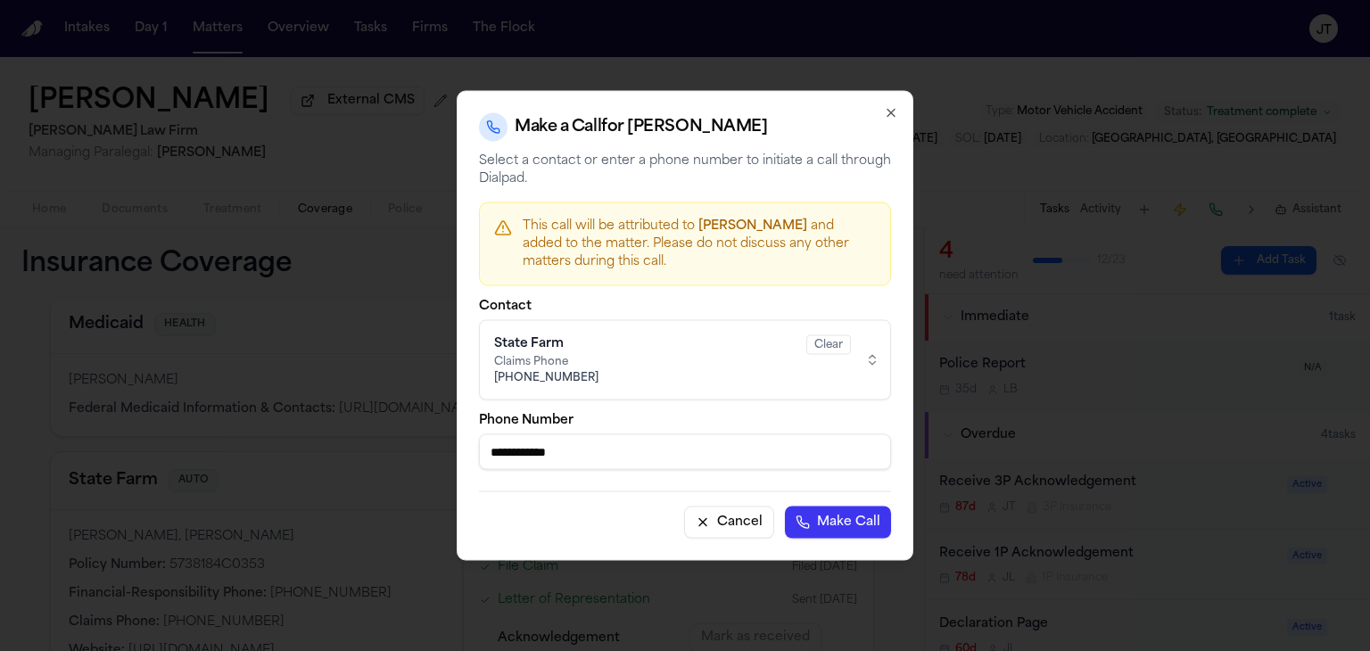
click at [839, 521] on button "Make Call" at bounding box center [838, 523] width 106 height 32
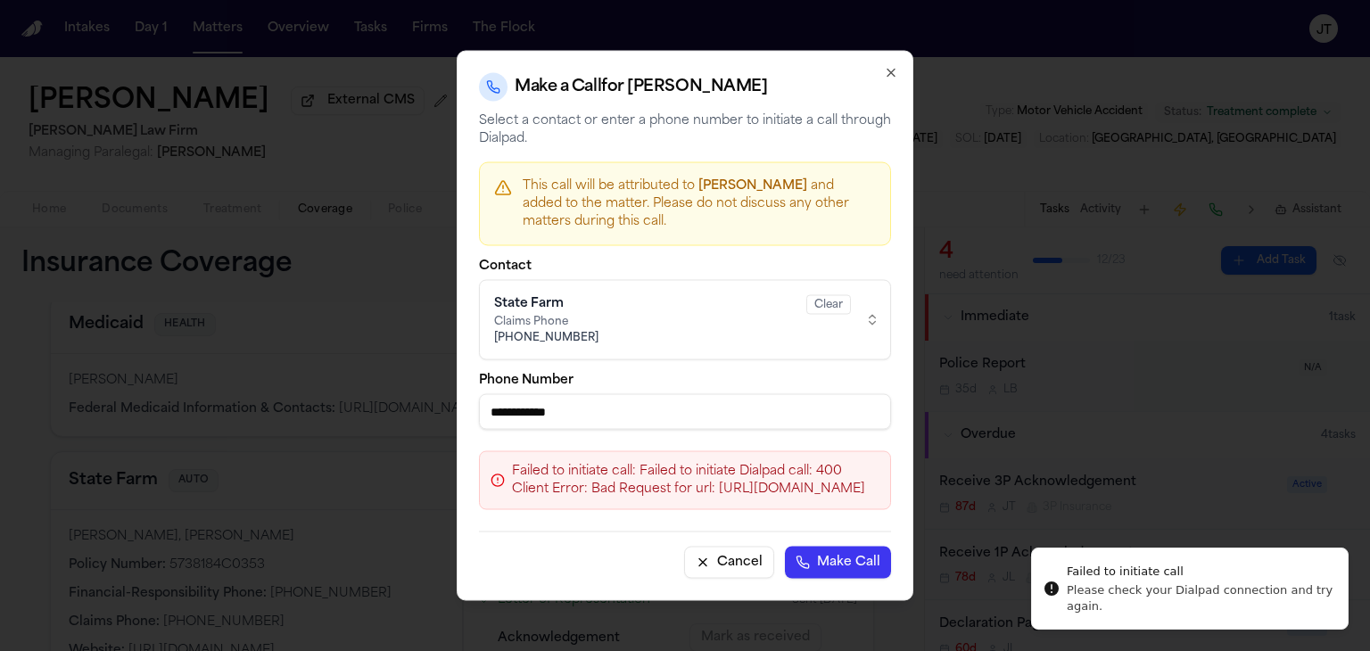
click at [891, 547] on button "Make Call" at bounding box center [838, 563] width 106 height 32
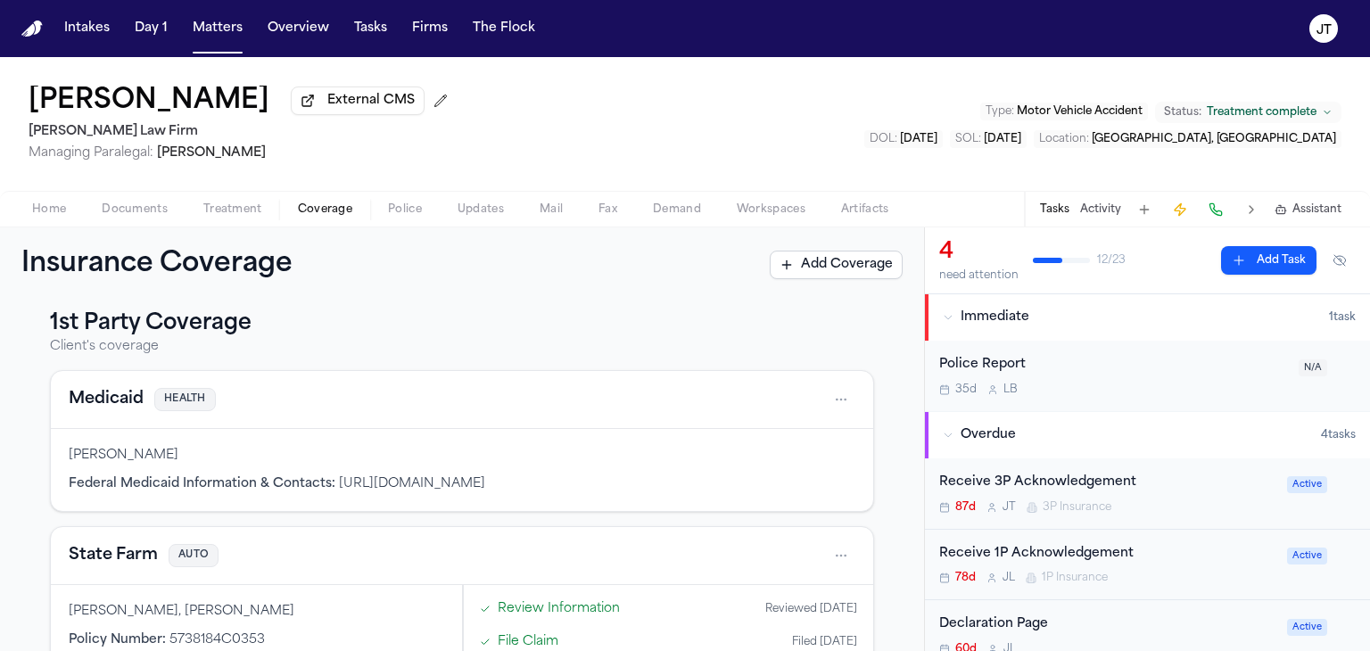
scroll to position [0, 0]
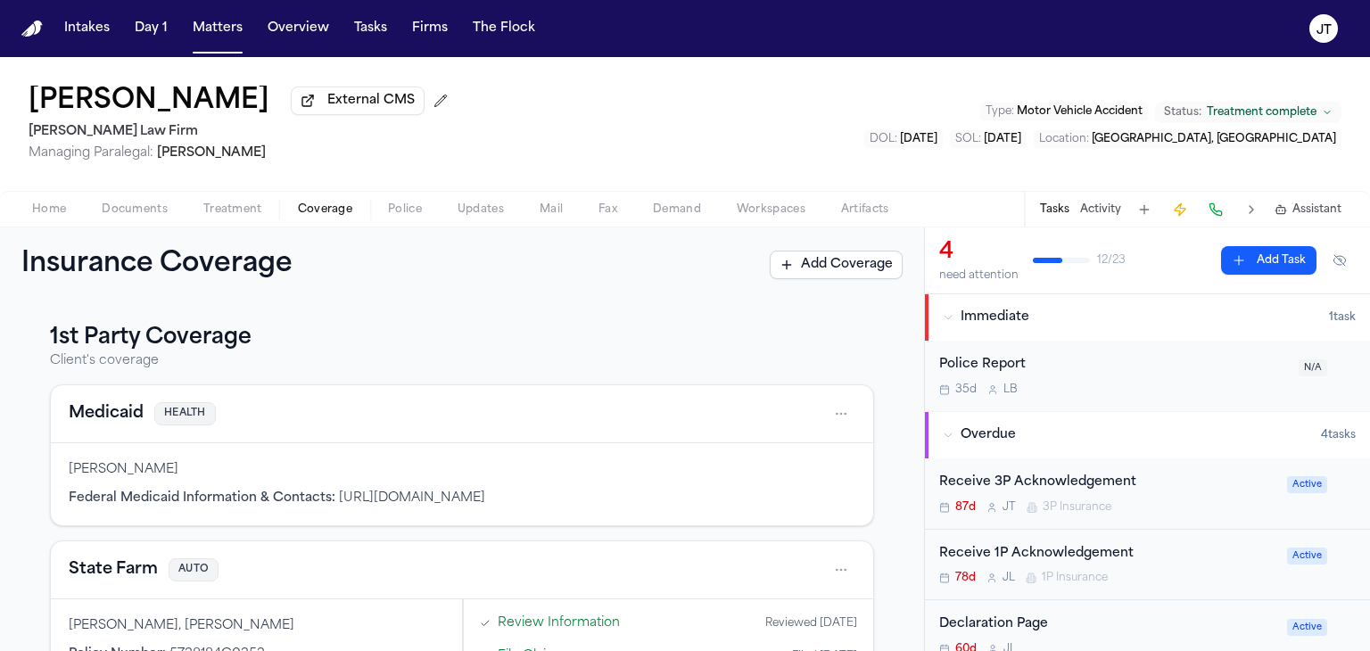
click at [13, 219] on div "Home Documents Treatment Coverage Police Updates Mail Fax Demand Workspaces Art…" at bounding box center [685, 209] width 1370 height 36
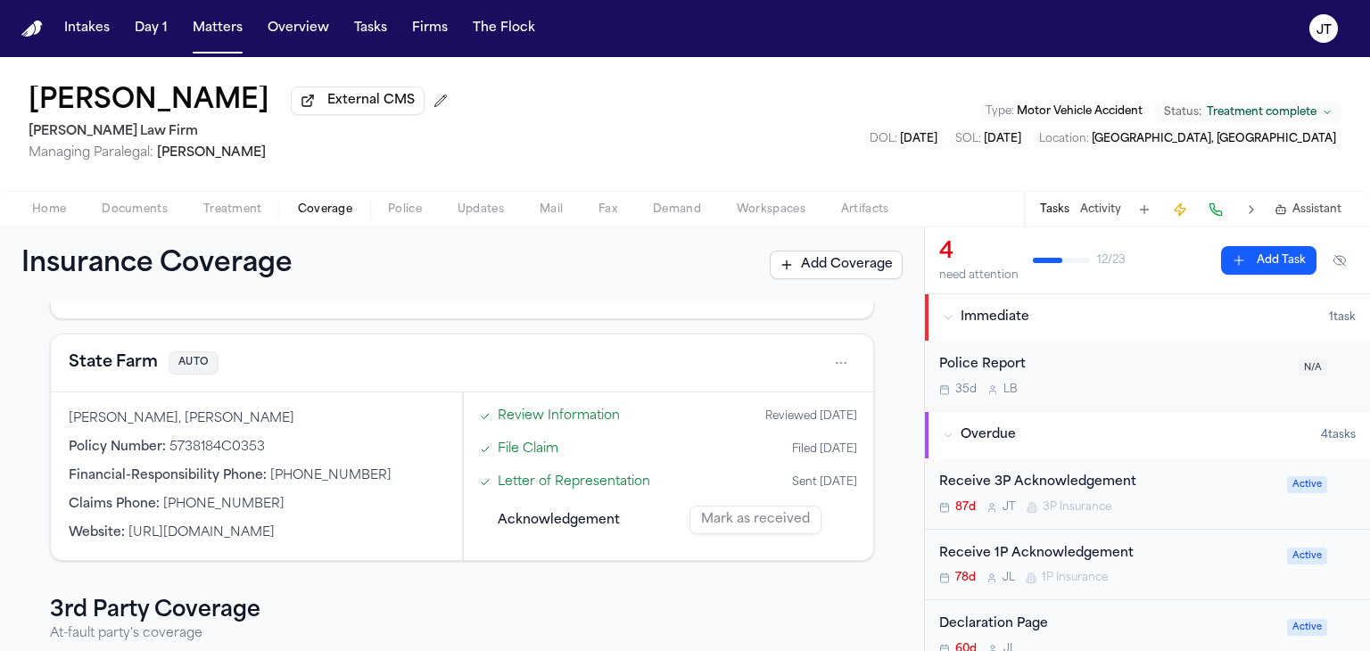
scroll to position [178, 0]
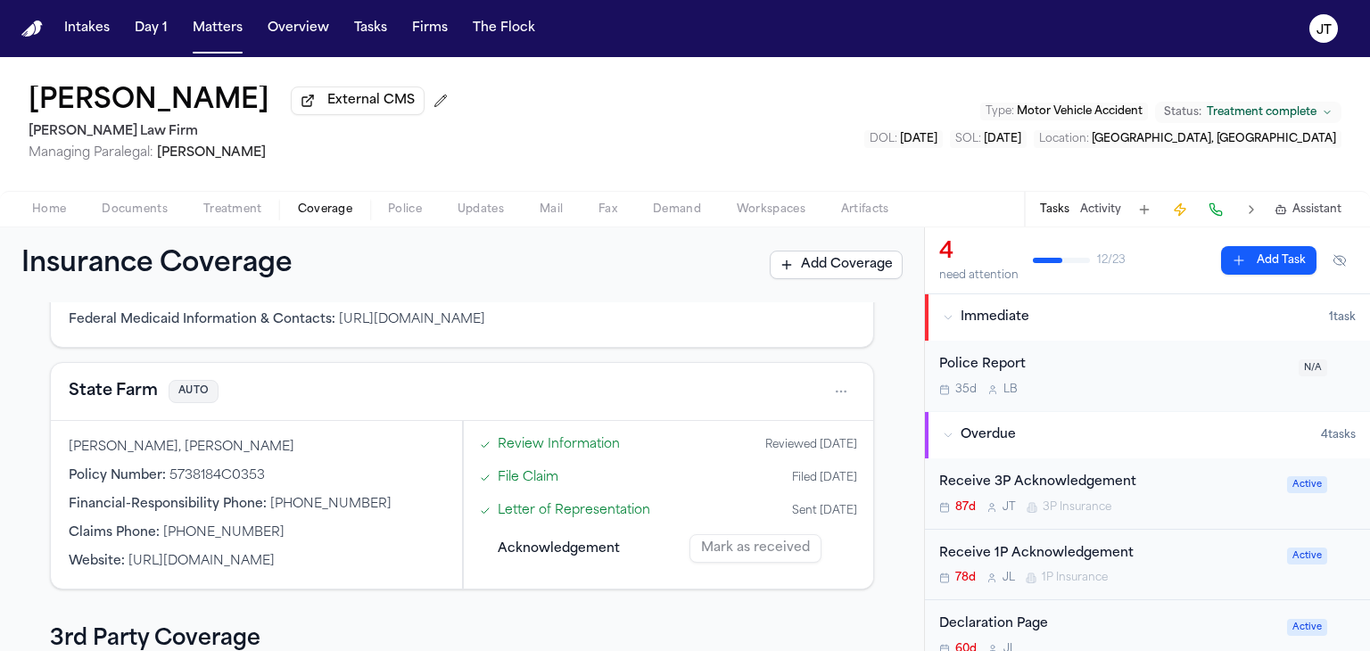
click at [1217, 208] on button at bounding box center [1216, 209] width 25 height 25
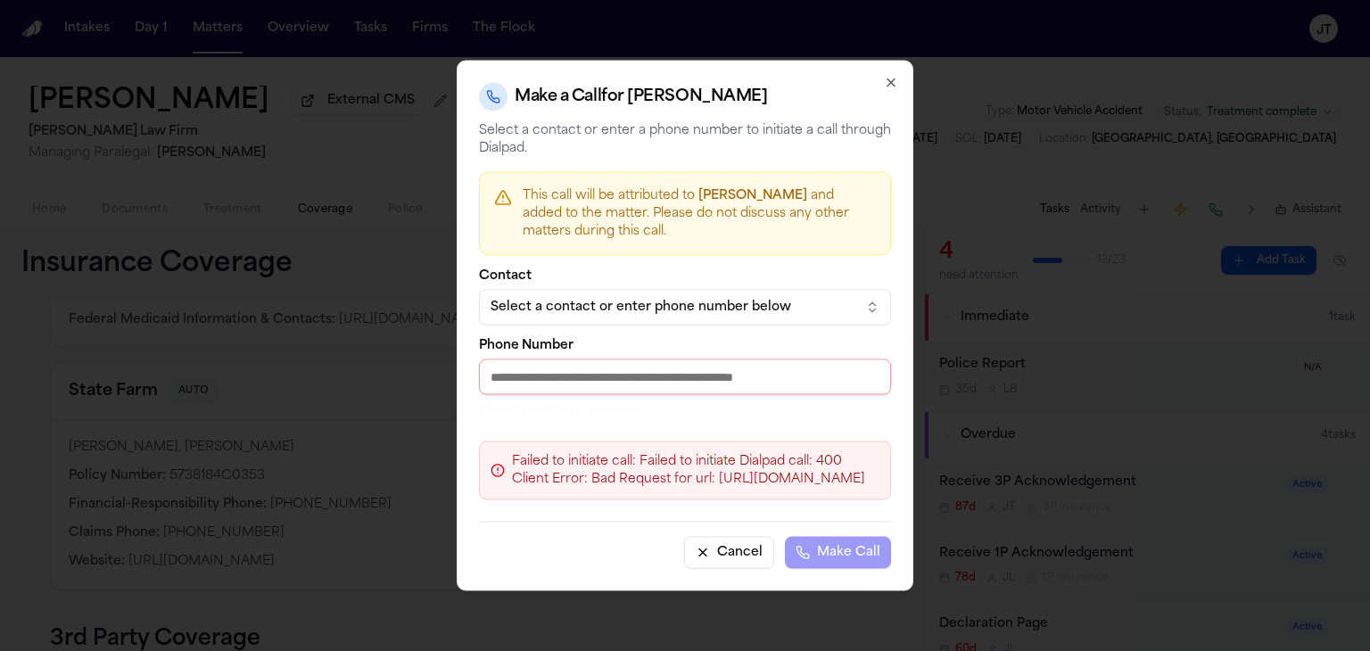
click at [583, 299] on div "Select a contact or enter phone number below" at bounding box center [671, 308] width 360 height 18
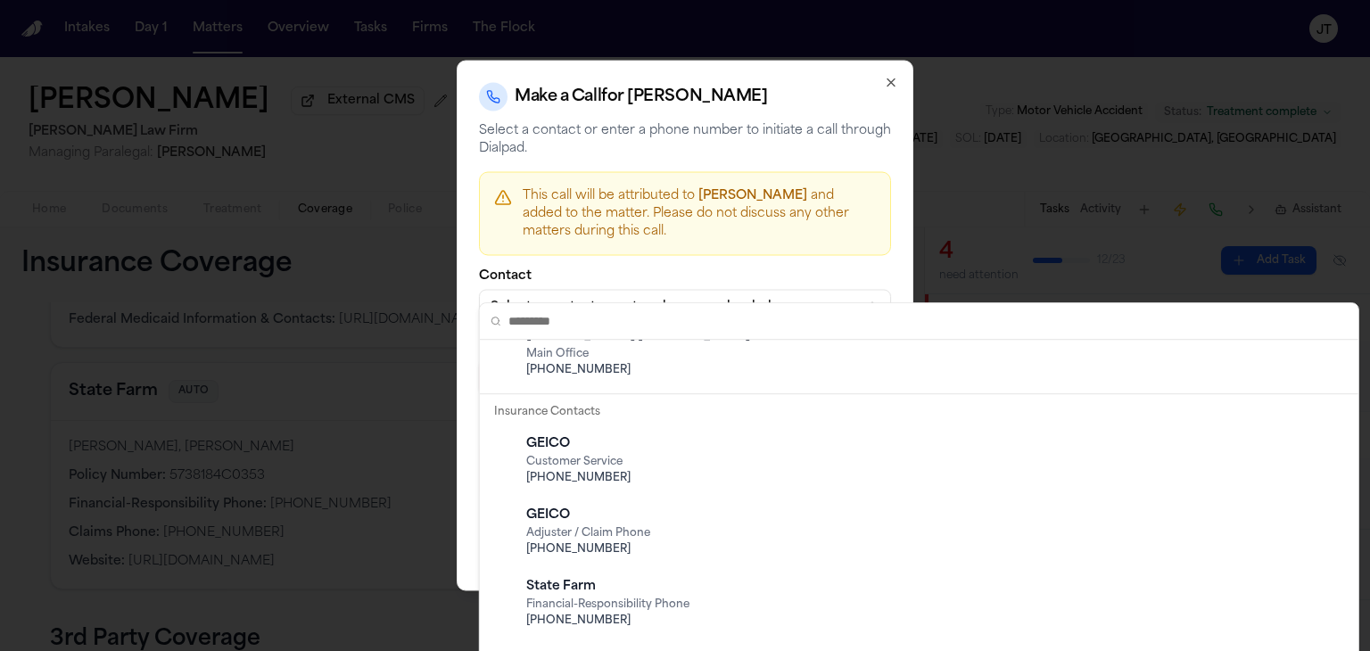
scroll to position [714, 0]
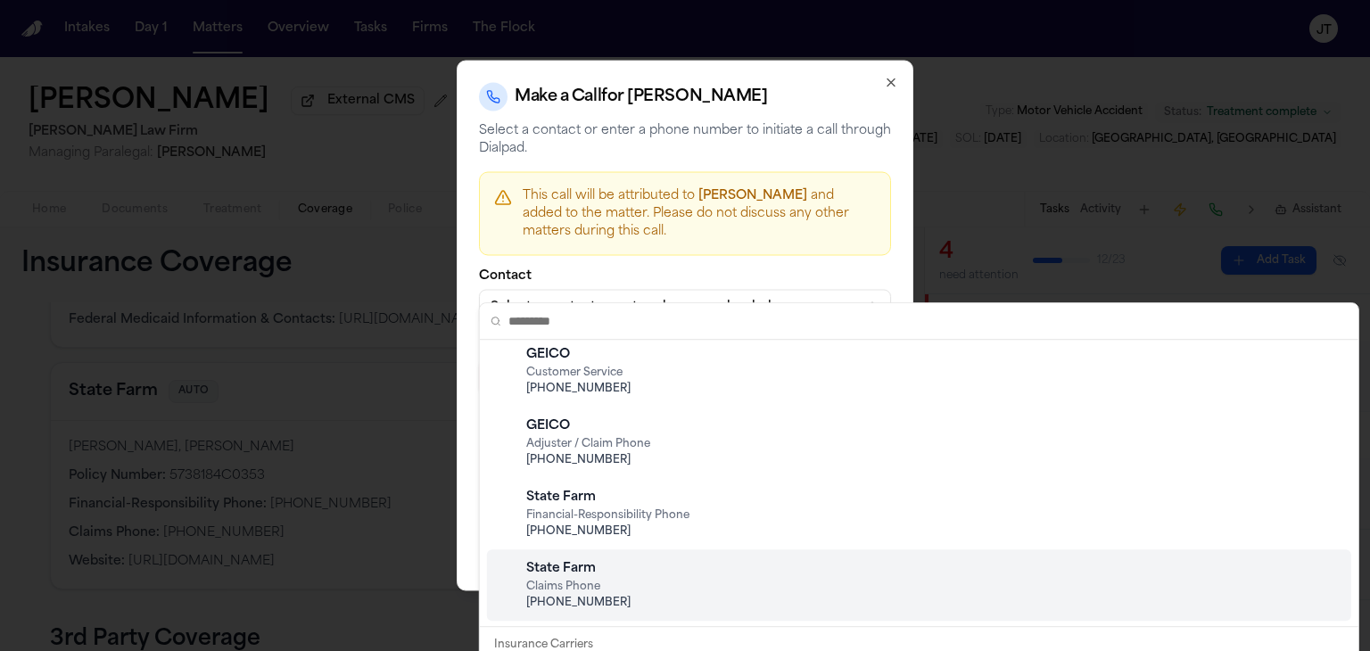
click at [652, 577] on div "State Farm" at bounding box center [933, 569] width 815 height 18
type input "**********"
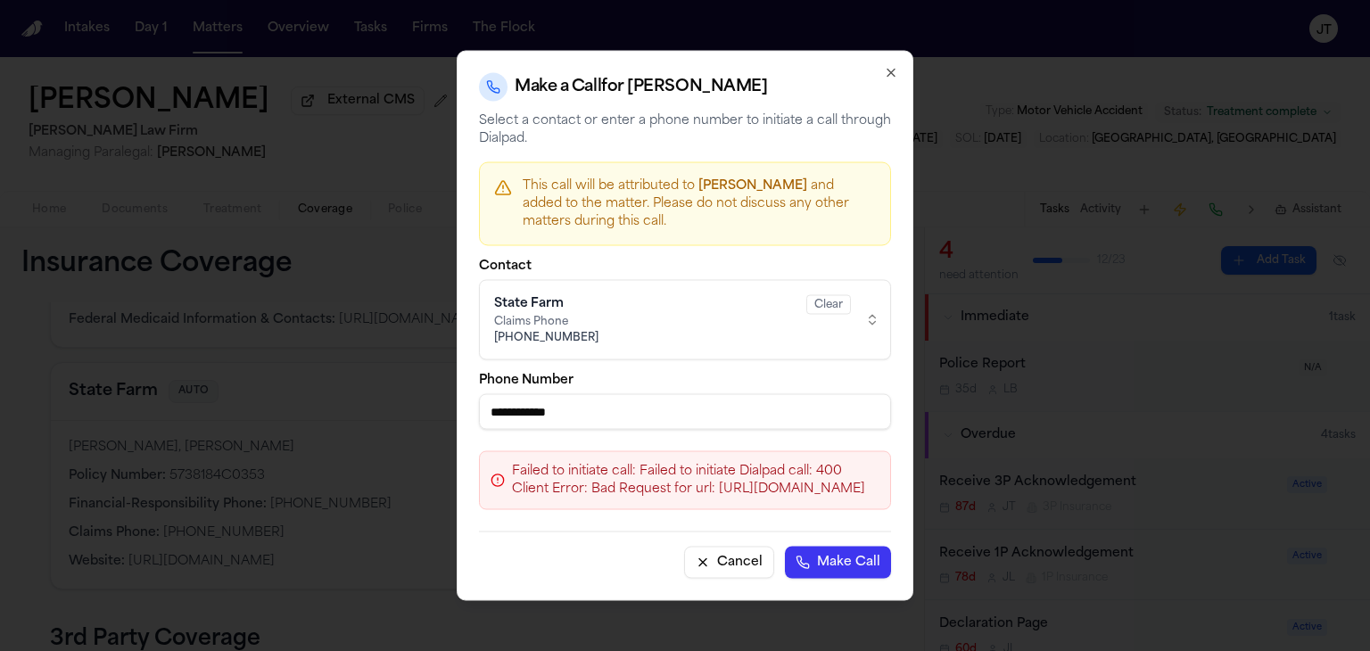
click at [891, 547] on button "Make Call" at bounding box center [838, 563] width 106 height 32
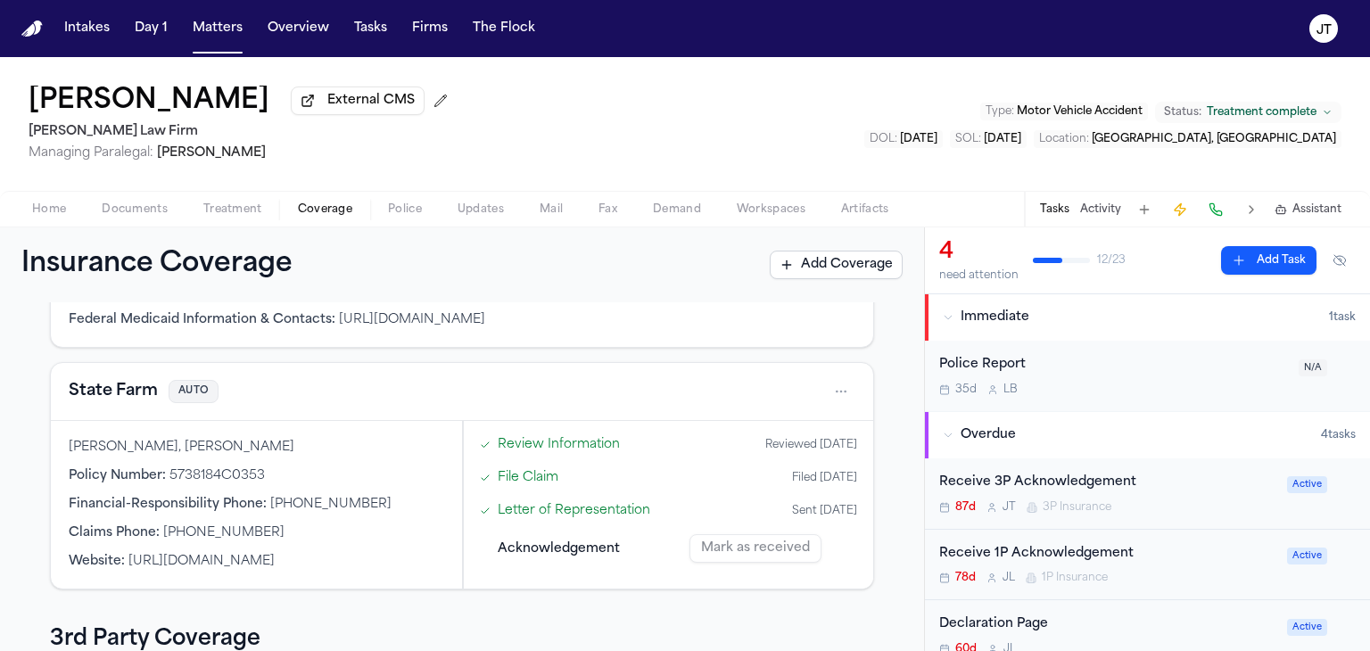
click at [128, 206] on span "Documents" at bounding box center [135, 210] width 66 height 14
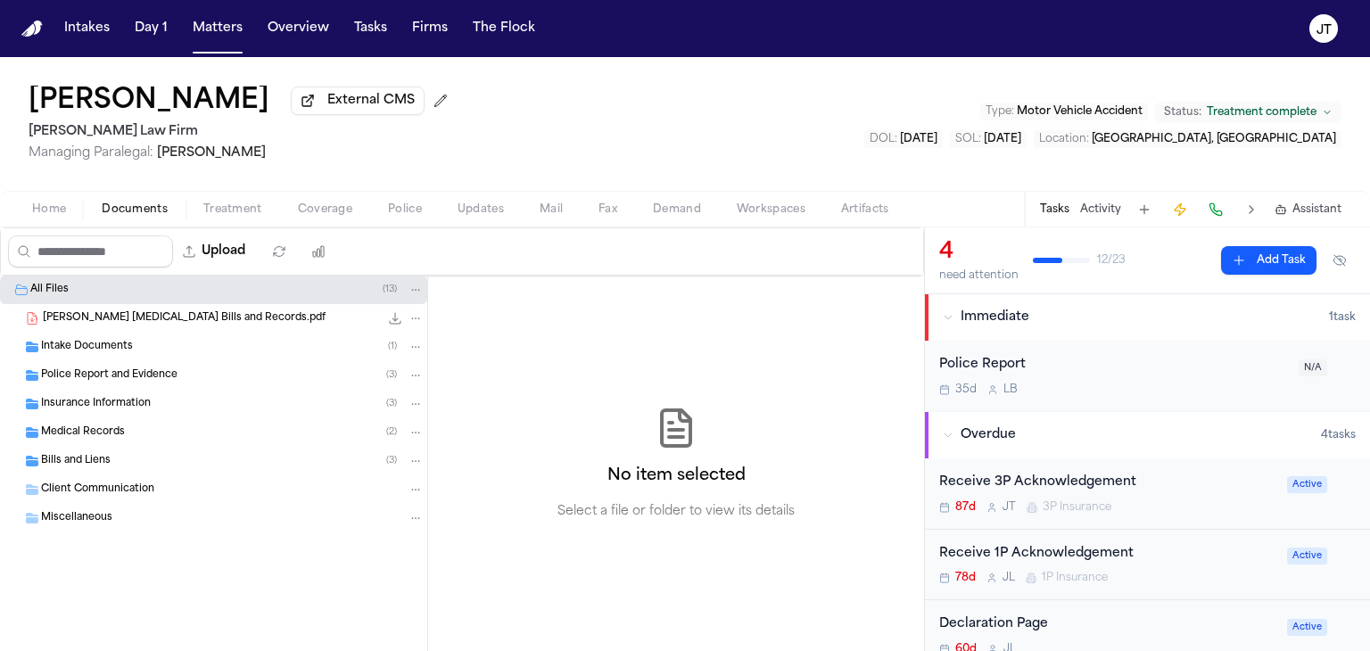
click at [90, 401] on span "Insurance Information" at bounding box center [96, 404] width 110 height 15
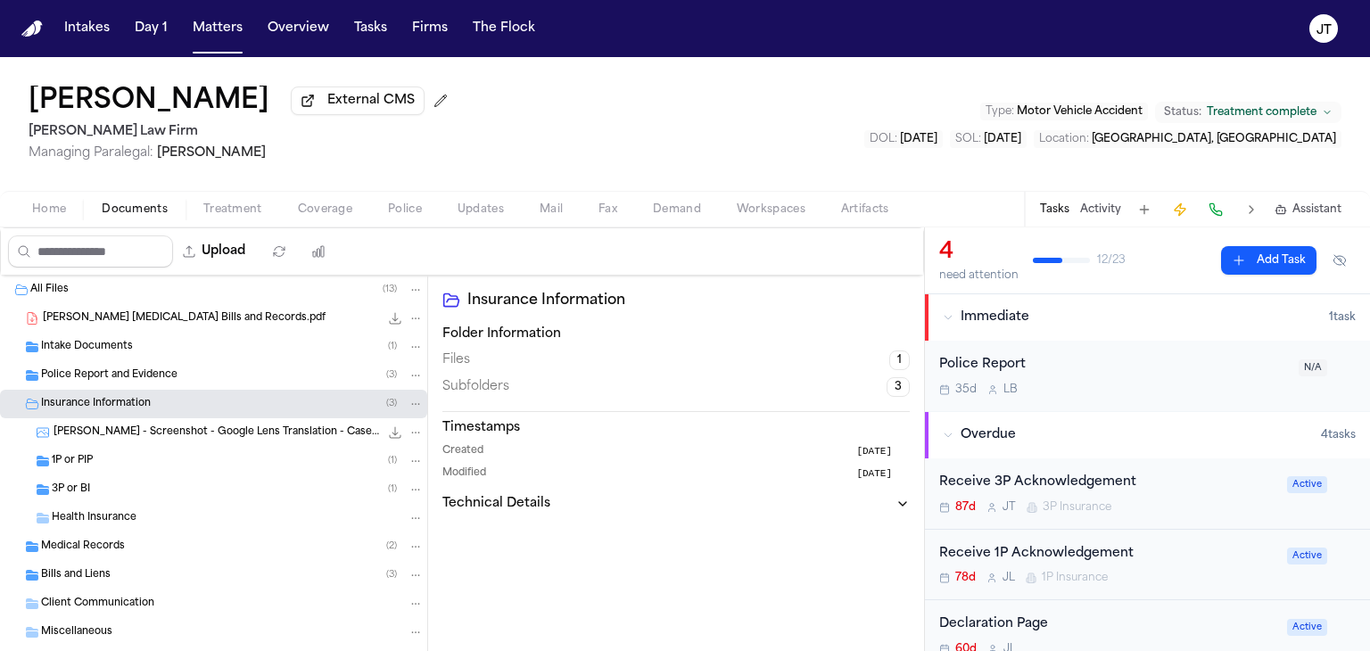
click at [79, 451] on div "1P or PIP ( 1 )" at bounding box center [213, 461] width 427 height 29
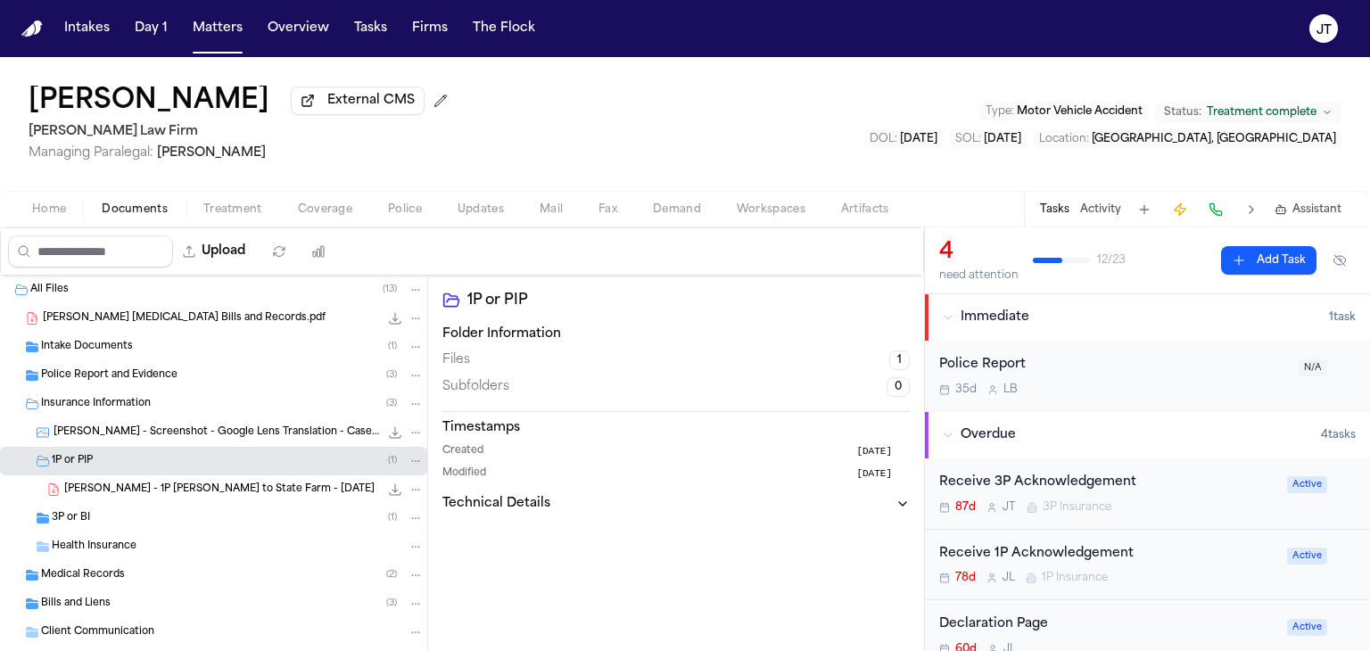
click at [91, 485] on span "[PERSON_NAME] - 1P [PERSON_NAME] to State Farm - [DATE]" at bounding box center [219, 490] width 310 height 15
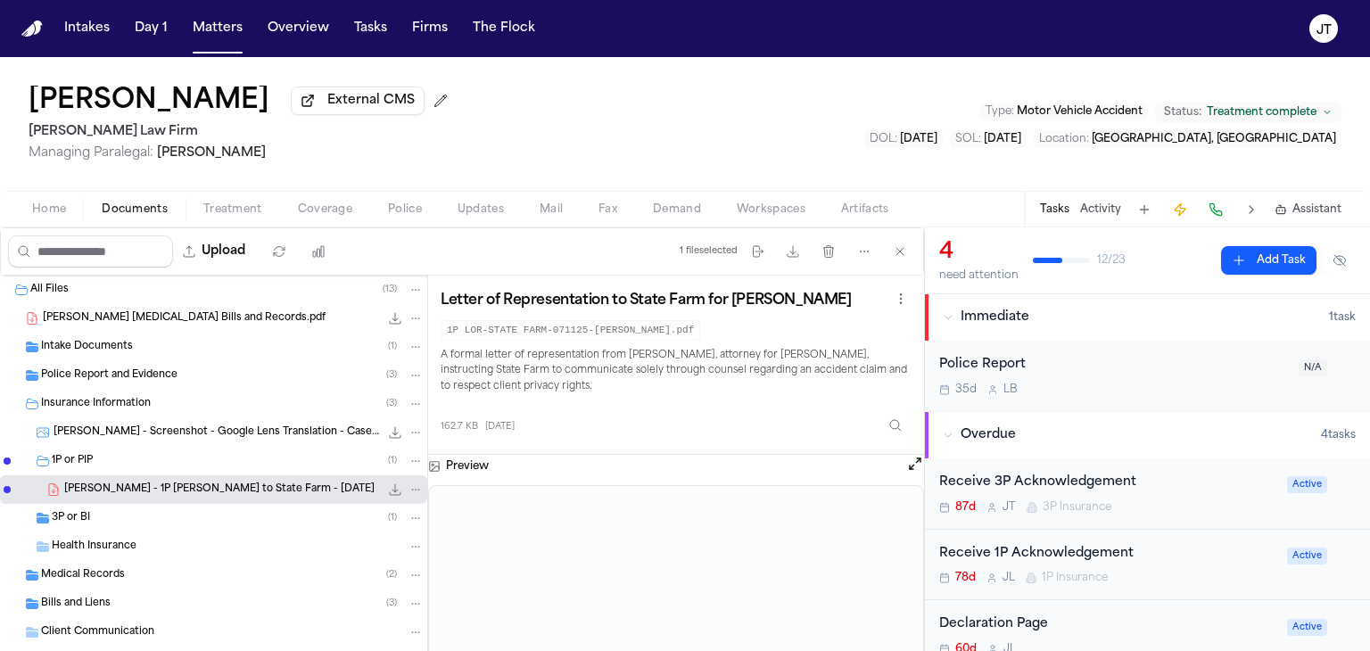
click at [914, 459] on button "Open preview" at bounding box center [915, 464] width 18 height 18
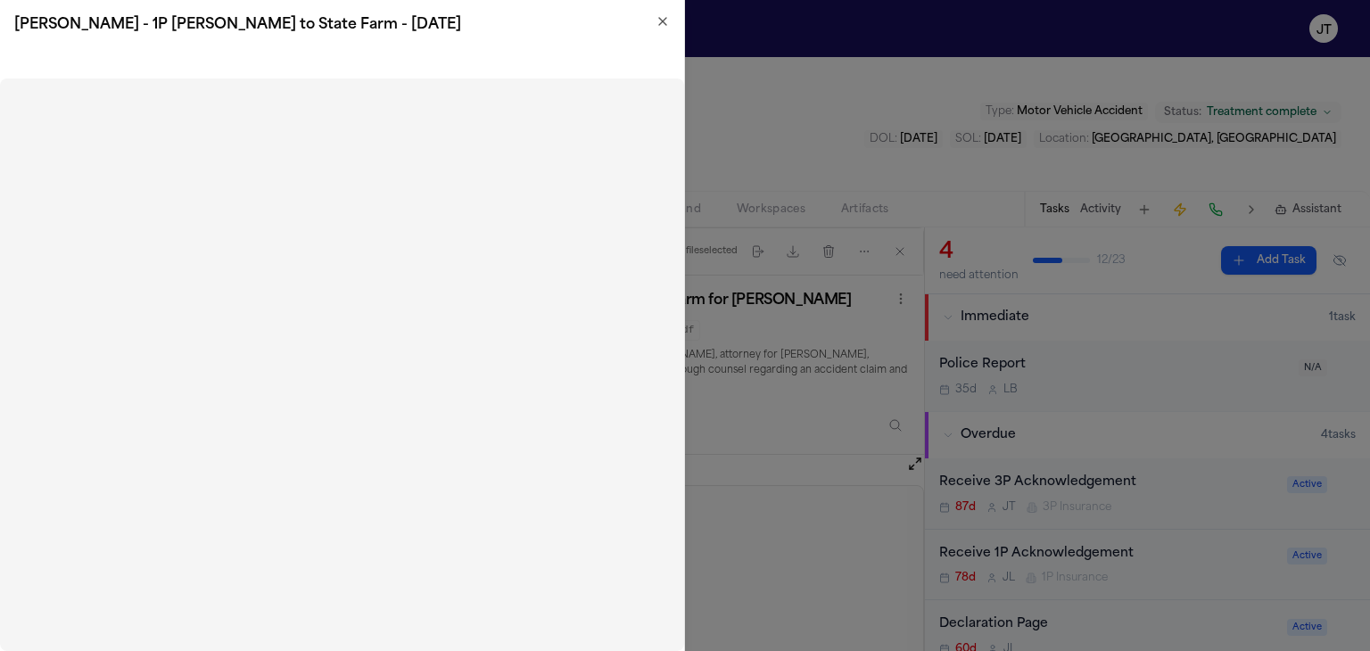
click at [664, 26] on icon "button" at bounding box center [663, 21] width 14 height 14
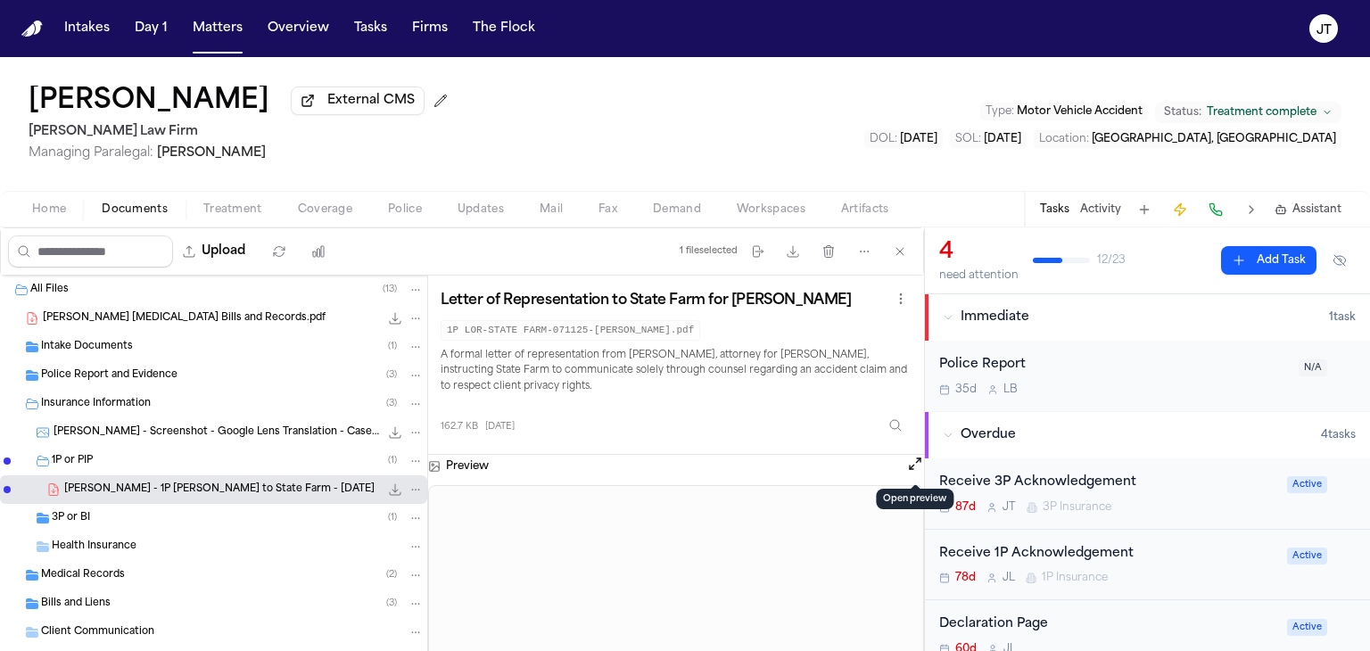
click at [915, 459] on button "Open preview" at bounding box center [915, 464] width 18 height 18
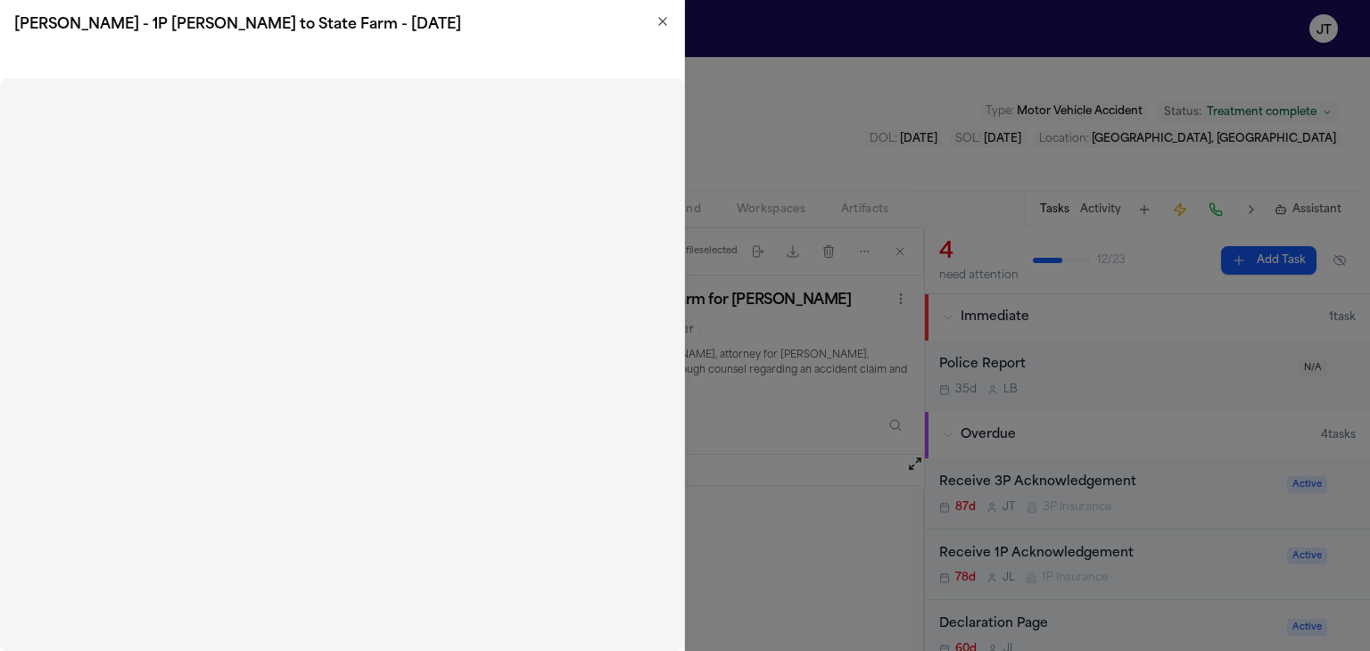
click at [654, 25] on h2 "[PERSON_NAME] - 1P [PERSON_NAME] to State Farm - [DATE]" at bounding box center [342, 24] width 656 height 21
click at [669, 25] on icon "button" at bounding box center [663, 21] width 14 height 14
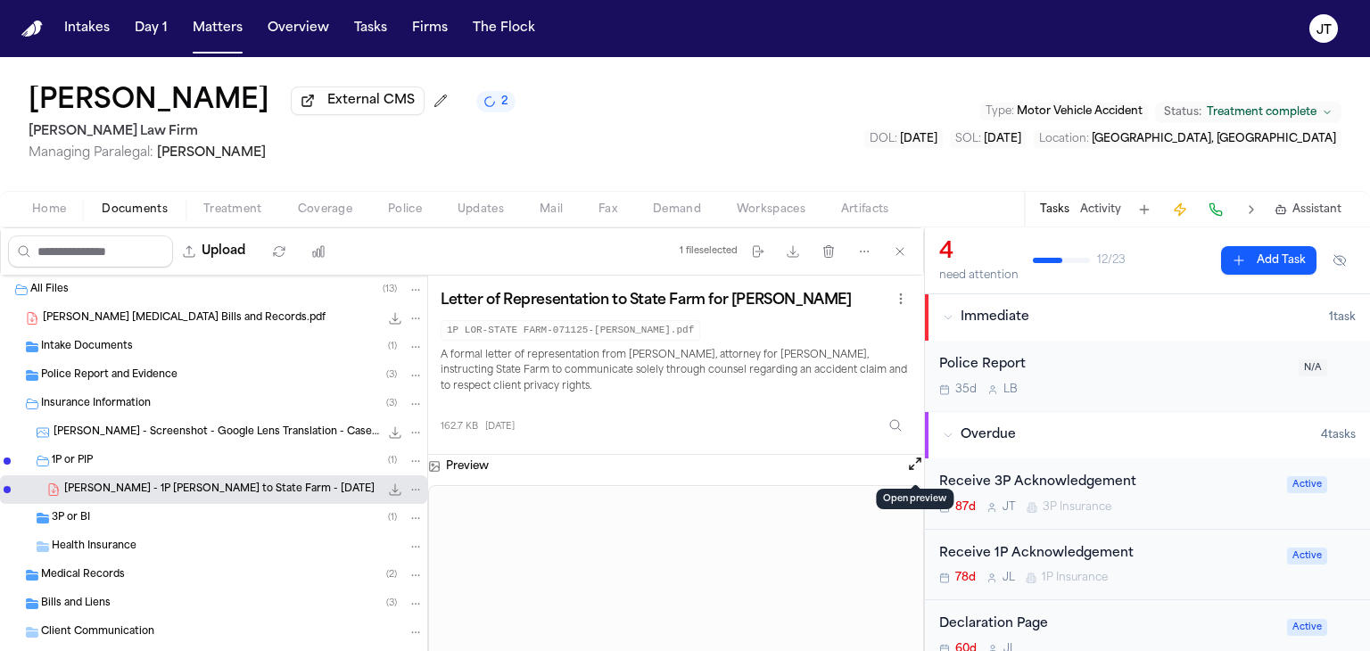
click at [911, 459] on button "Open preview" at bounding box center [915, 464] width 18 height 18
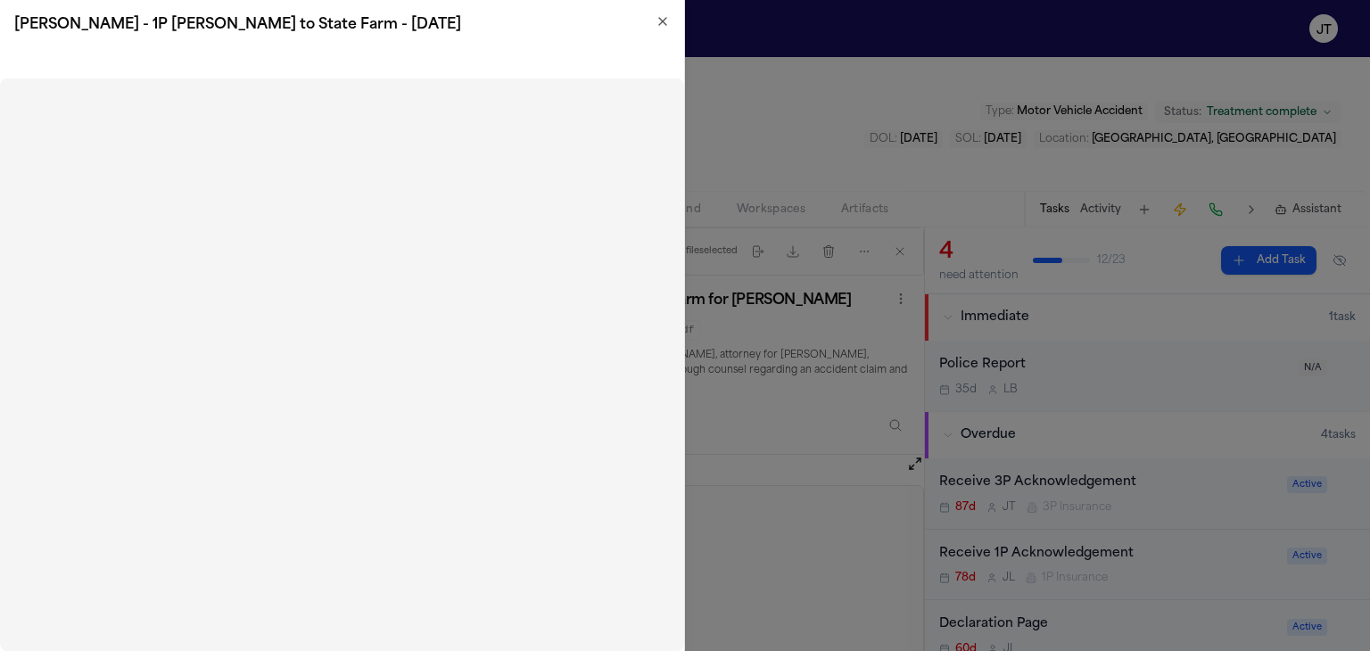
click at [666, 12] on div "[PERSON_NAME] - 1P [PERSON_NAME] to State Farm - [DATE]" at bounding box center [342, 25] width 684 height 50
click at [663, 23] on icon "button" at bounding box center [663, 21] width 14 height 14
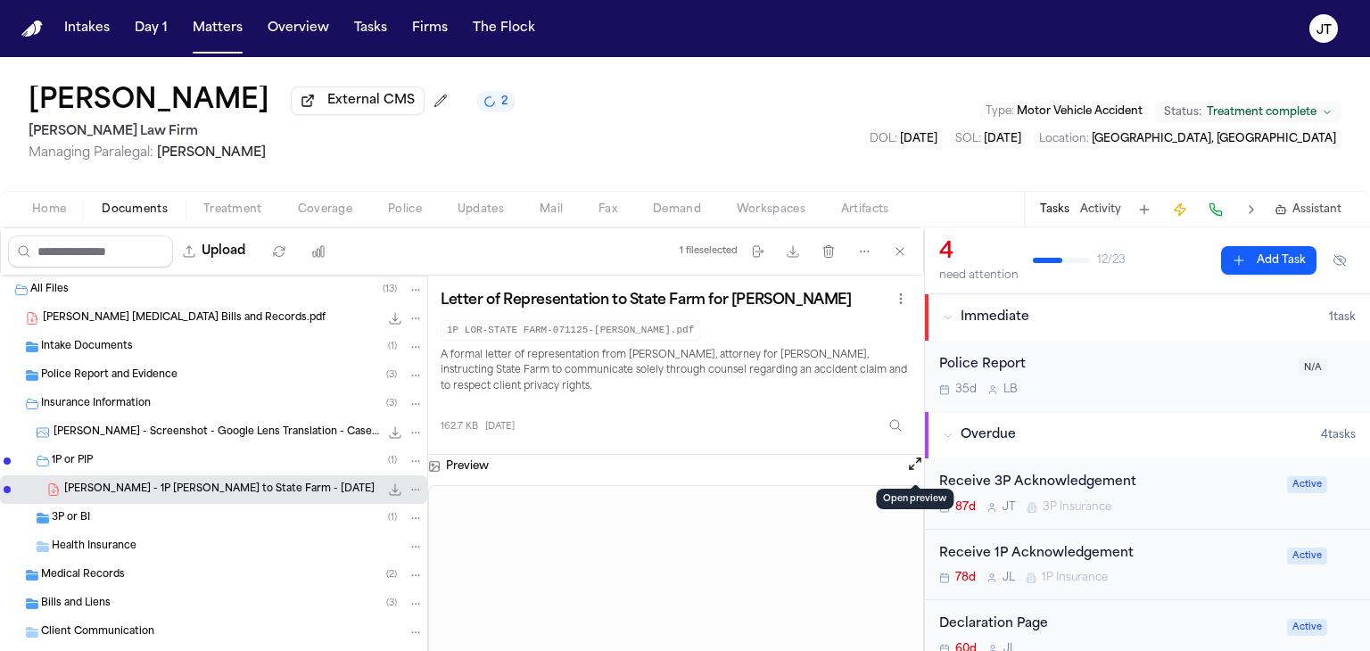
click at [1214, 210] on button at bounding box center [1216, 209] width 25 height 25
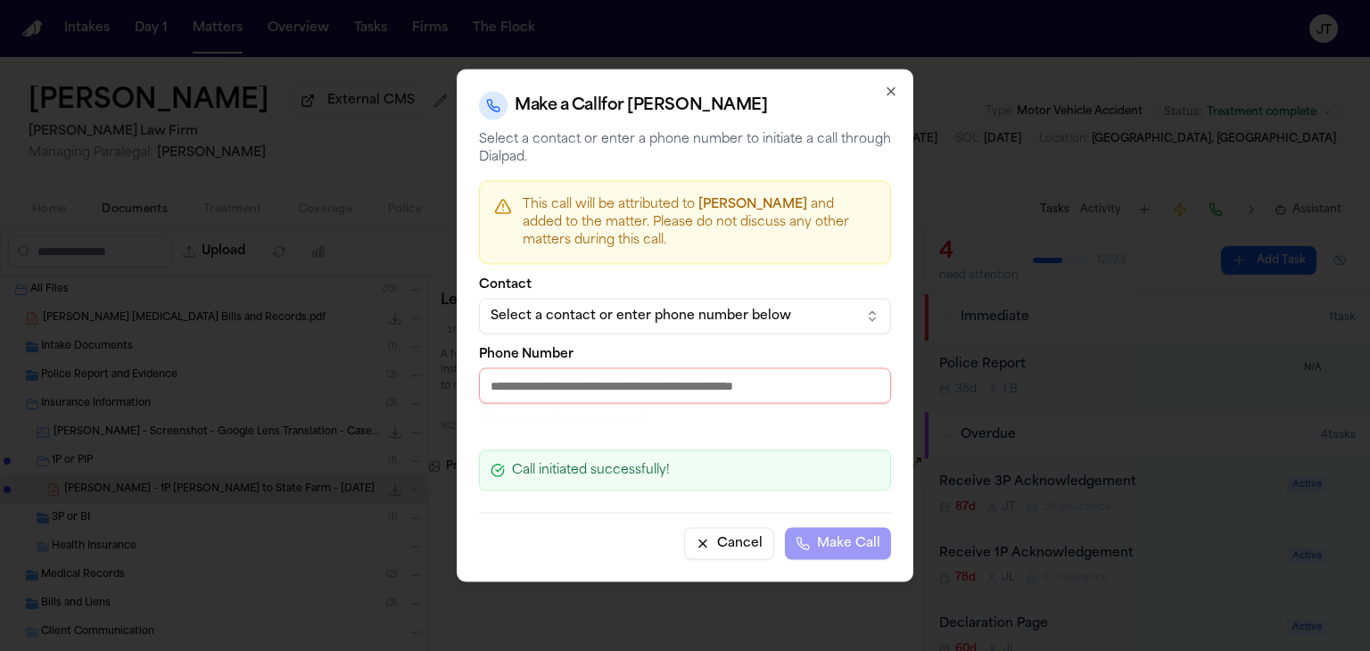
click at [654, 323] on div "Select a contact or enter phone number below" at bounding box center [671, 317] width 360 height 18
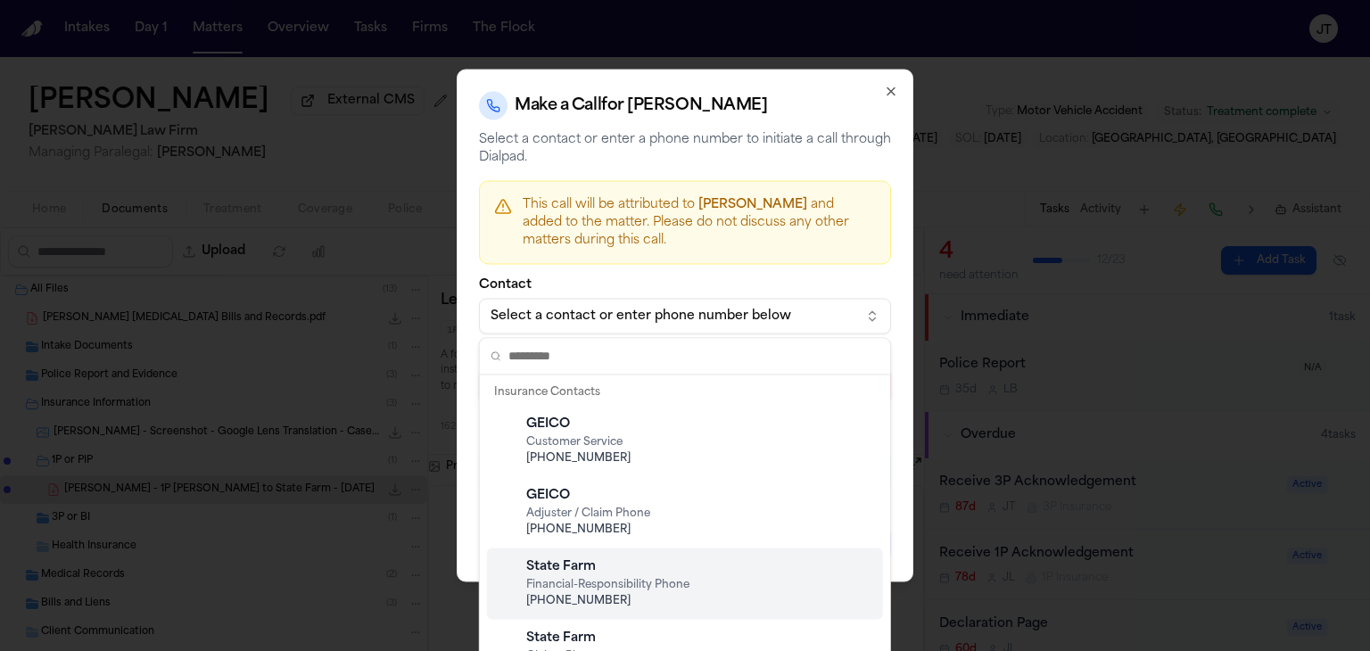
scroll to position [89, 0]
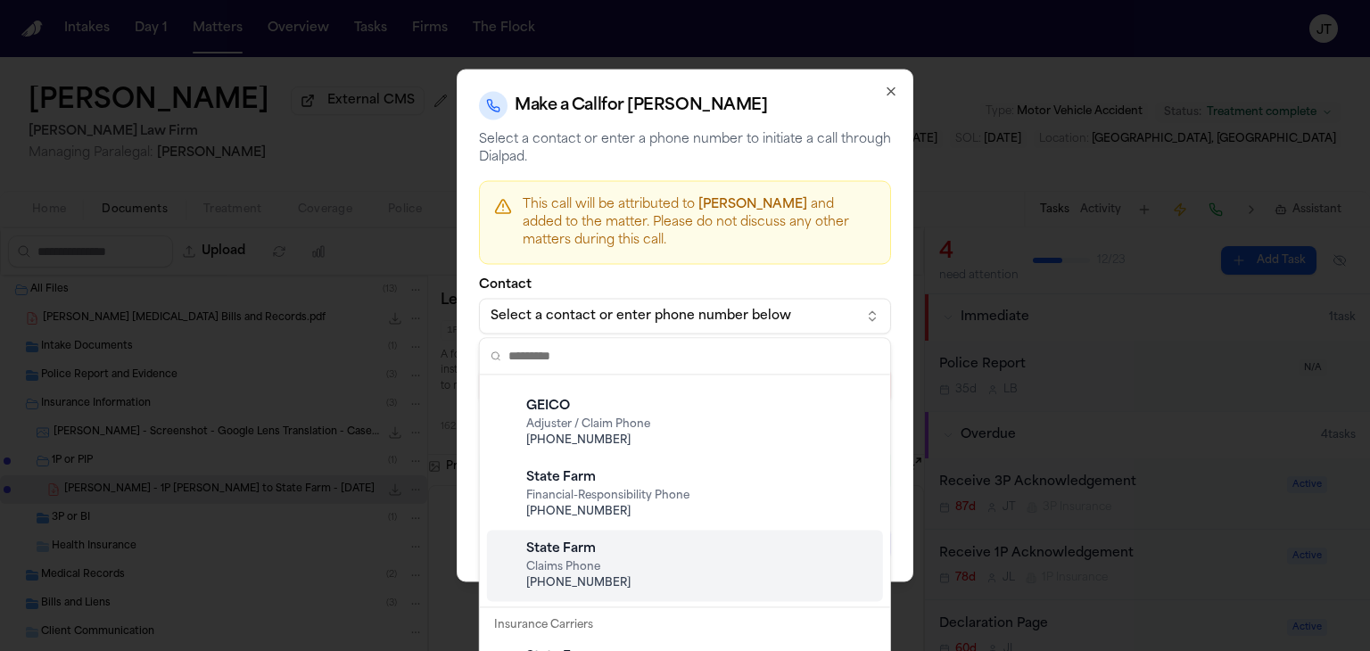
click at [657, 568] on span "Claims Phone" at bounding box center [699, 567] width 346 height 14
type input "**********"
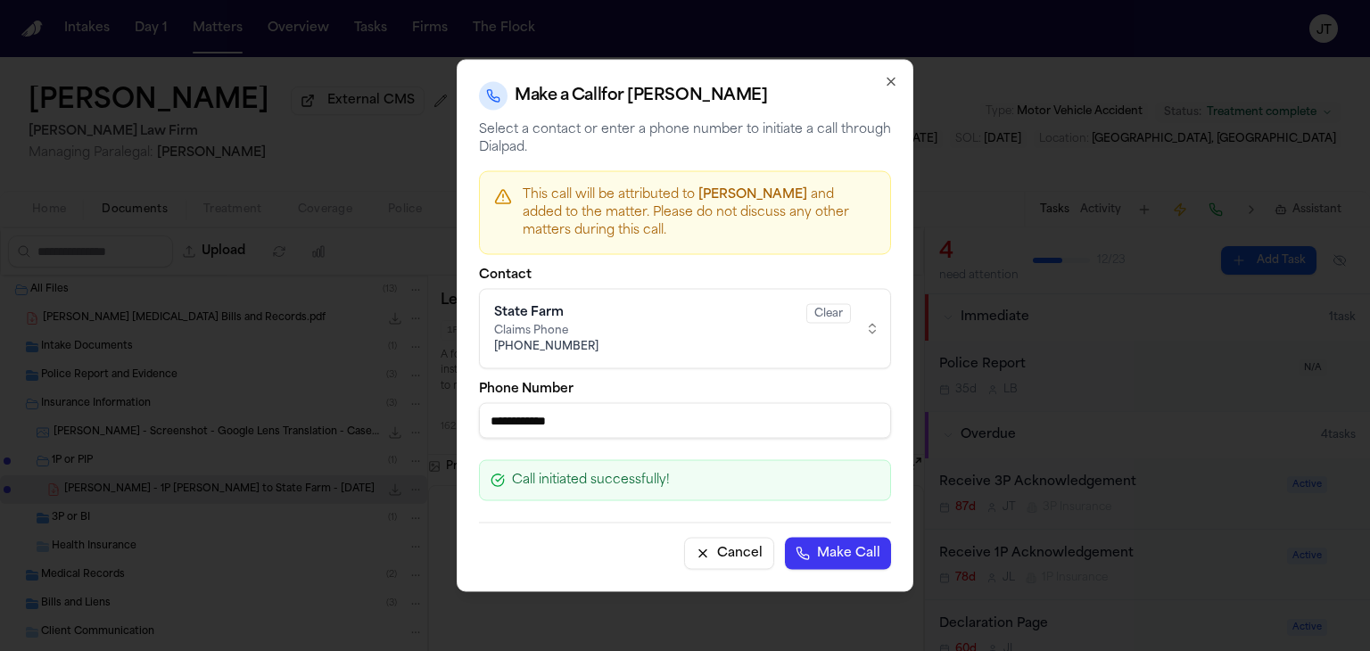
click at [845, 558] on button "Make Call" at bounding box center [838, 554] width 106 height 32
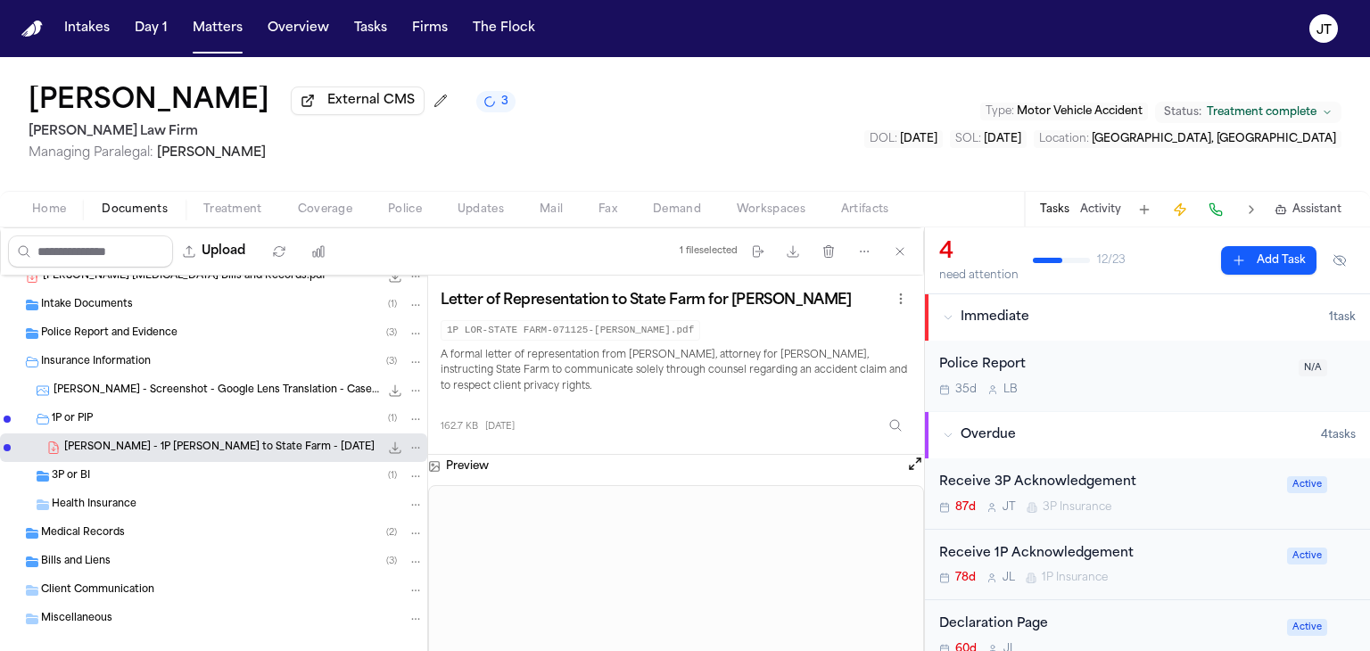
scroll to position [64, 0]
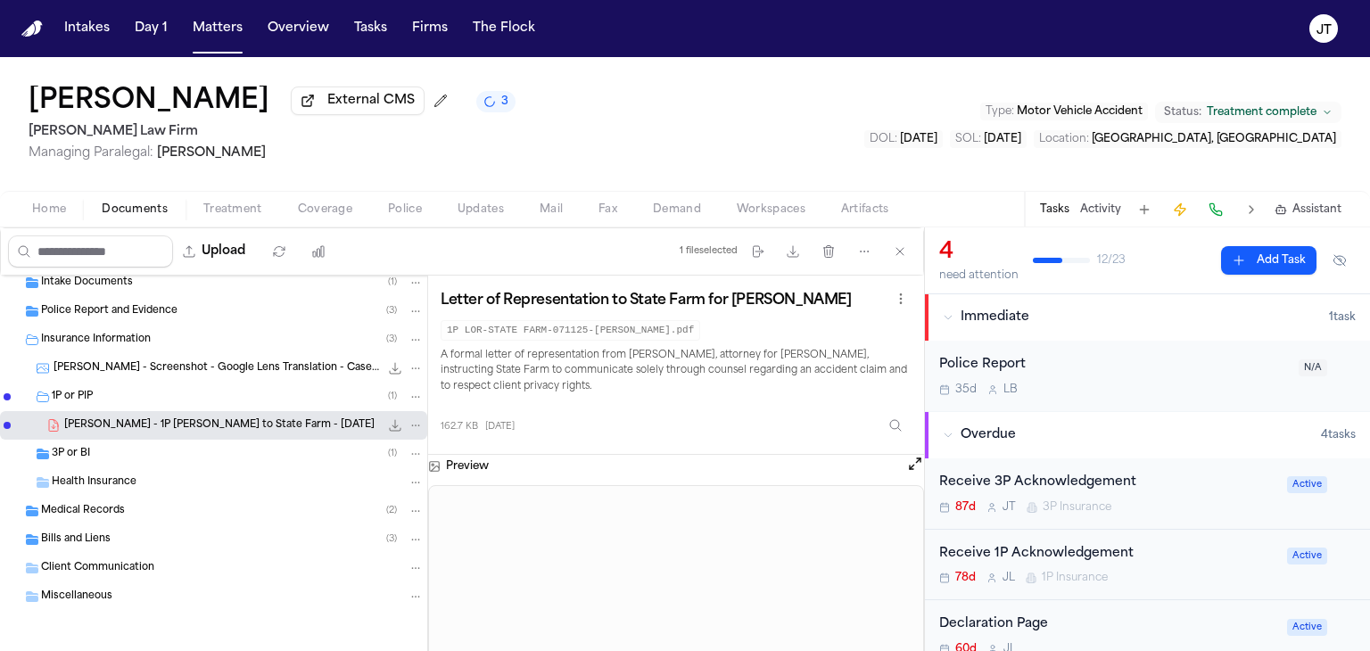
click at [478, 463] on h3 "Preview" at bounding box center [467, 466] width 43 height 14
click at [914, 459] on button "Open preview" at bounding box center [915, 464] width 18 height 18
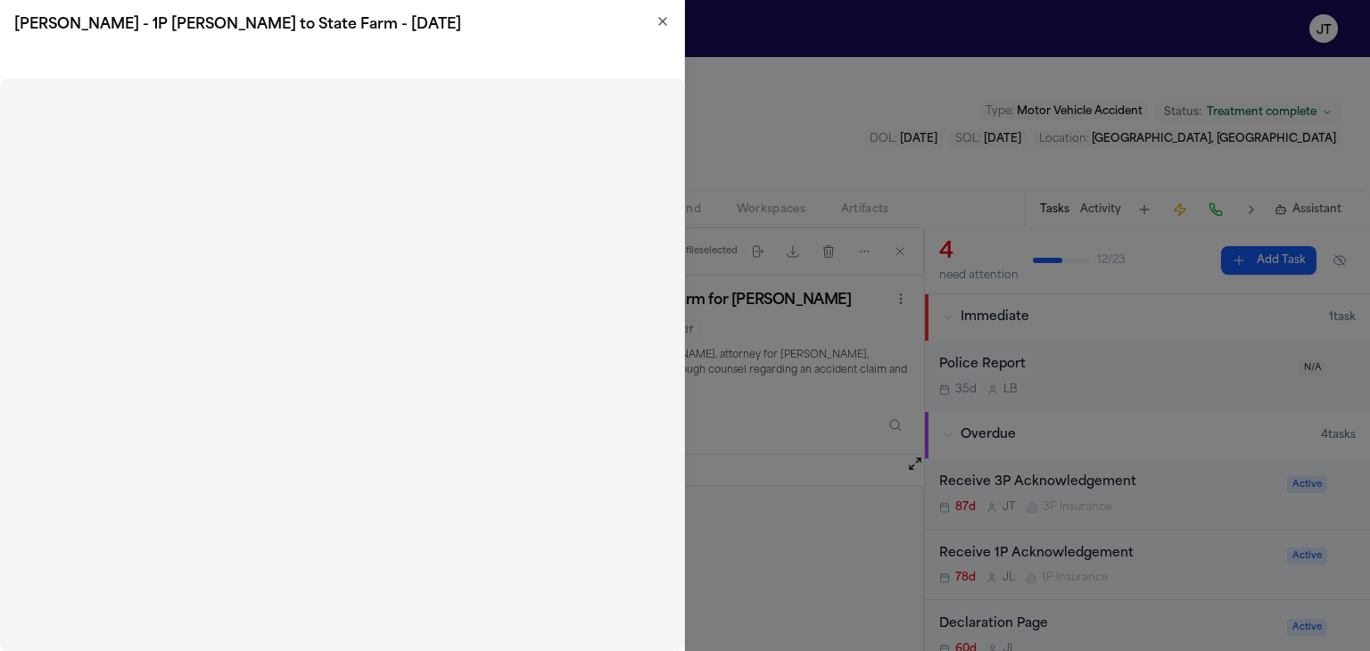
click at [667, 22] on icon "button" at bounding box center [663, 21] width 14 height 14
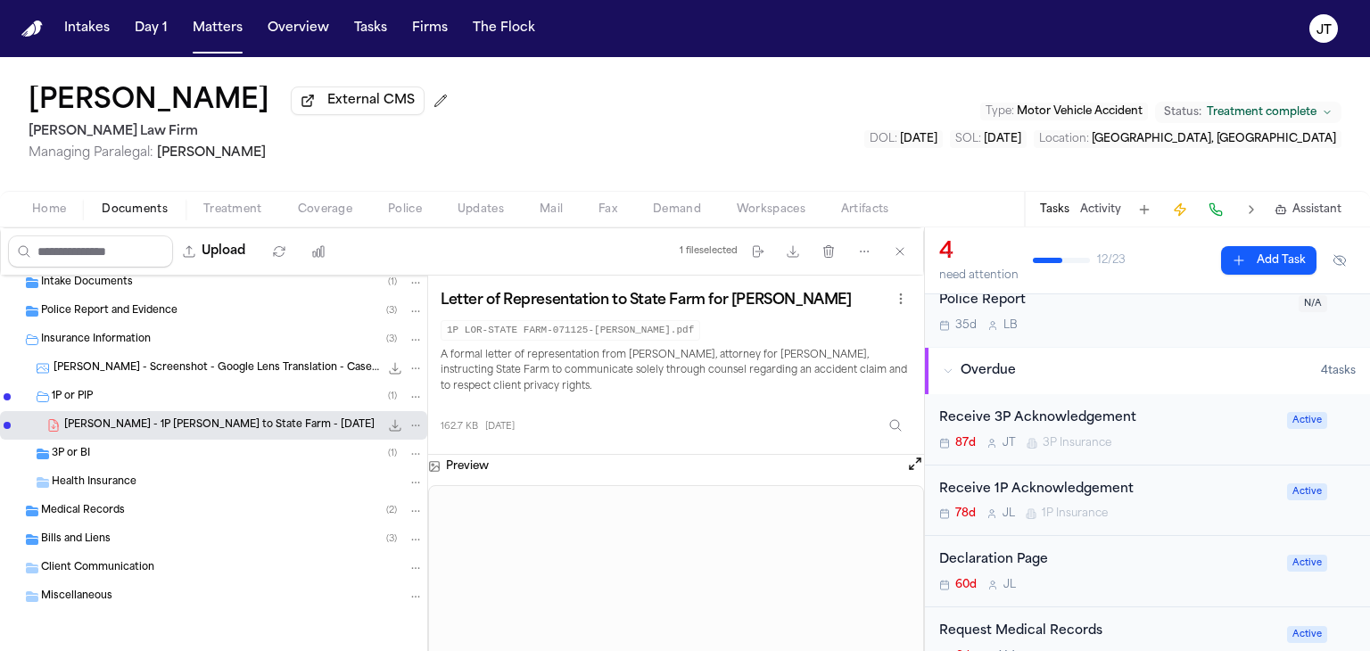
scroll to position [178, 0]
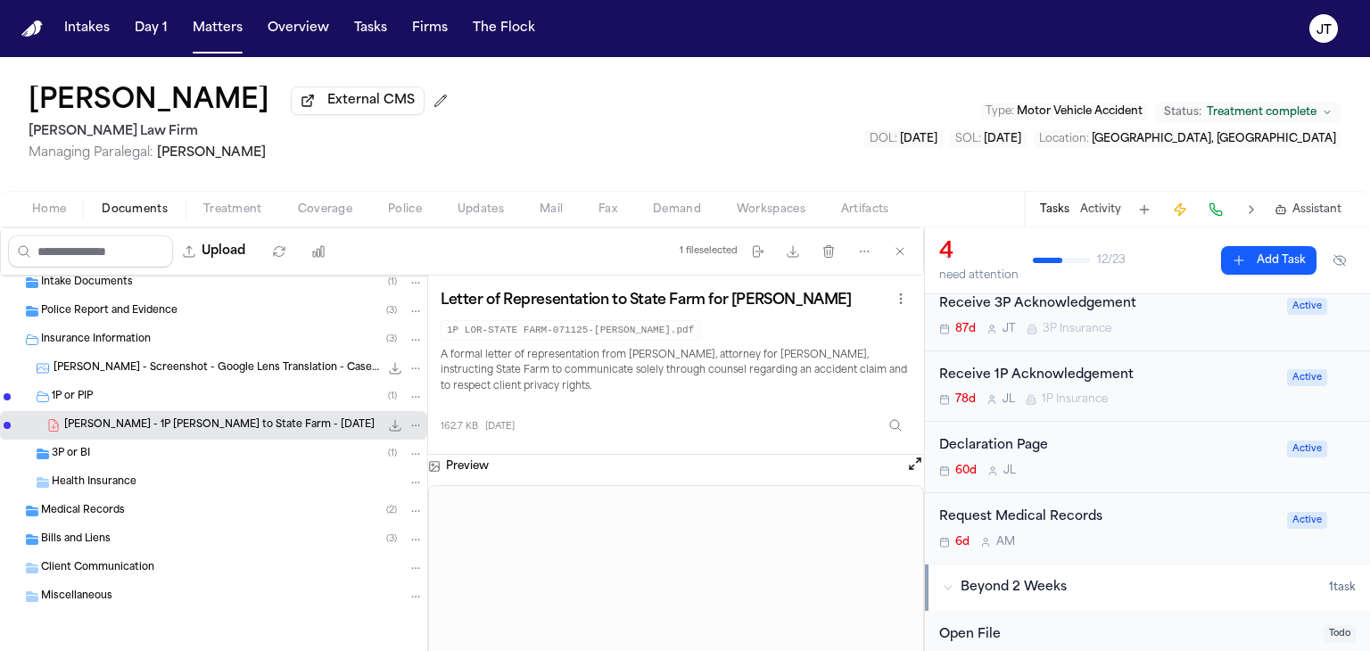
click at [1171, 378] on div "Receive 1P Acknowledgement" at bounding box center [1107, 376] width 337 height 21
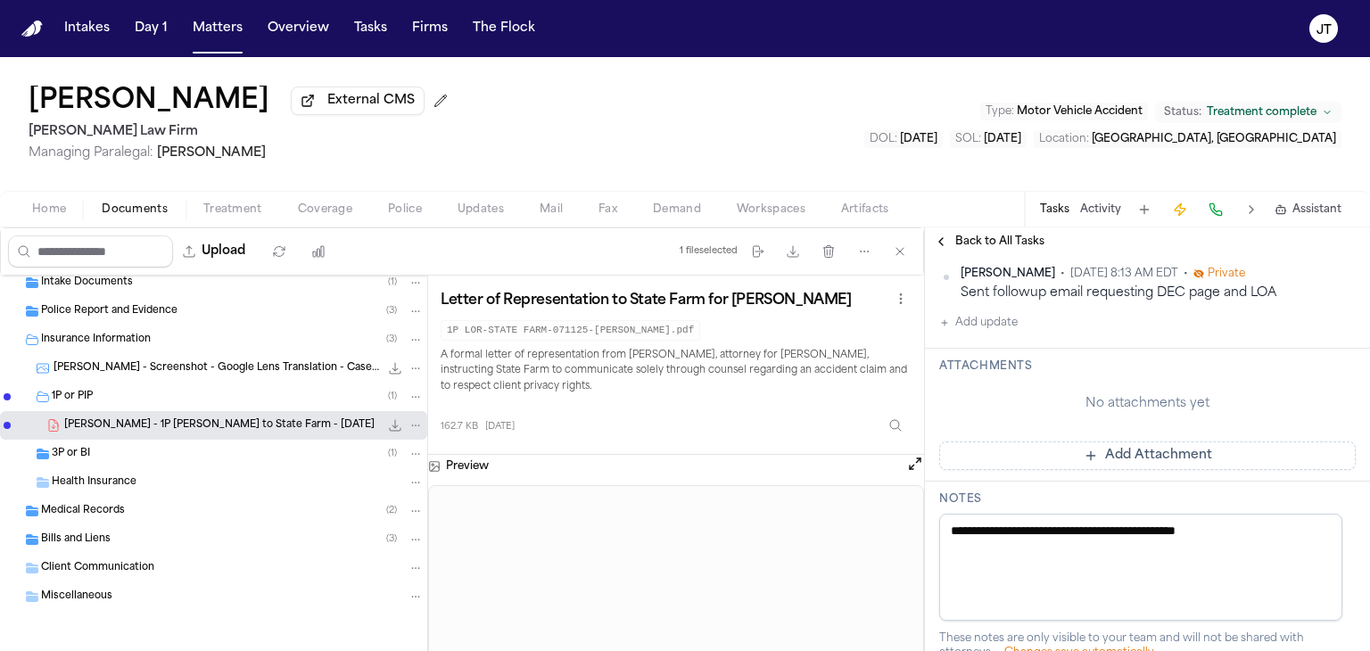
scroll to position [446, 0]
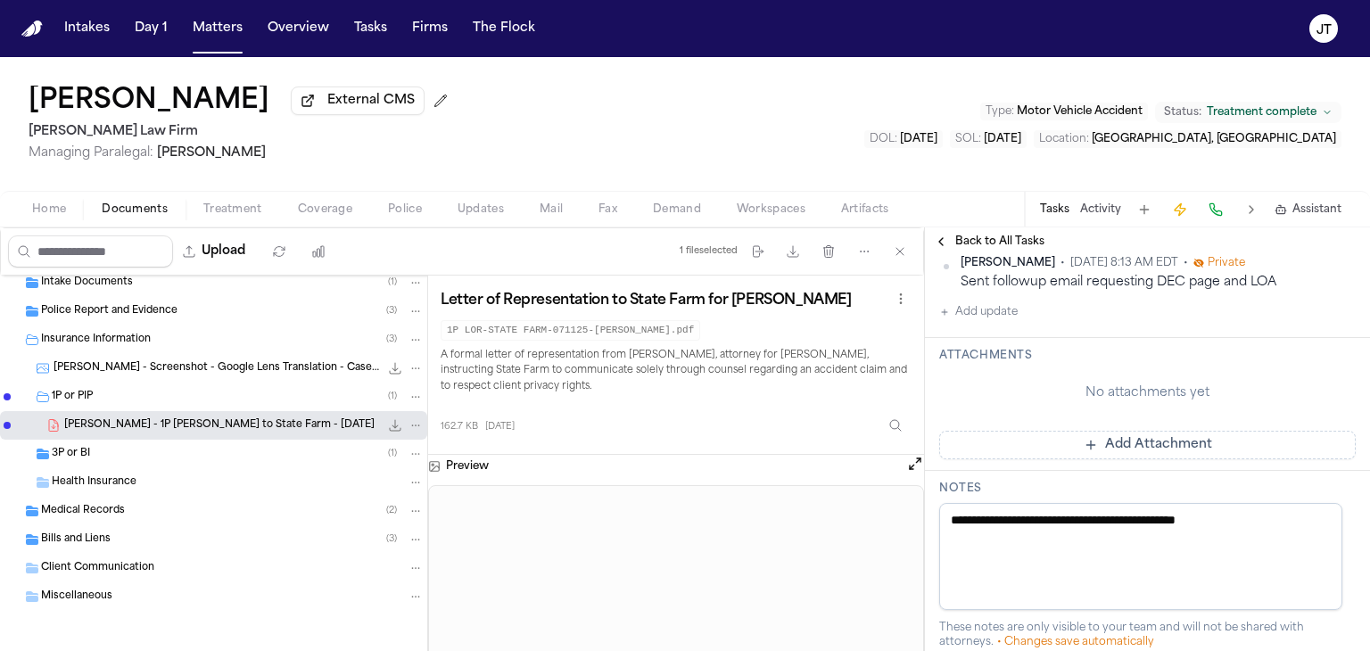
click at [999, 561] on textarea "**********" at bounding box center [1140, 556] width 403 height 107
drag, startPoint x: 1278, startPoint y: 514, endPoint x: 914, endPoint y: 551, distance: 365.9
click at [281, 112] on div "[PERSON_NAME] External CMS [PERSON_NAME] Law Firm Managing Paralegal: [PERSON_N…" at bounding box center [685, 354] width 1370 height 594
type textarea "*"
click at [1293, 517] on textarea "**********" at bounding box center [1140, 556] width 403 height 107
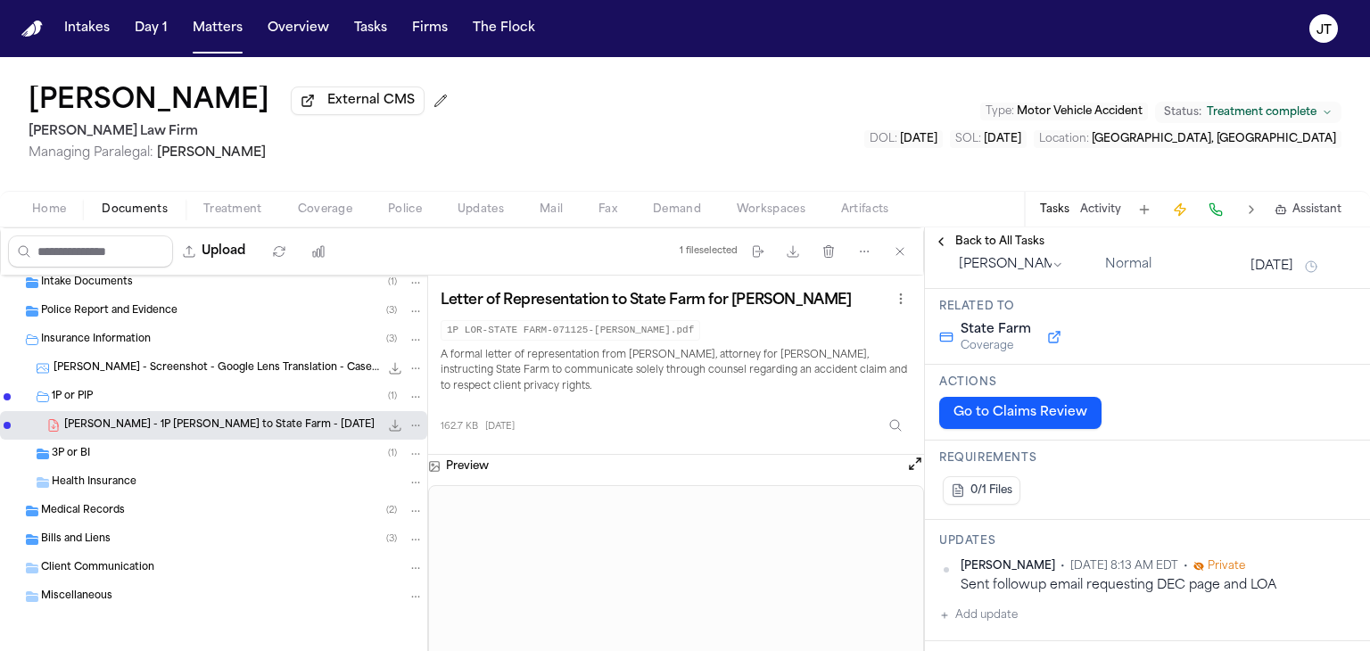
scroll to position [0, 0]
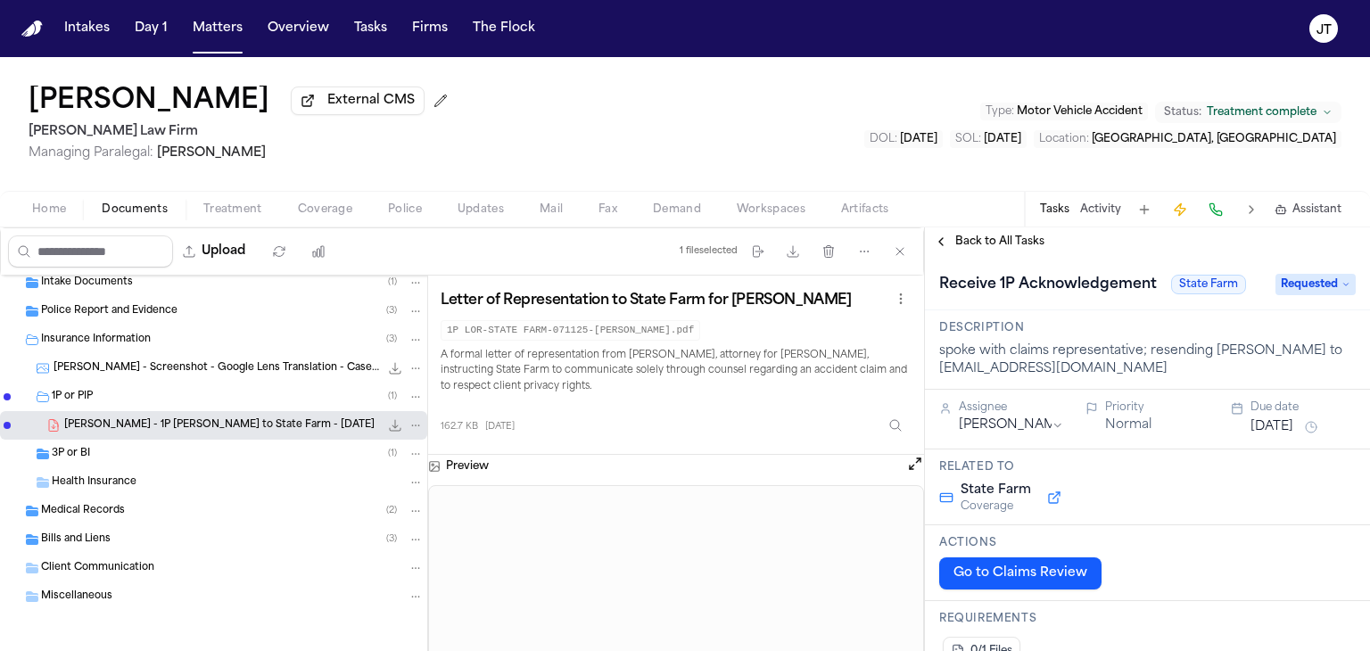
type textarea "**********"
click at [1196, 508] on div "State Farm Coverage" at bounding box center [1147, 498] width 417 height 32
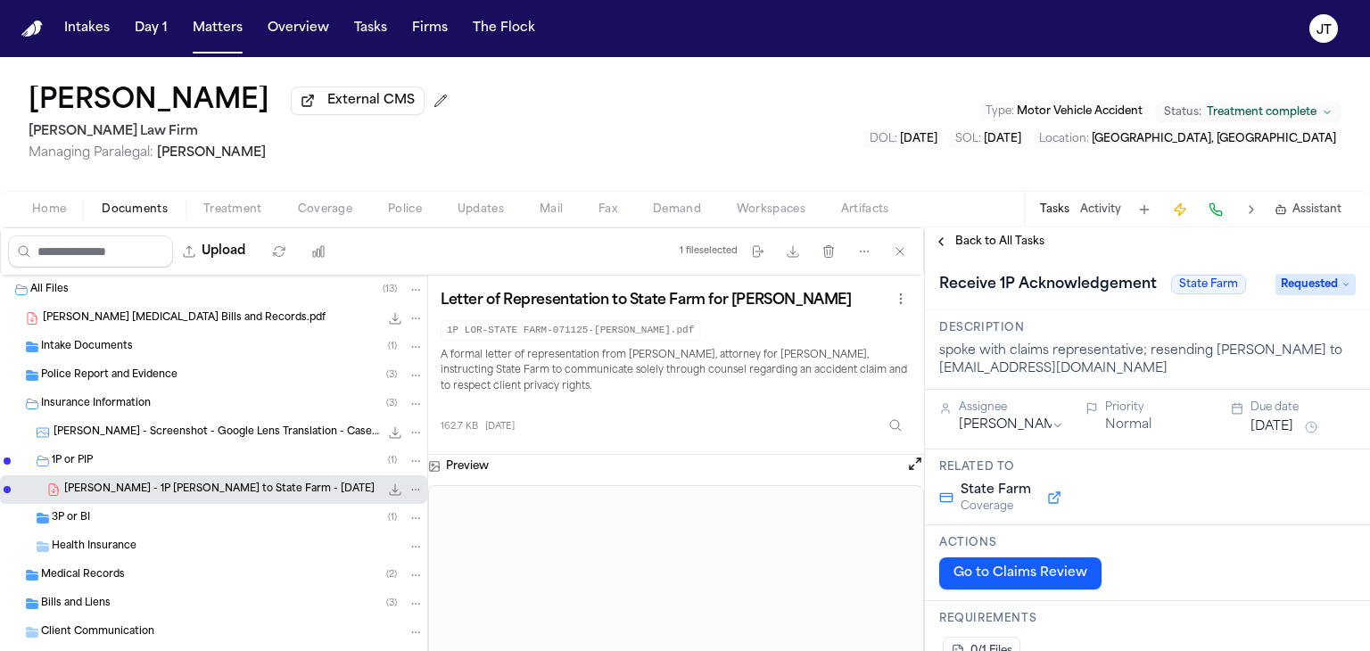
click at [322, 203] on span "Coverage" at bounding box center [325, 210] width 54 height 14
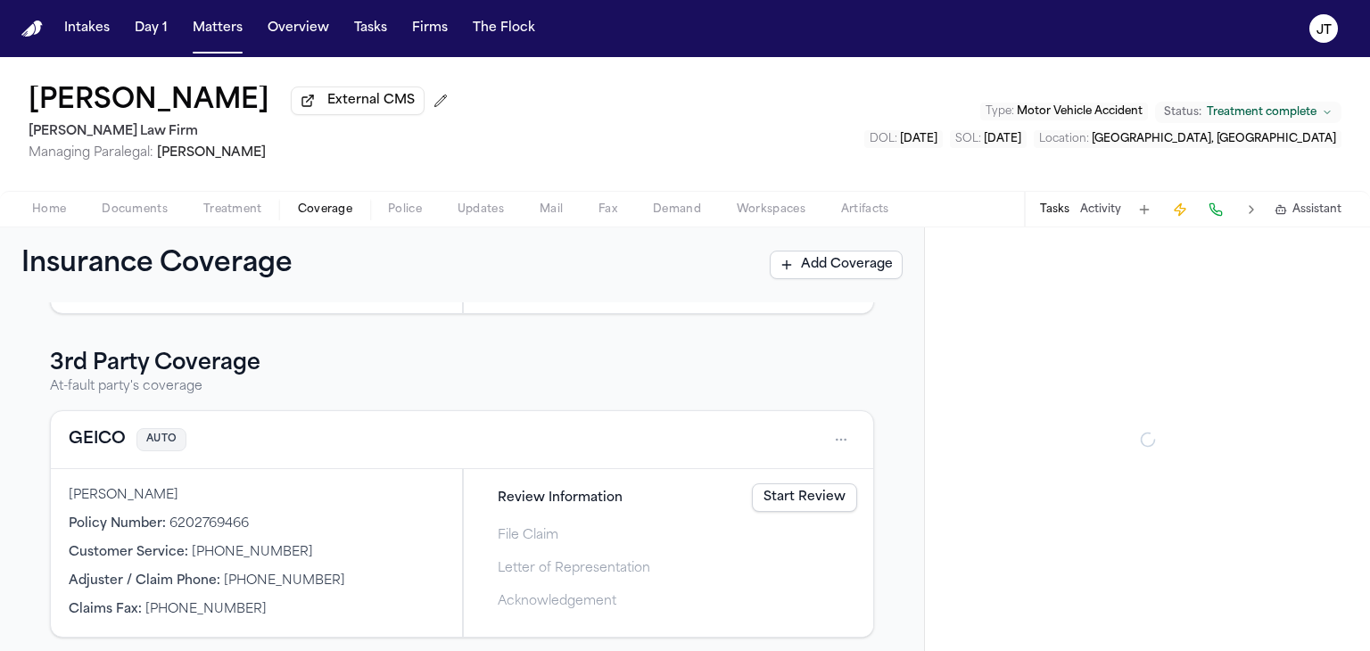
scroll to position [460, 0]
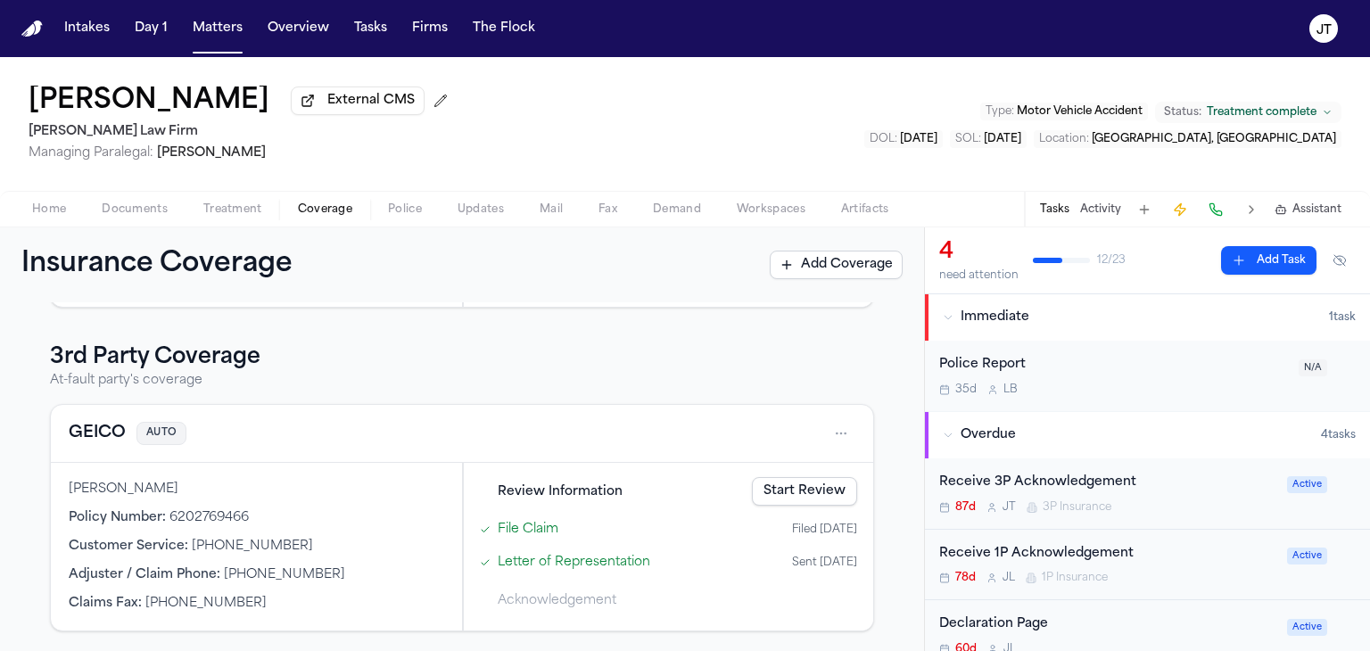
click at [1217, 218] on button at bounding box center [1216, 209] width 25 height 25
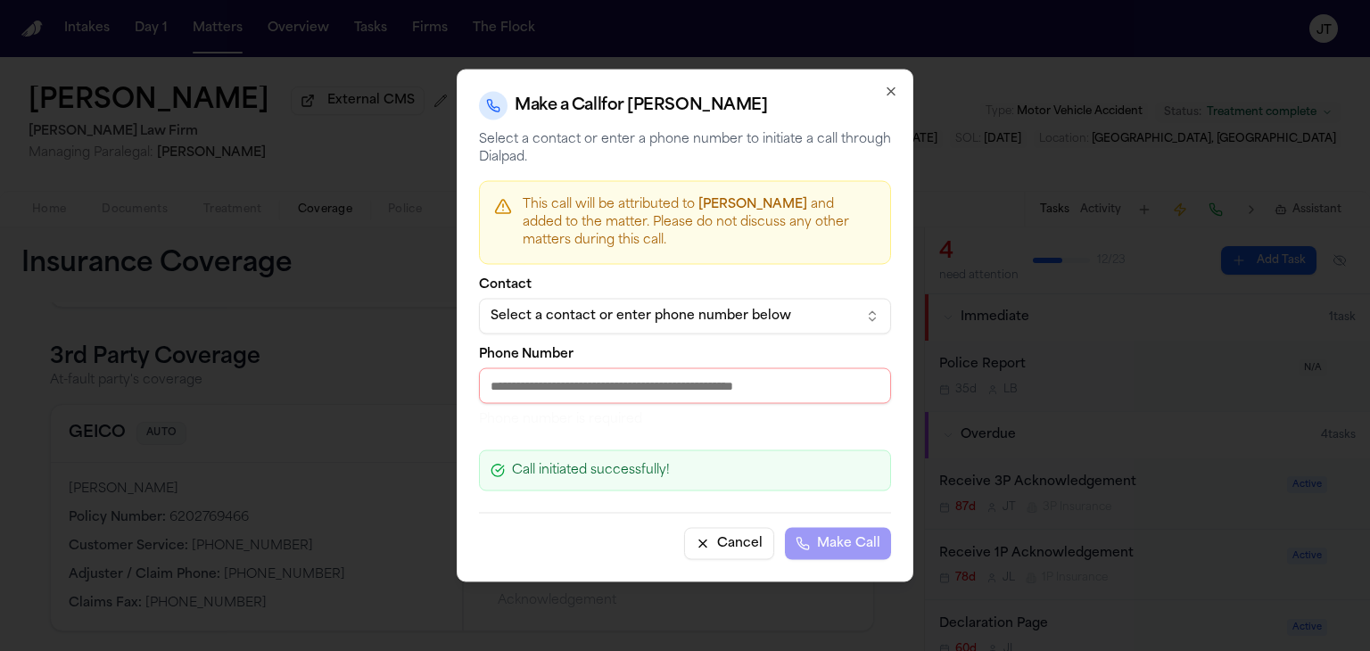
click at [702, 316] on div "Select a contact or enter phone number below" at bounding box center [671, 317] width 360 height 18
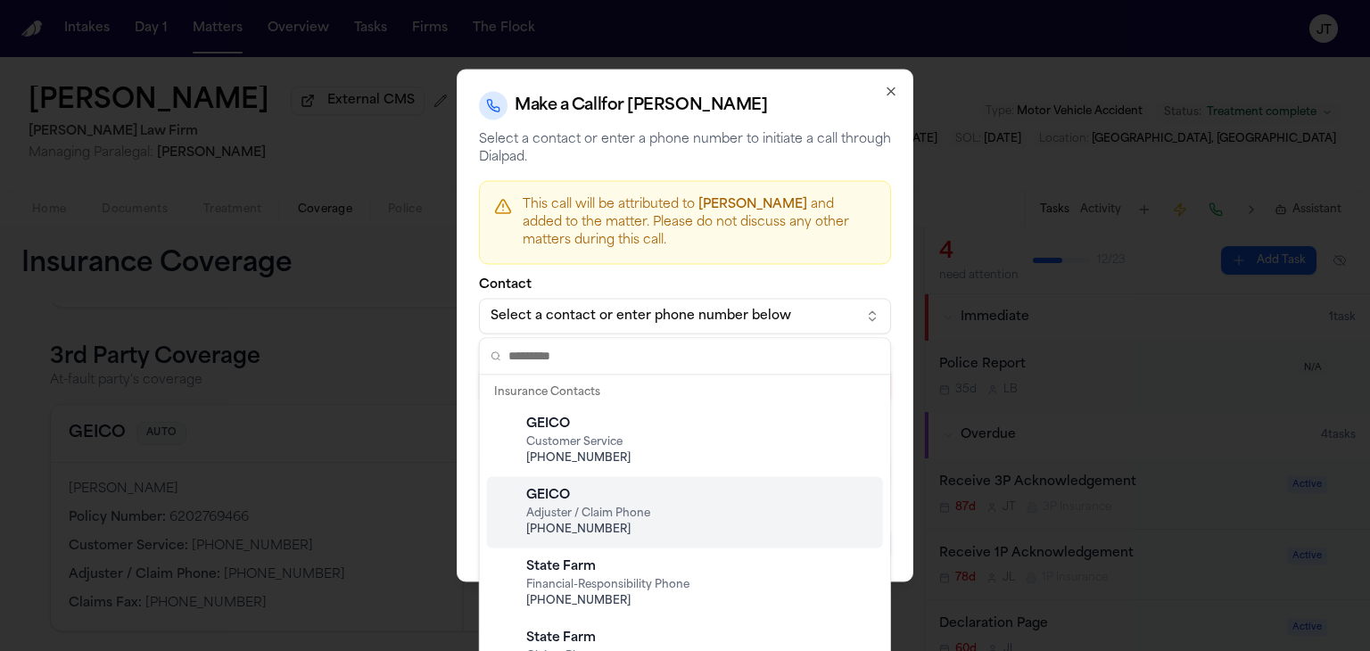
click at [702, 507] on span "Adjuster / Claim Phone" at bounding box center [699, 514] width 346 height 14
type input "**********"
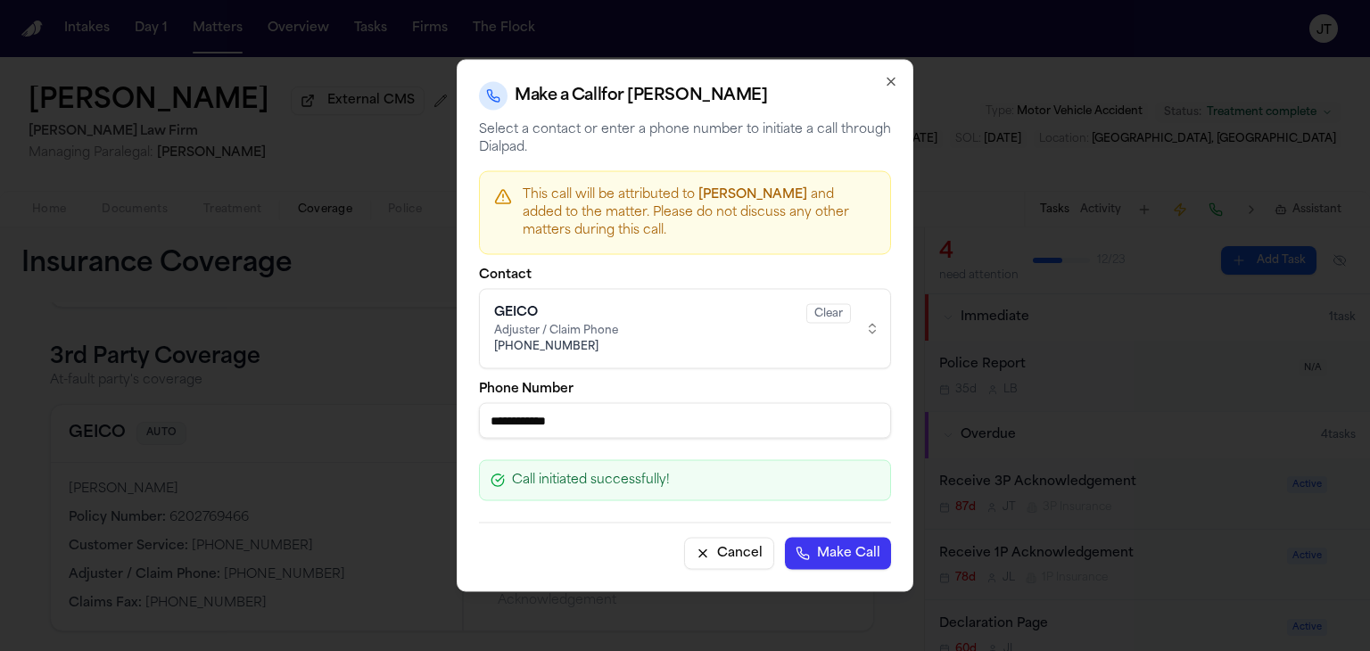
click at [844, 557] on button "Make Call" at bounding box center [838, 554] width 106 height 32
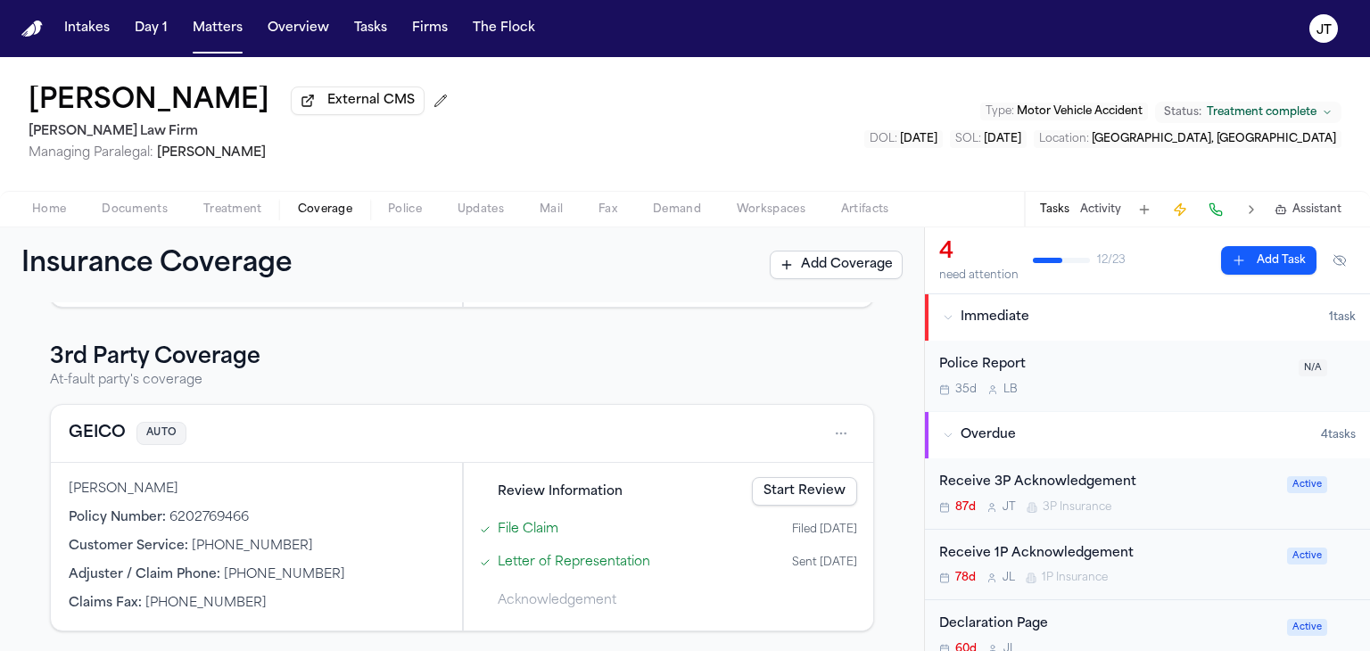
click at [118, 210] on span "Documents" at bounding box center [135, 210] width 66 height 14
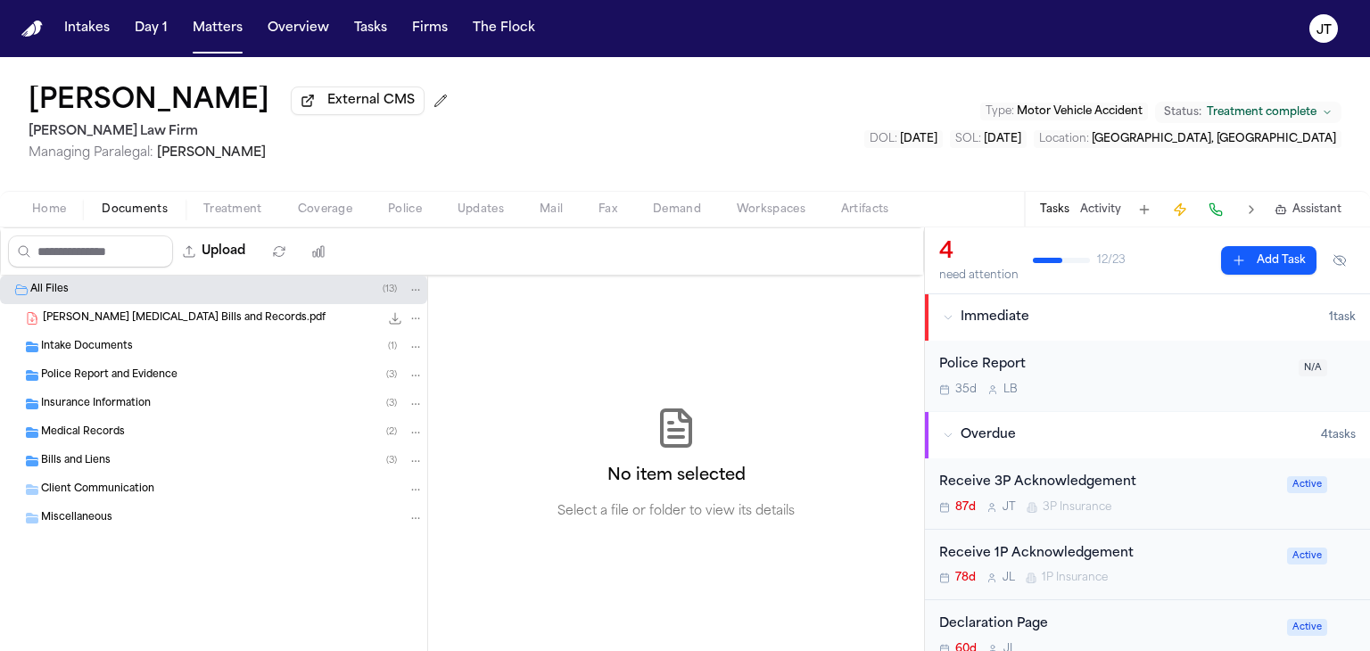
click at [82, 402] on span "Insurance Information" at bounding box center [96, 404] width 110 height 15
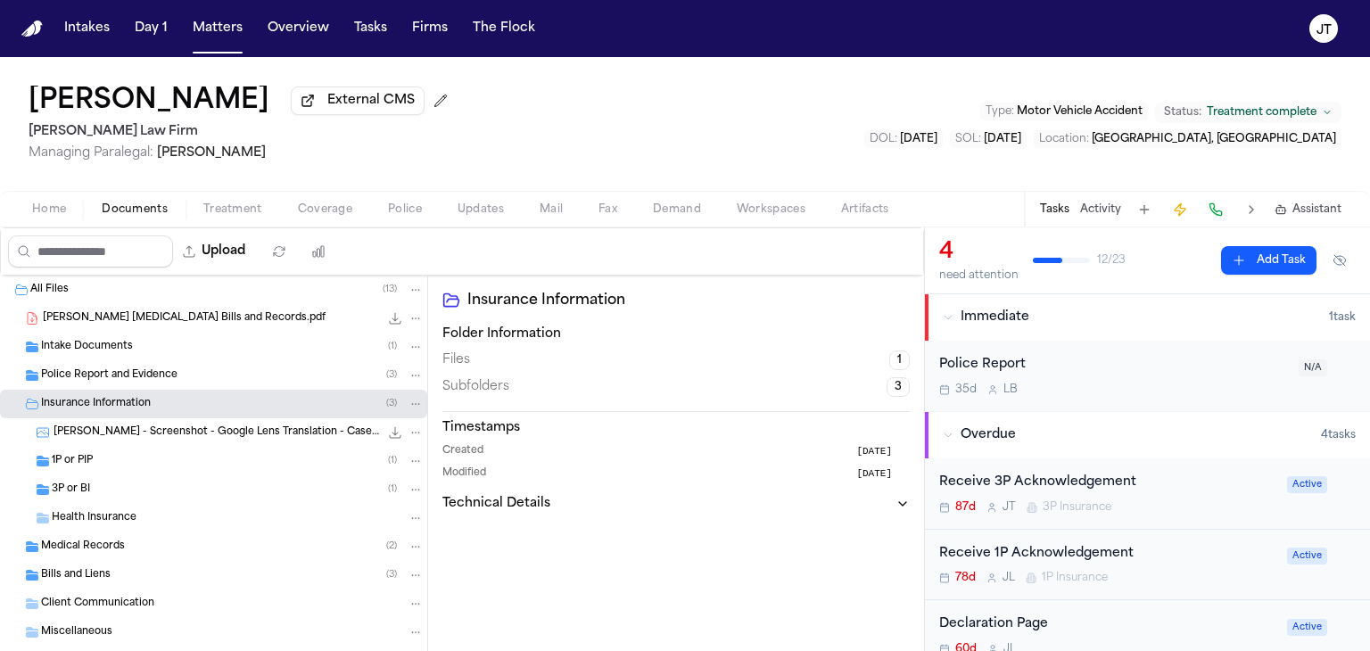
click at [75, 484] on span "3P or BI" at bounding box center [71, 490] width 38 height 15
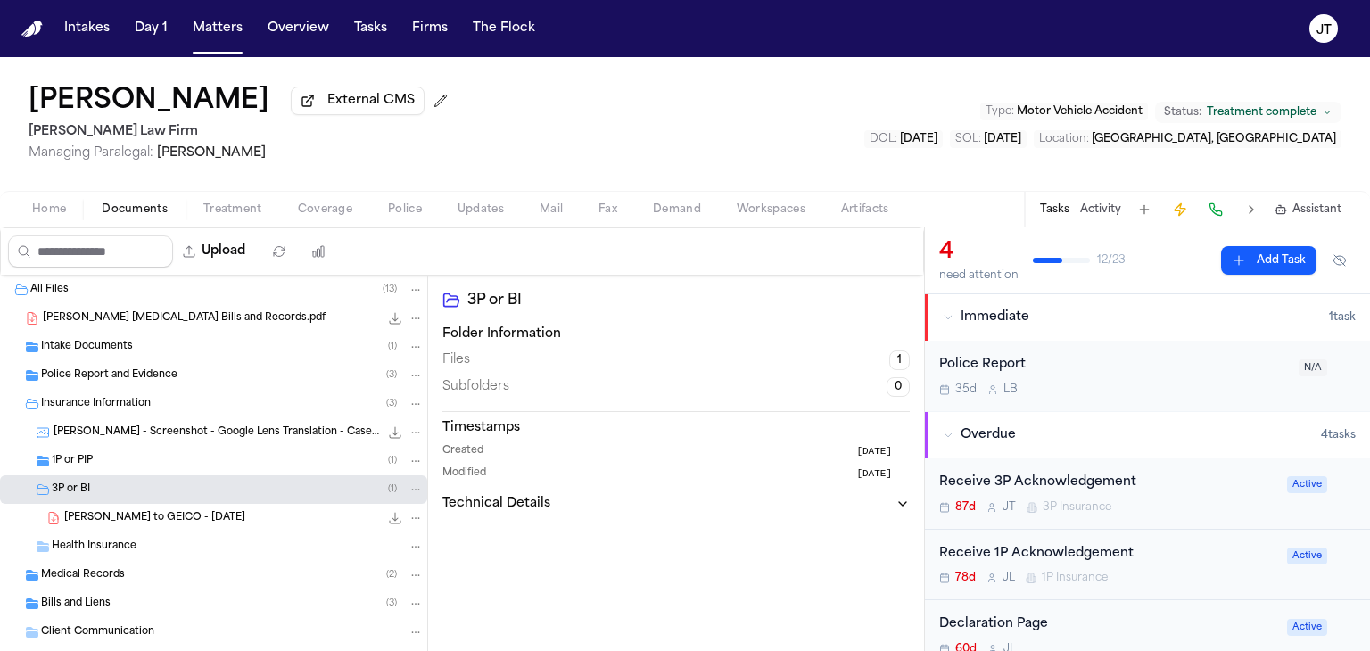
click at [93, 514] on span "[PERSON_NAME] to GEICO - [DATE]" at bounding box center [154, 518] width 181 height 15
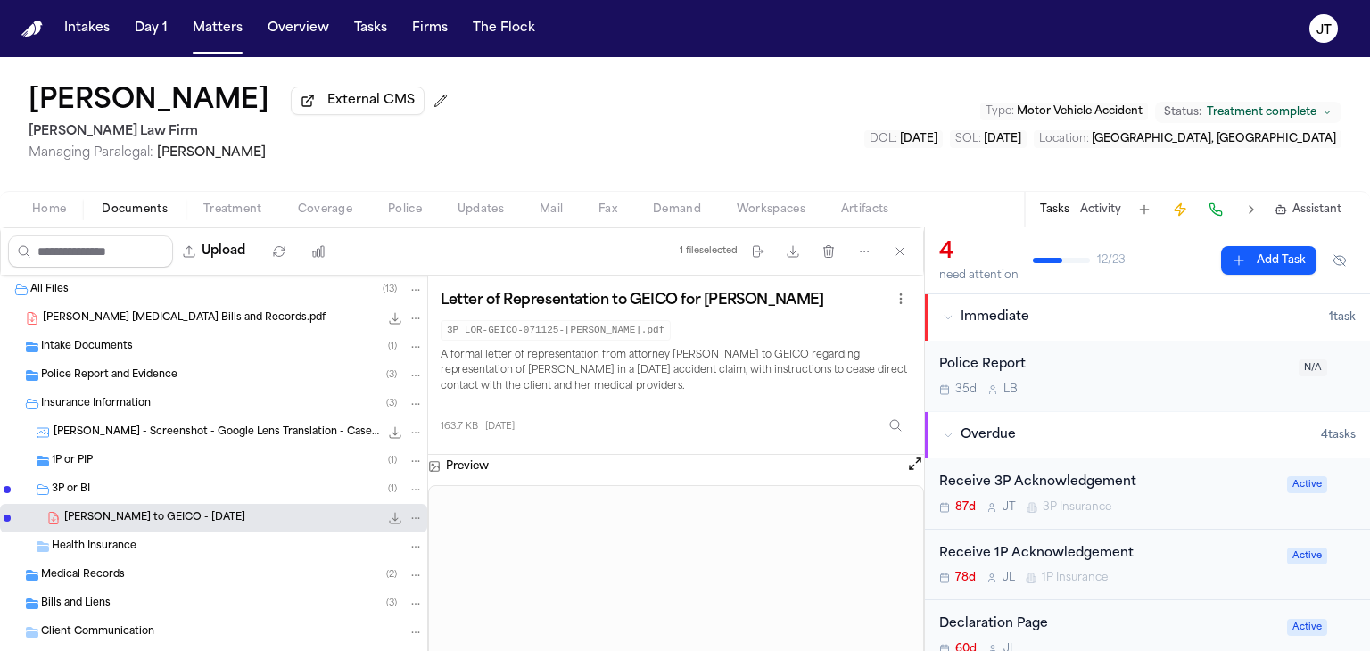
click at [911, 469] on button "Open preview" at bounding box center [915, 464] width 18 height 18
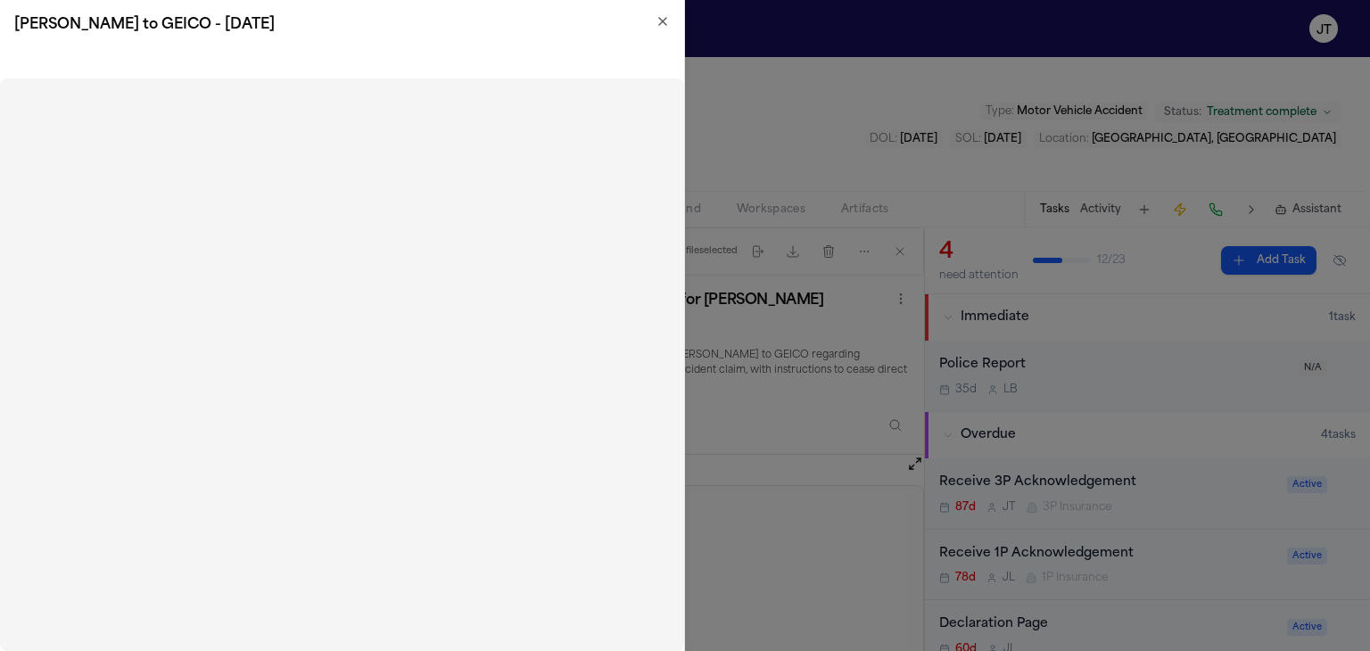
click at [657, 19] on icon "button" at bounding box center [663, 21] width 14 height 14
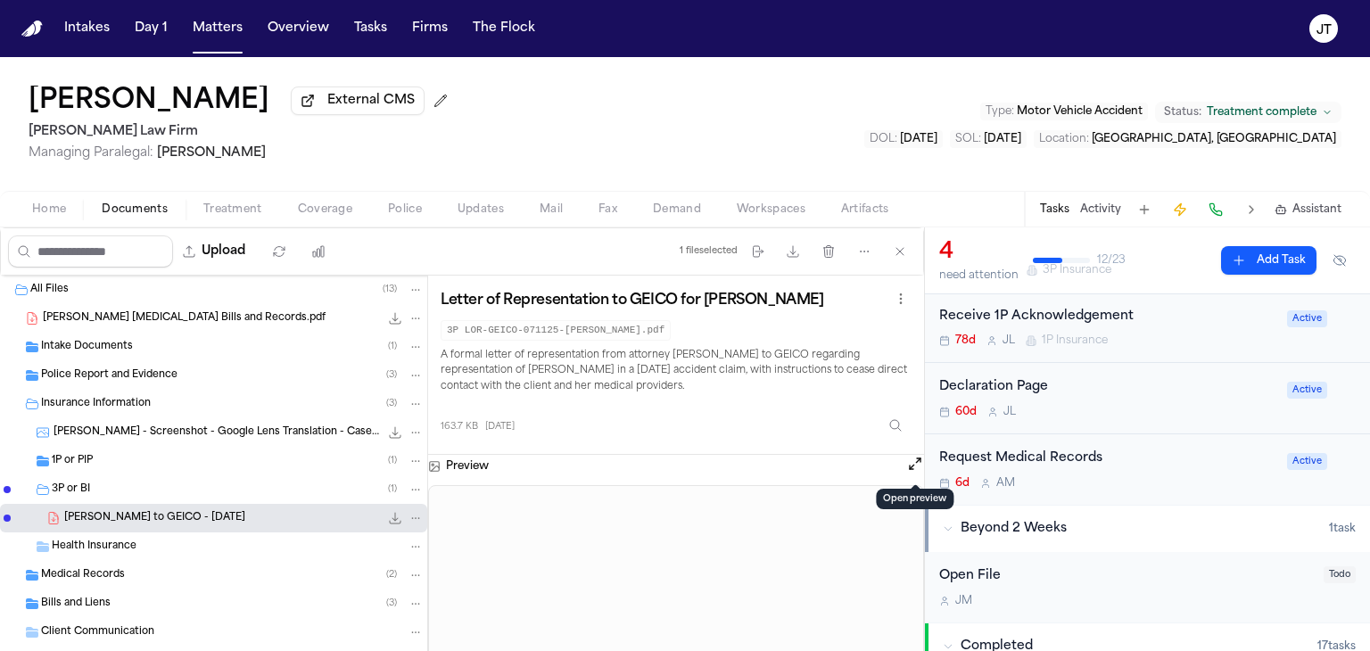
scroll to position [142, 0]
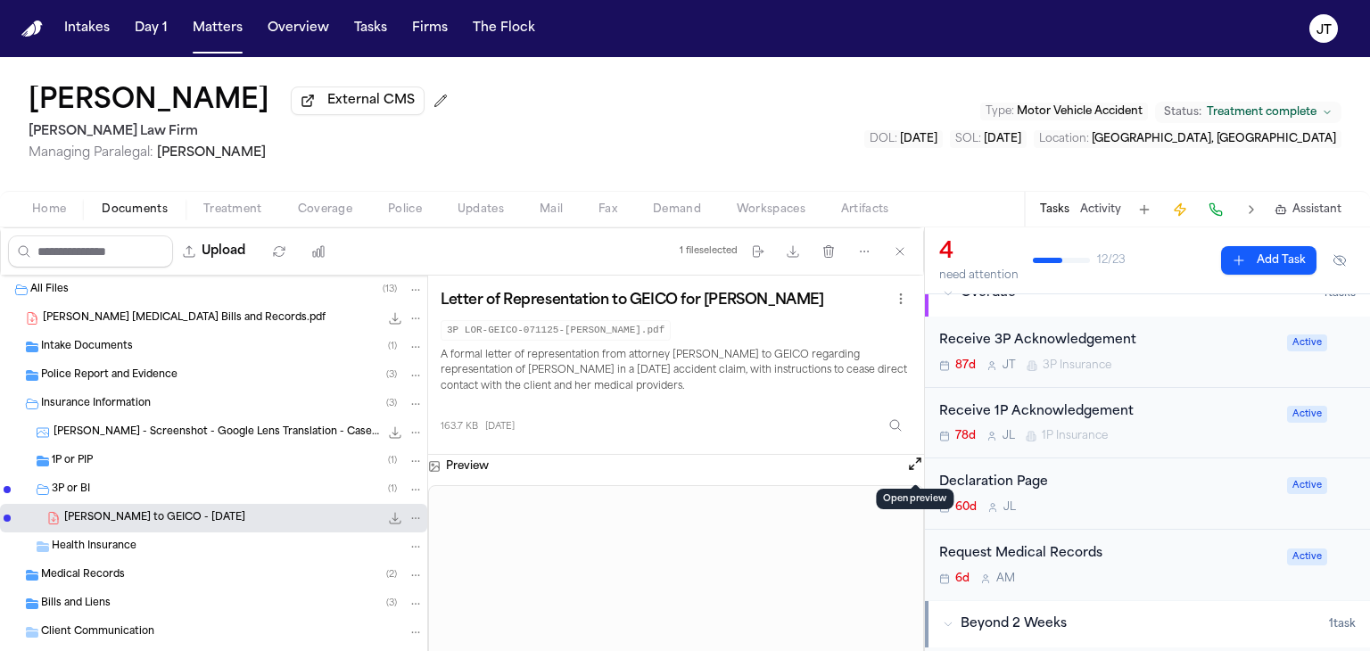
click at [1199, 359] on div "87d [PERSON_NAME] 3P Insurance" at bounding box center [1107, 366] width 337 height 14
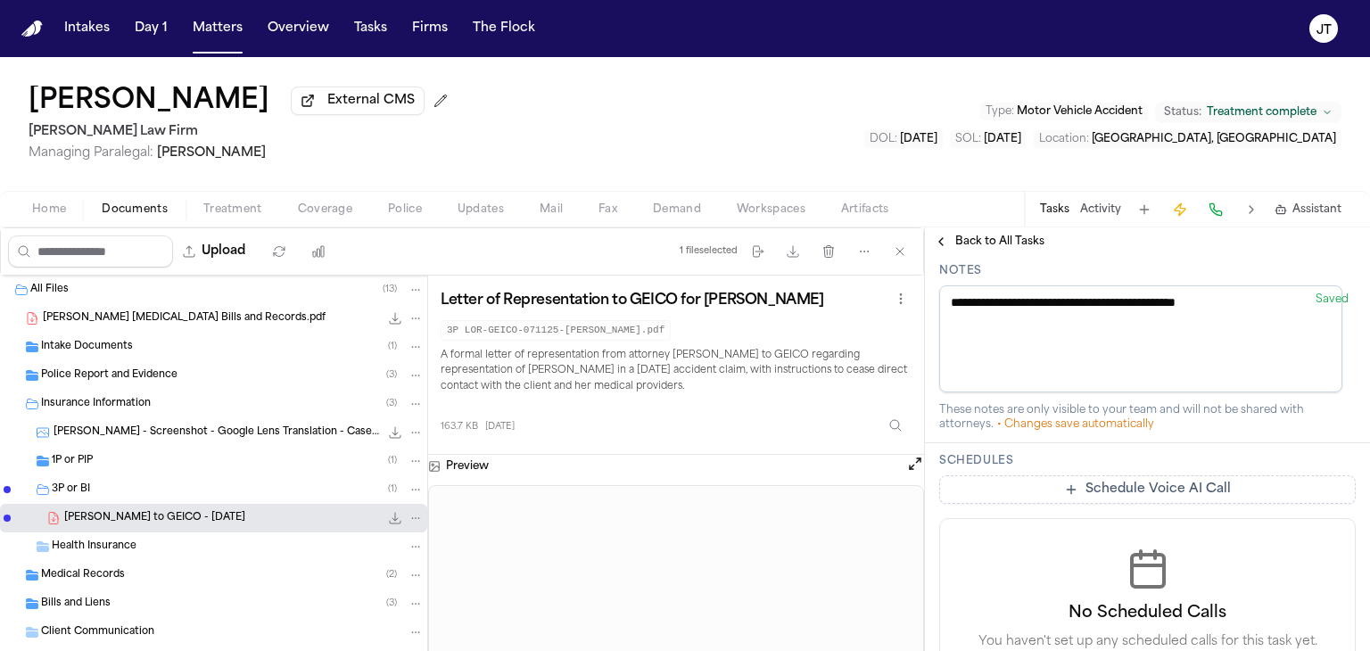
scroll to position [625, 0]
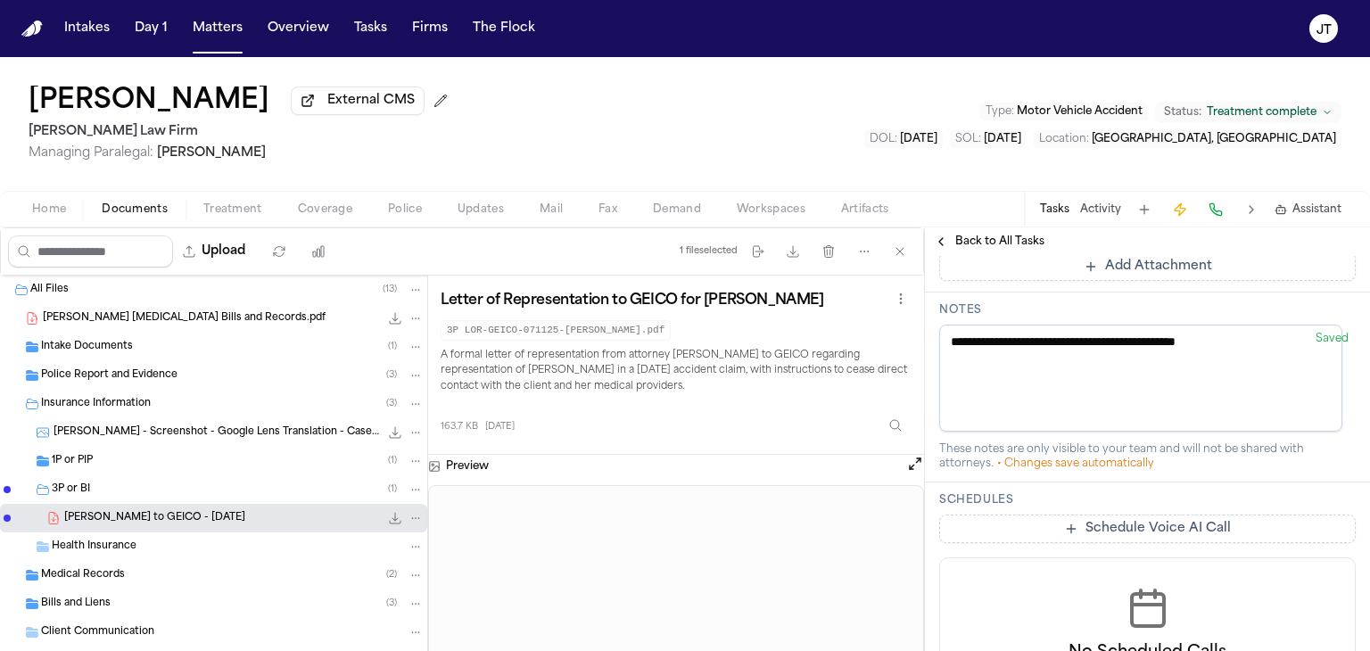
click at [1011, 365] on textarea "**********" at bounding box center [1140, 378] width 403 height 107
drag, startPoint x: 1295, startPoint y: 343, endPoint x: 856, endPoint y: 388, distance: 441.2
click at [856, 388] on div "Upload 1 file selected Move files Download files Delete files More actions Clea…" at bounding box center [685, 440] width 1370 height 424
type textarea "**********"
click at [208, 25] on button "Matters" at bounding box center [218, 28] width 64 height 32
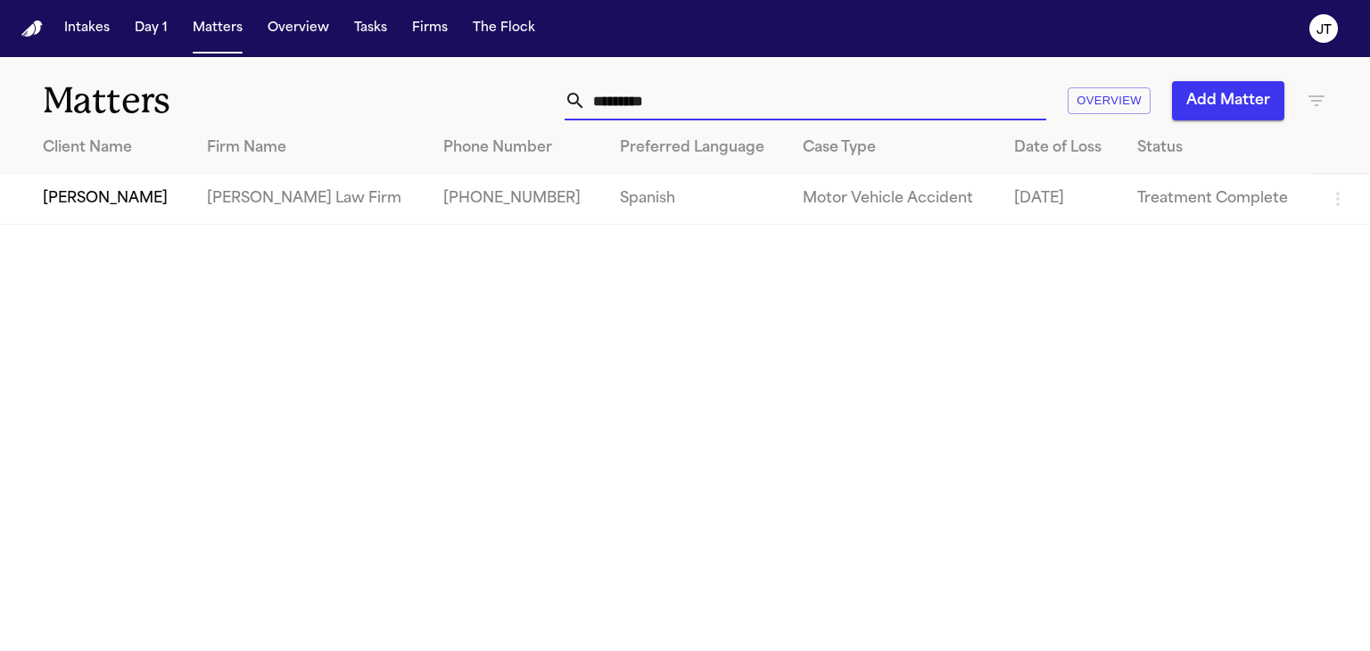
click at [691, 113] on input "*********" at bounding box center [816, 100] width 460 height 39
drag, startPoint x: 686, startPoint y: 100, endPoint x: 385, endPoint y: 95, distance: 301.6
click at [393, 121] on div "Matters ********* Overview Add Matter" at bounding box center [685, 90] width 1370 height 66
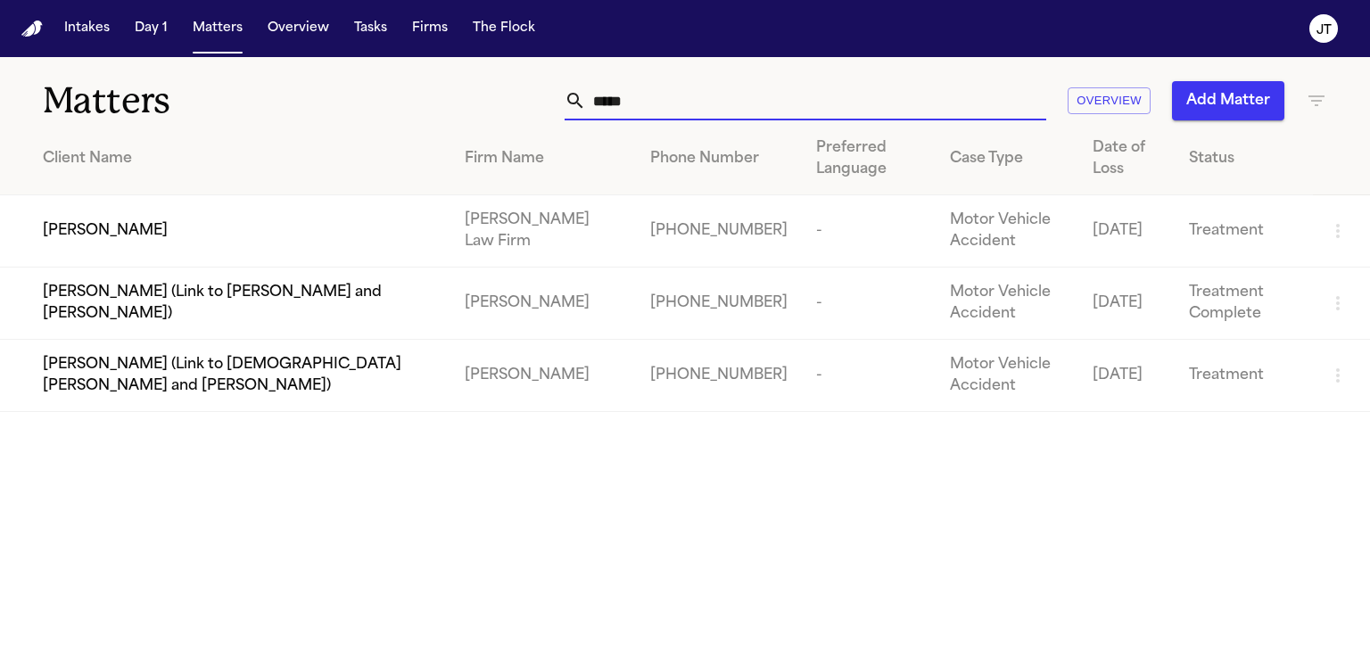
type input "*****"
click at [63, 230] on span "[PERSON_NAME]" at bounding box center [105, 230] width 125 height 21
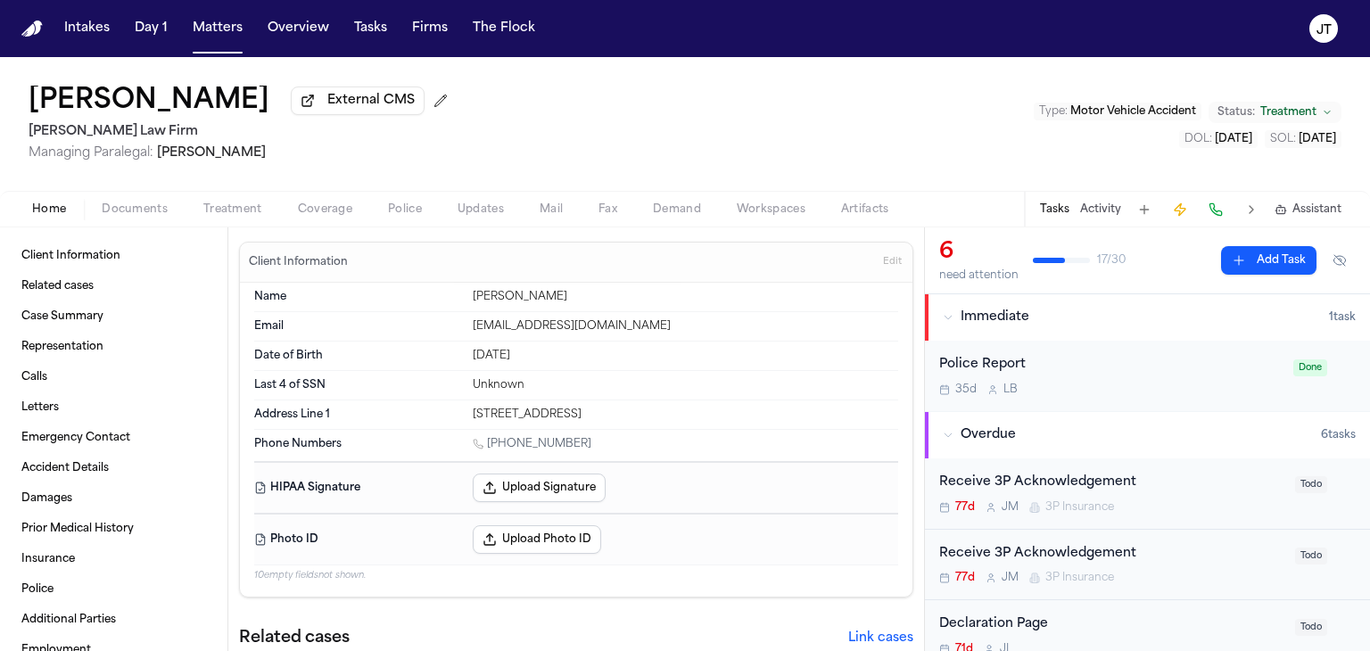
click at [0, 238] on div "Client Information Related cases Case Summary Representation Calls Letters Emer…" at bounding box center [114, 440] width 228 height 424
